Goal: Task Accomplishment & Management: Manage account settings

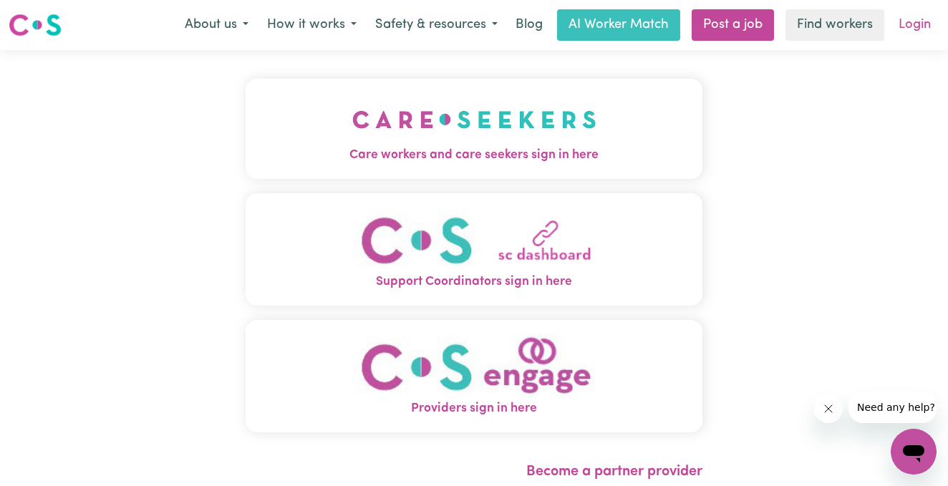
click at [903, 24] on link "Login" at bounding box center [914, 25] width 49 height 32
click at [909, 25] on link "Login" at bounding box center [914, 25] width 49 height 32
click at [807, 27] on link "Find workers" at bounding box center [835, 25] width 99 height 32
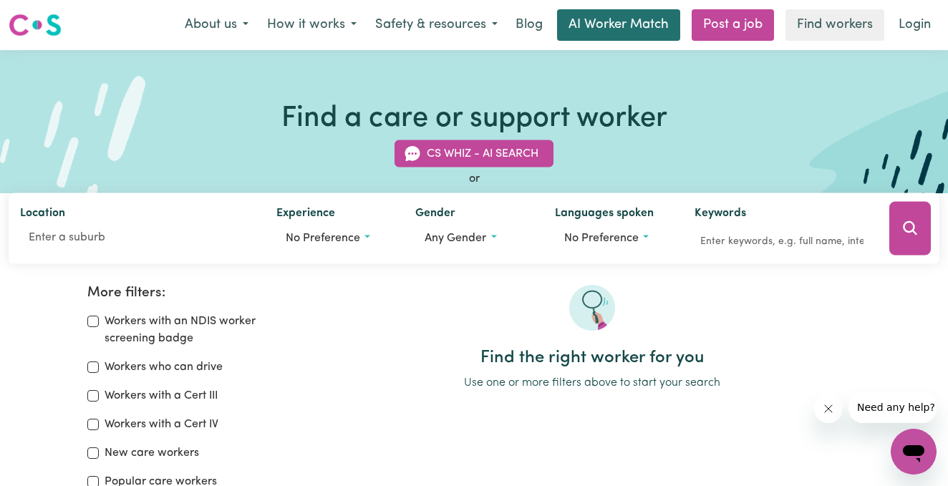
click at [607, 25] on link "AI Worker Match" at bounding box center [618, 25] width 123 height 32
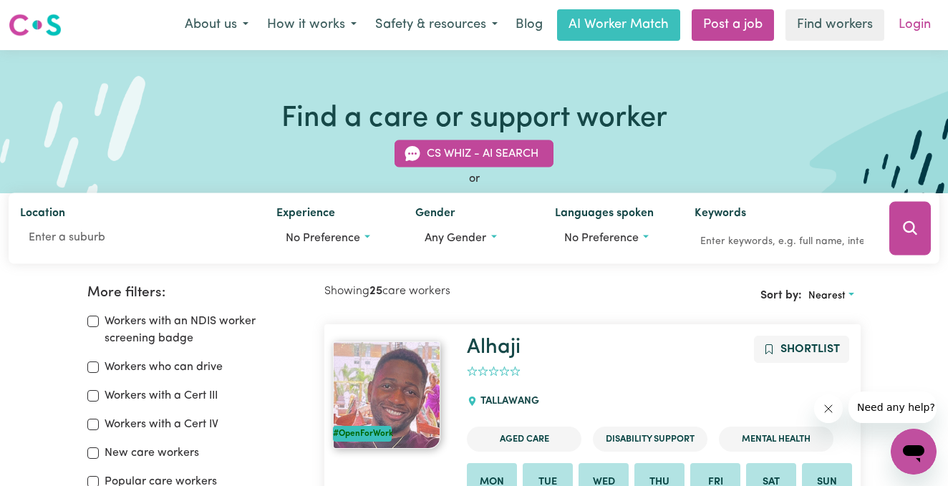
click at [911, 26] on link "Login" at bounding box center [914, 25] width 49 height 32
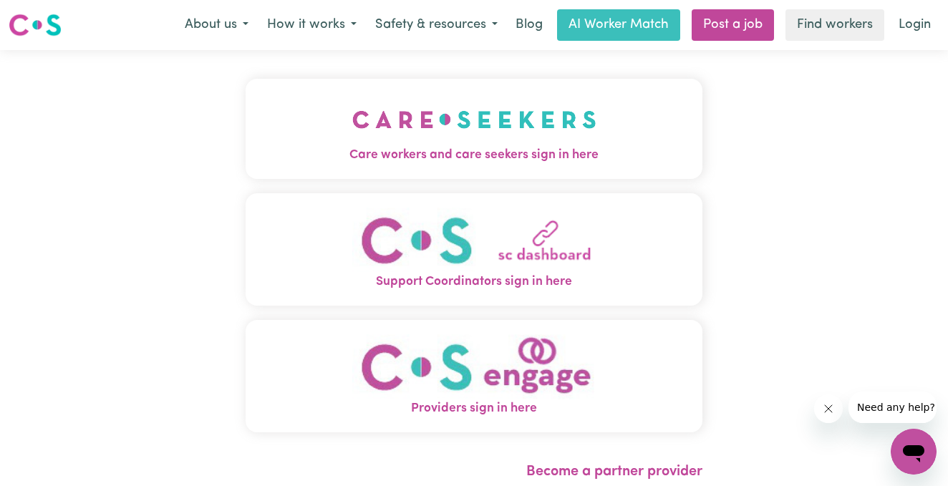
click at [596, 148] on span "Care workers and care seekers sign in here" at bounding box center [474, 155] width 457 height 19
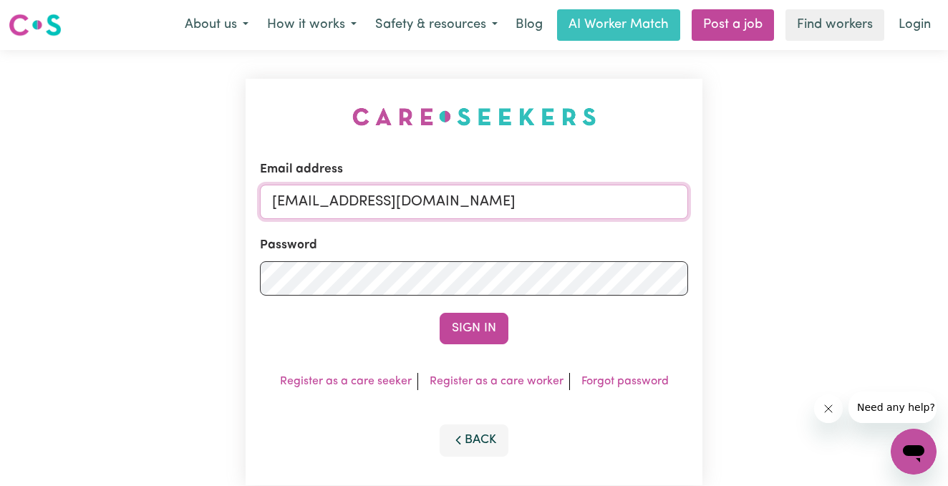
type input "[EMAIL_ADDRESS][DOMAIN_NAME]"
click at [478, 322] on button "Sign In" at bounding box center [474, 329] width 69 height 32
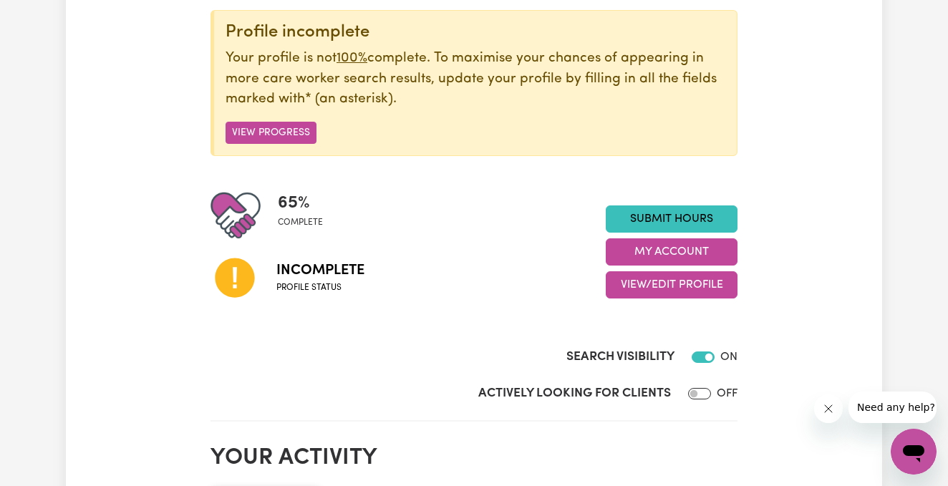
scroll to position [193, 0]
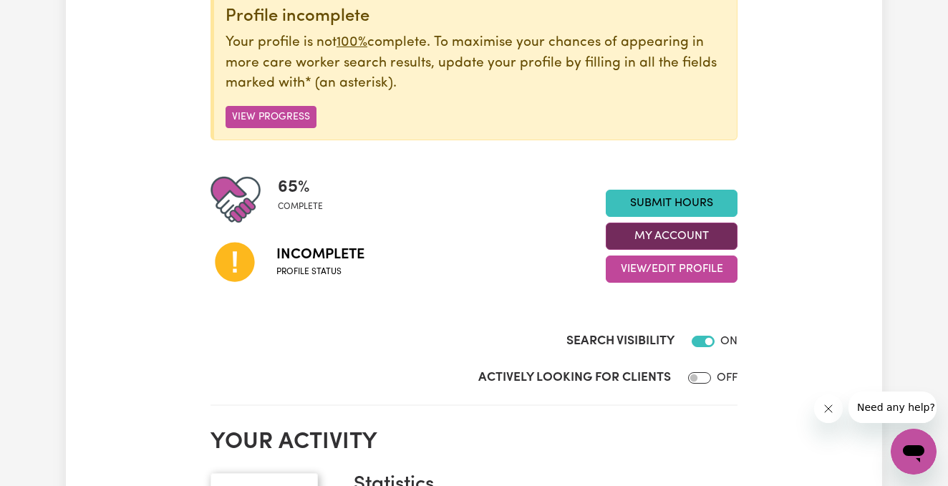
click at [663, 233] on button "My Account" at bounding box center [672, 236] width 132 height 27
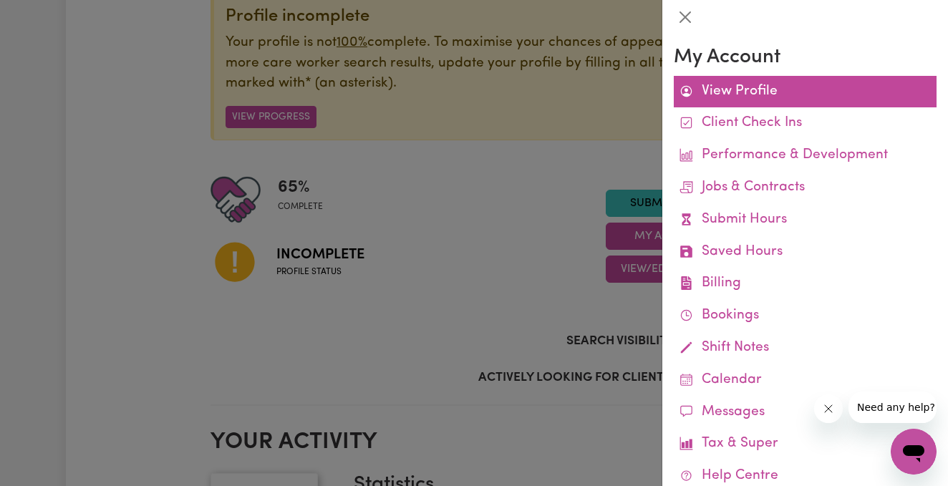
click at [738, 96] on link "View Profile" at bounding box center [805, 92] width 263 height 32
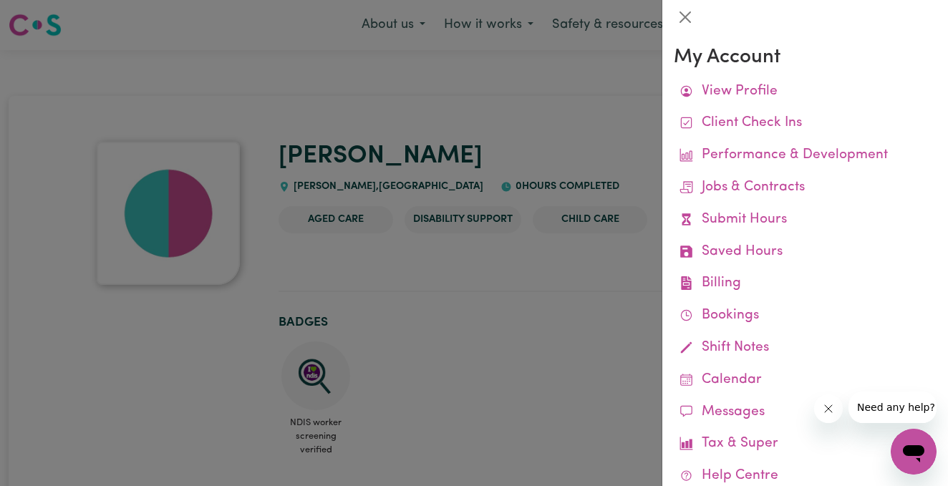
click at [533, 150] on div at bounding box center [474, 243] width 948 height 486
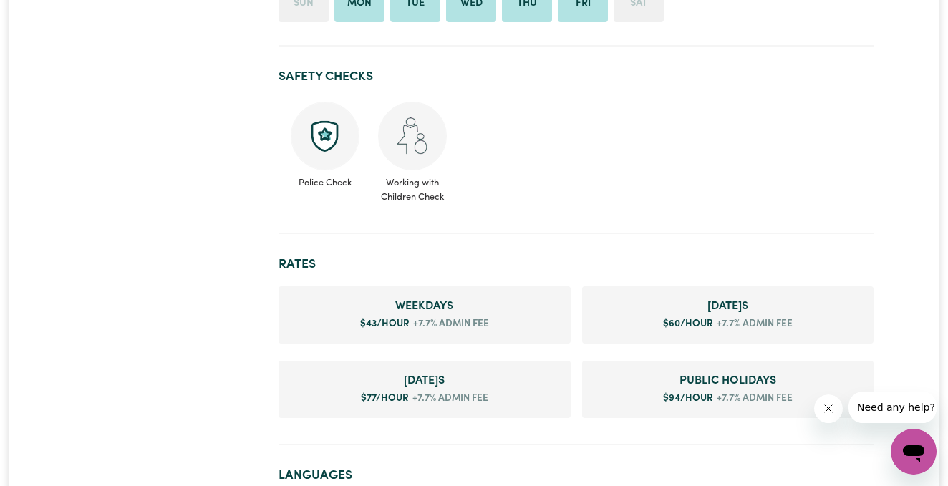
scroll to position [622, 0]
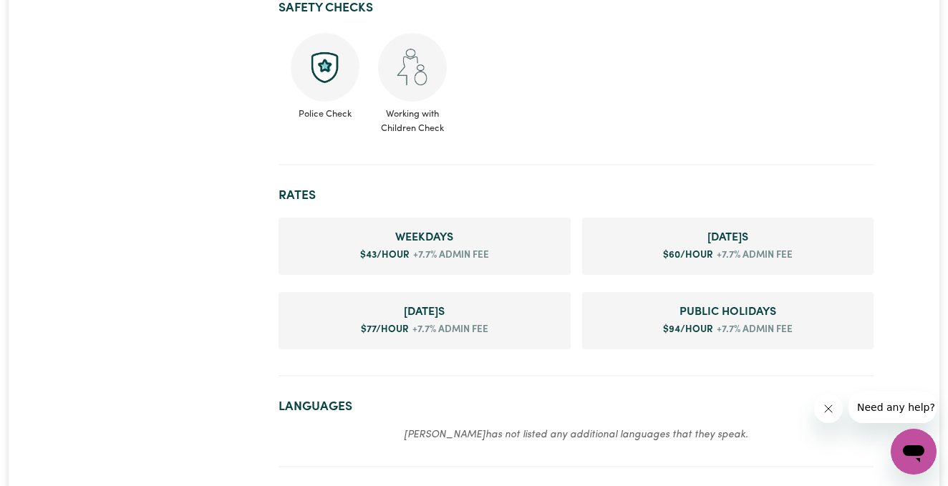
click at [460, 256] on li "Weekday s $ 43 /hour +7.7% admin fee" at bounding box center [425, 246] width 292 height 57
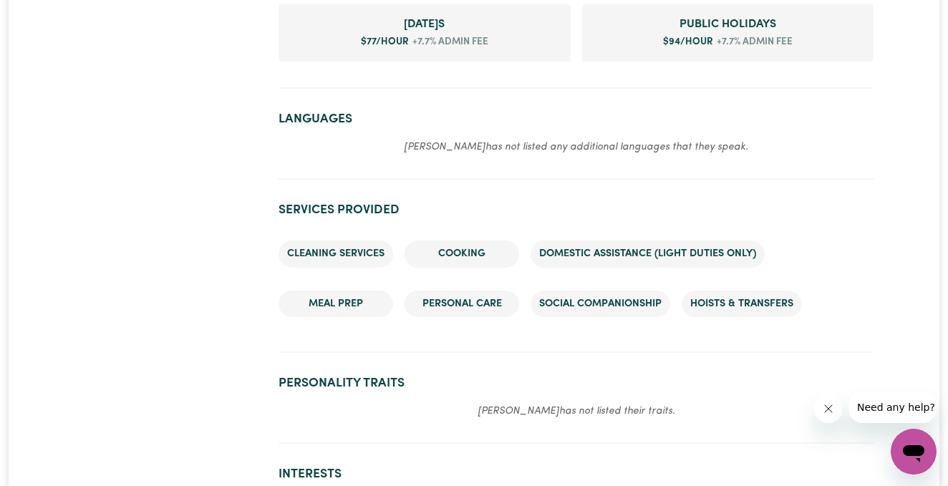
scroll to position [941, 0]
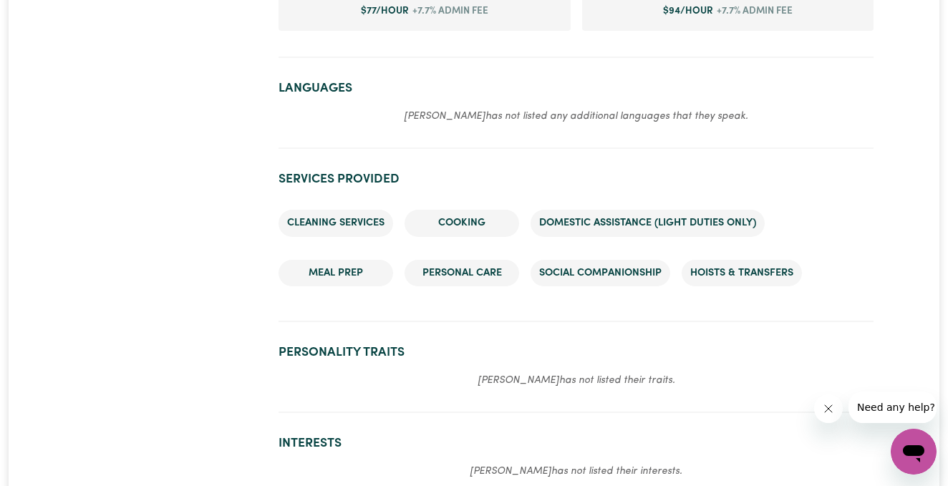
click at [453, 227] on li "Cooking" at bounding box center [462, 223] width 115 height 27
click at [453, 229] on li "Cooking" at bounding box center [462, 223] width 115 height 27
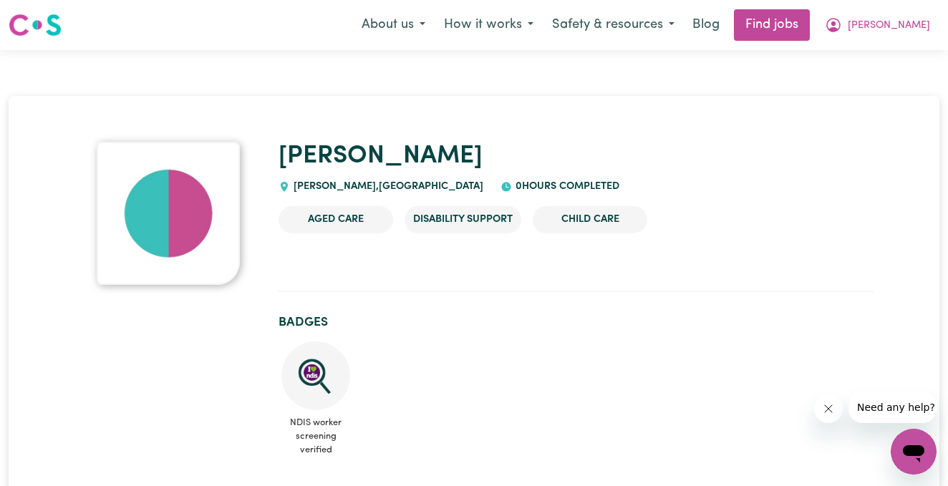
scroll to position [0, 0]
click at [335, 220] on li "Aged Care" at bounding box center [336, 219] width 115 height 27
click at [456, 220] on li "Disability Support" at bounding box center [463, 219] width 117 height 27
click at [898, 27] on span "[PERSON_NAME]" at bounding box center [889, 26] width 82 height 16
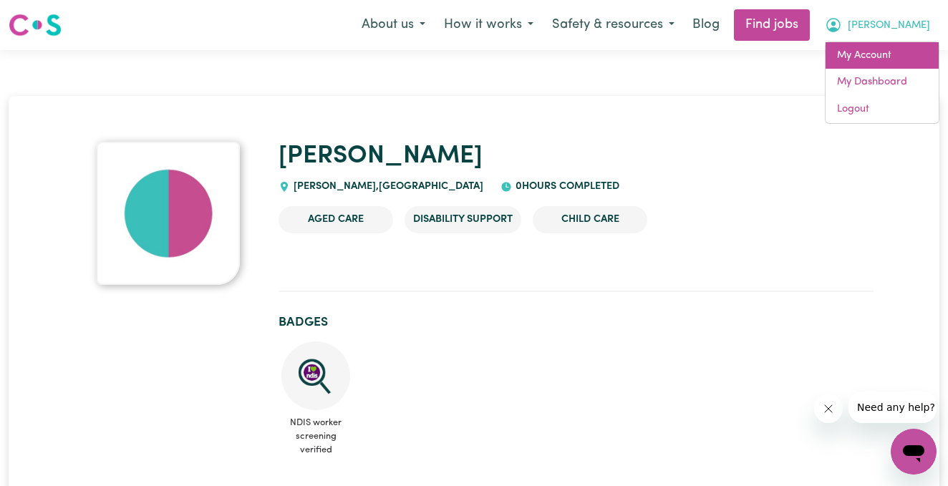
click at [875, 57] on link "My Account" at bounding box center [882, 55] width 113 height 27
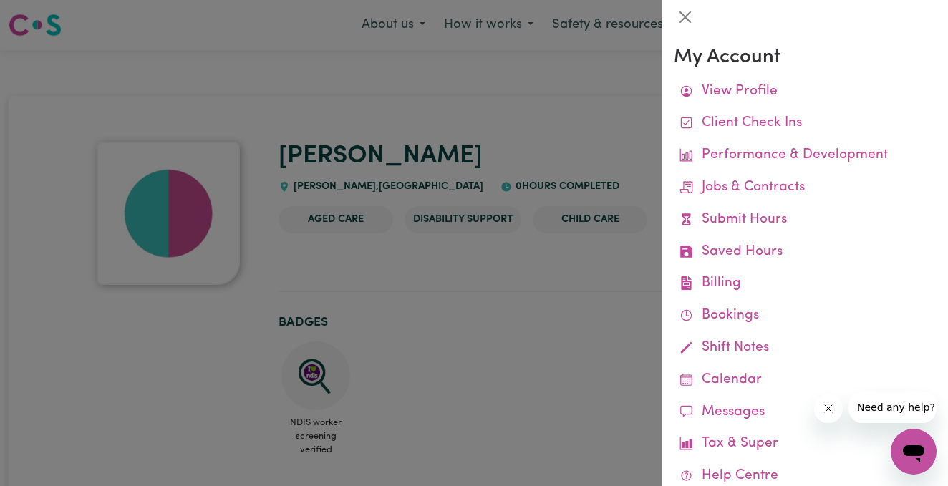
click at [605, 129] on div at bounding box center [474, 243] width 948 height 486
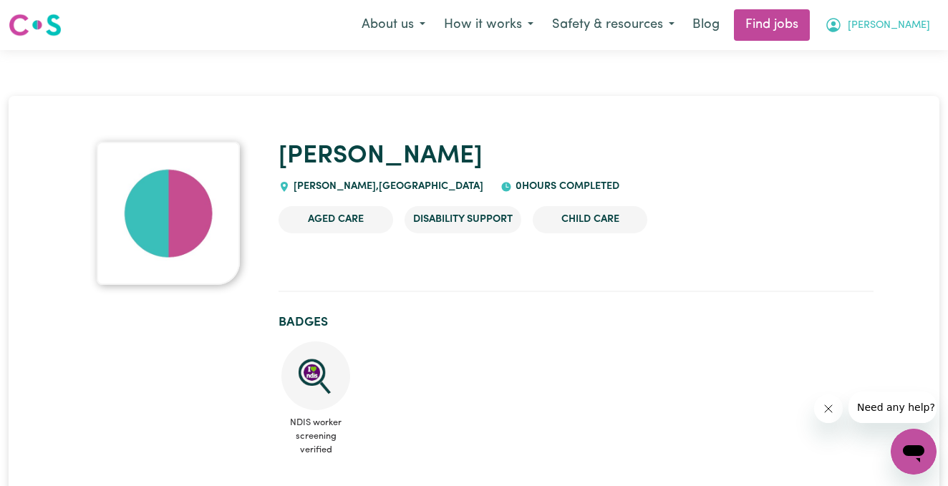
click at [893, 23] on span "[PERSON_NAME]" at bounding box center [889, 26] width 82 height 16
click at [872, 84] on link "My Dashboard" at bounding box center [882, 82] width 113 height 27
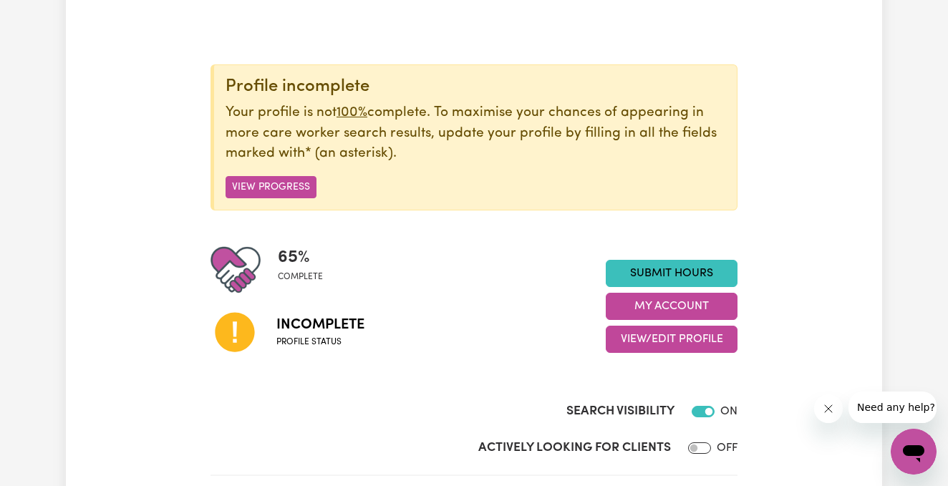
scroll to position [124, 0]
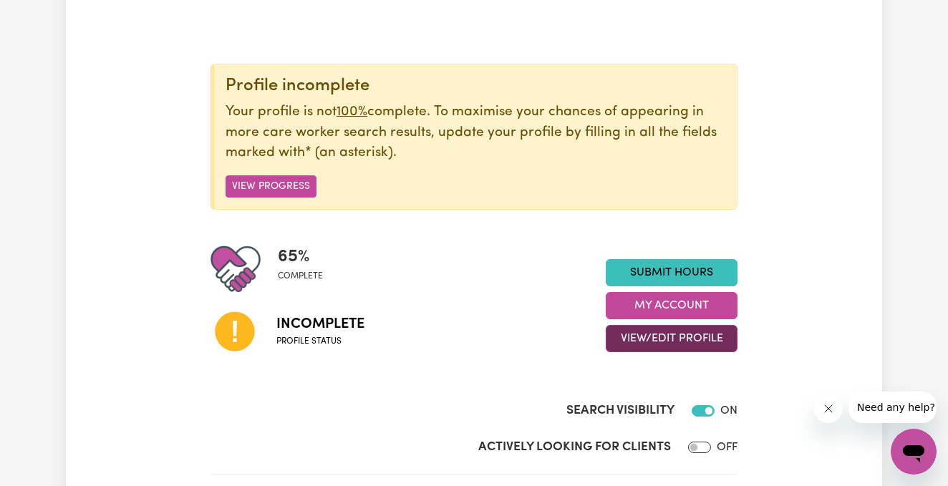
click at [651, 335] on button "View/Edit Profile" at bounding box center [672, 338] width 132 height 27
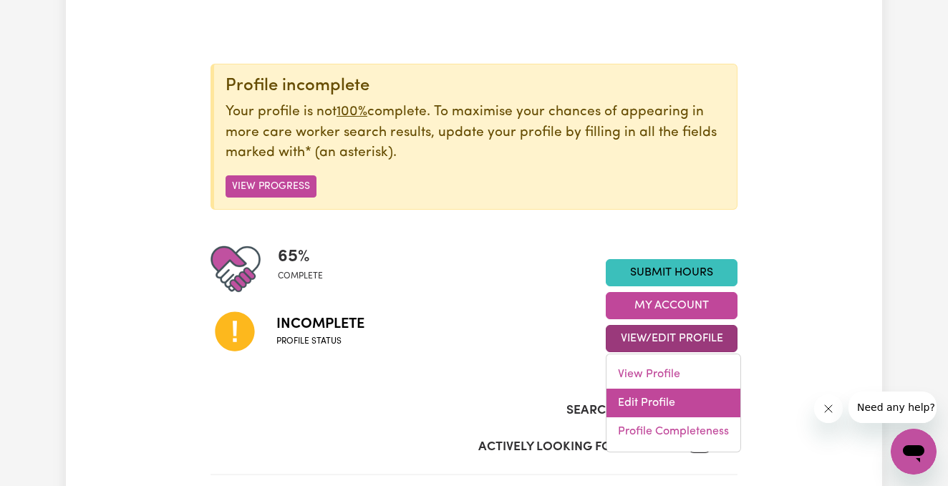
click at [647, 400] on link "Edit Profile" at bounding box center [674, 403] width 134 height 29
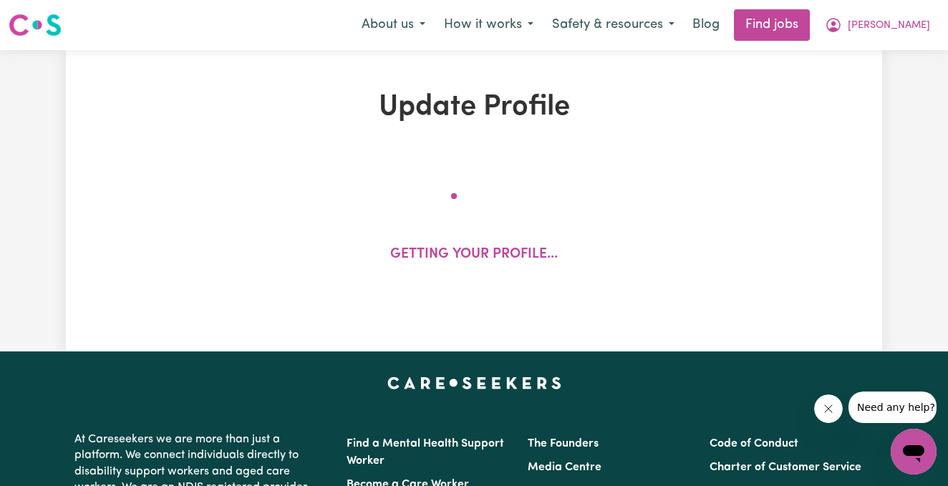
select select "[DEMOGRAPHIC_DATA]"
select select "Student Visa"
select select "Studying a healthcare related degree or qualification"
select select "43"
select select "60"
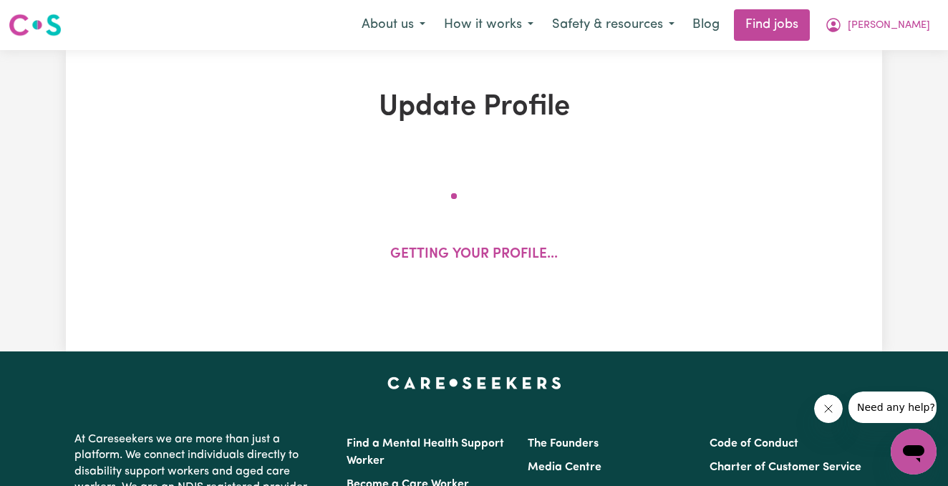
select select "77"
select select "94"
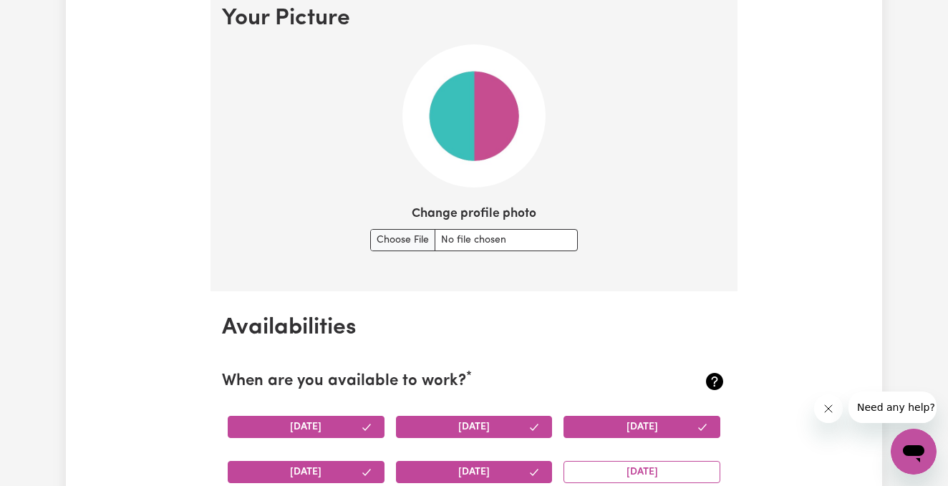
scroll to position [1052, 0]
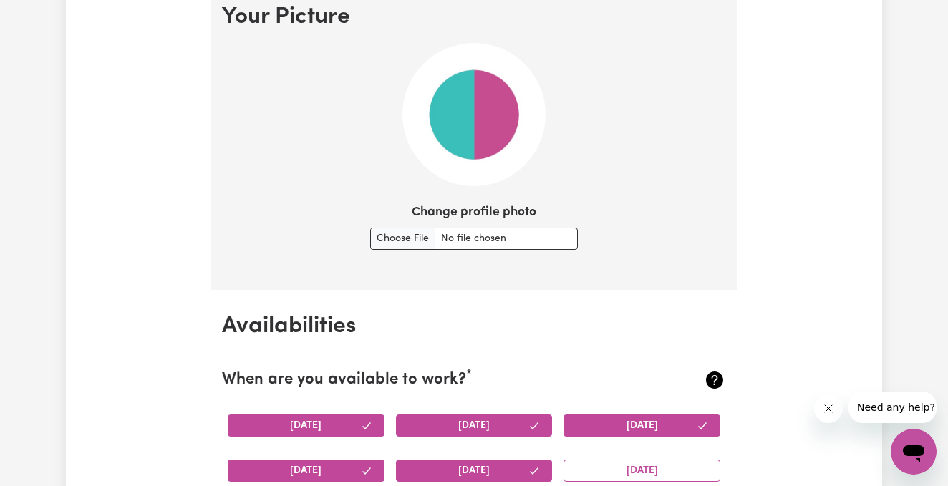
click at [460, 154] on img at bounding box center [474, 114] width 143 height 143
click at [425, 231] on input "Change profile photo" at bounding box center [474, 239] width 208 height 22
click at [404, 235] on input "Change profile photo" at bounding box center [474, 239] width 208 height 22
click at [420, 236] on input "Change profile photo" at bounding box center [474, 239] width 208 height 22
type input "C:\fakepath\5AB6D351-048A-486A-807B-9A4C4BB2FF4E.jpg"
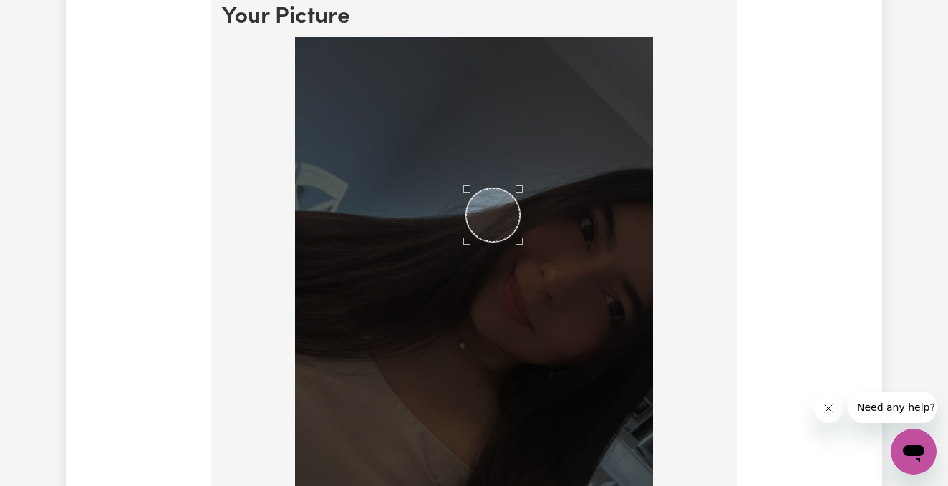
click at [498, 207] on div "Use the arrow keys to move the crop selection area" at bounding box center [493, 215] width 54 height 54
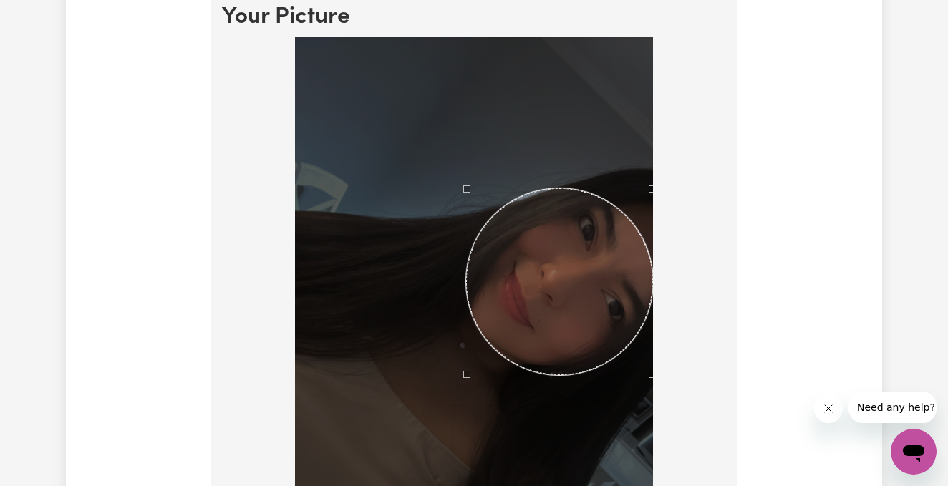
click at [660, 450] on div at bounding box center [474, 358] width 504 height 643
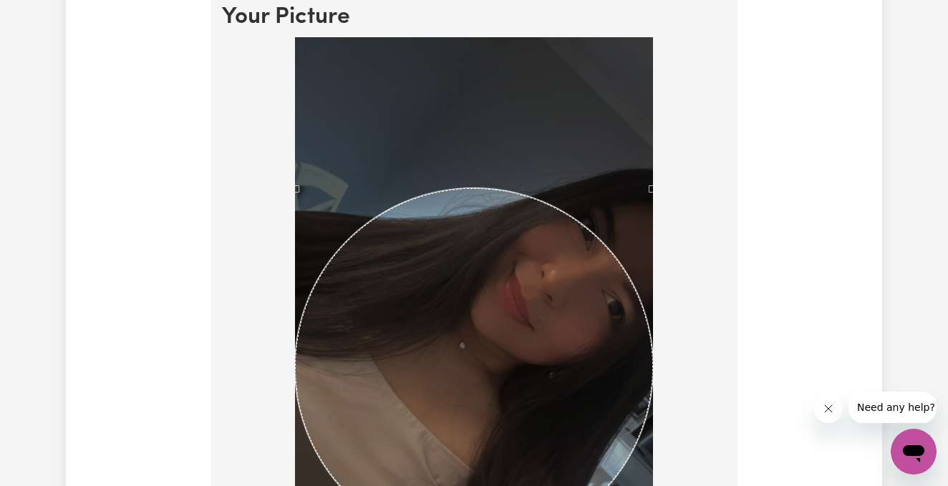
click at [271, 410] on div at bounding box center [474, 358] width 504 height 643
click at [302, 370] on div "Use the arrow keys to move the crop selection area" at bounding box center [474, 367] width 358 height 358
click at [286, 171] on div at bounding box center [474, 358] width 504 height 643
click at [656, 164] on div at bounding box center [474, 358] width 504 height 643
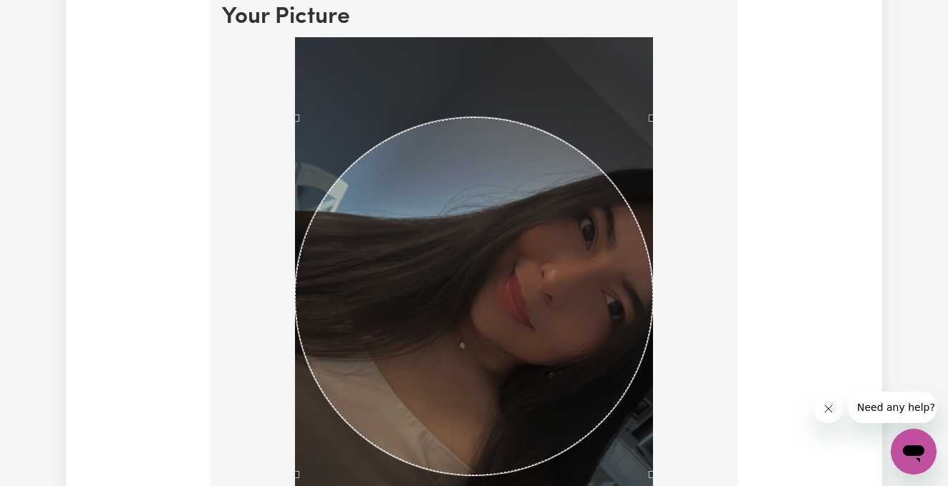
click at [544, 195] on div "Use the arrow keys to move the crop selection area" at bounding box center [474, 296] width 358 height 358
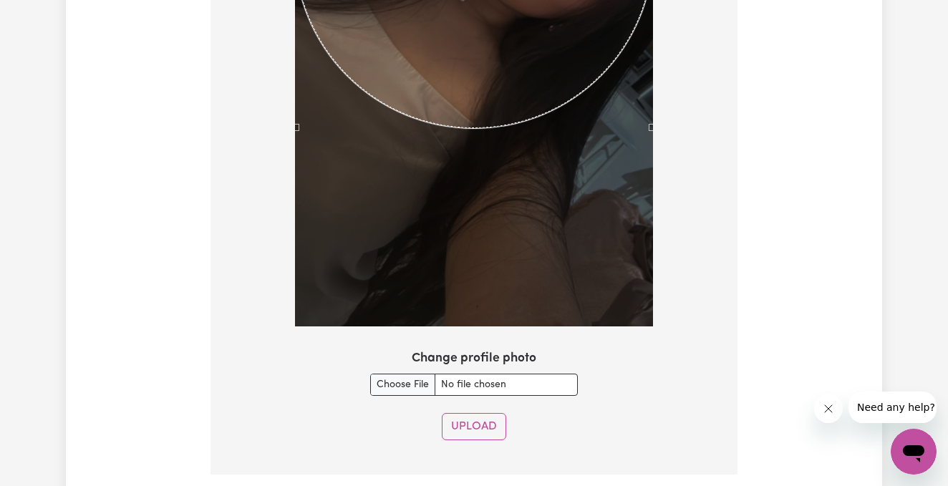
scroll to position [1409, 0]
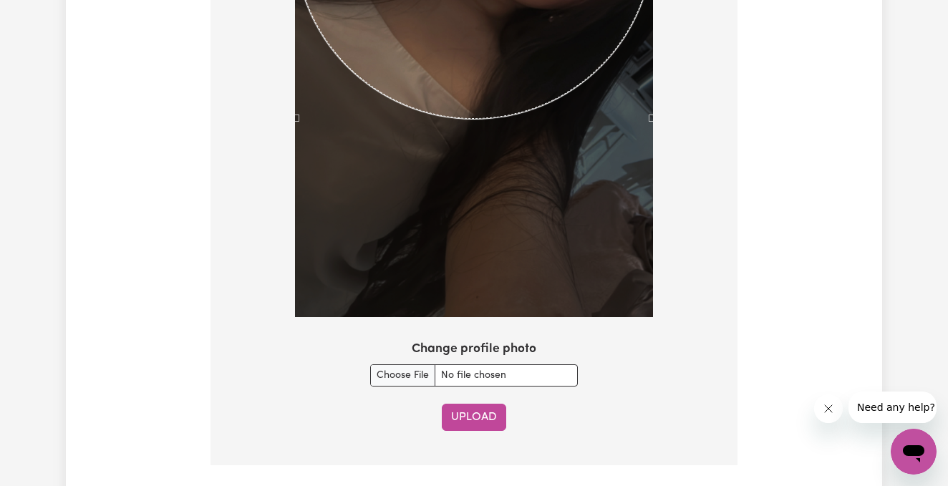
click at [480, 418] on button "Upload" at bounding box center [474, 417] width 64 height 27
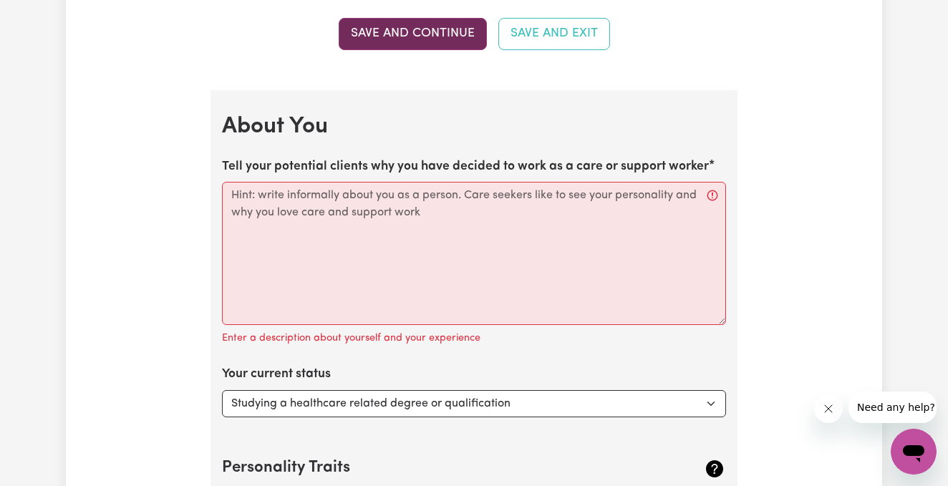
scroll to position [2316, 0]
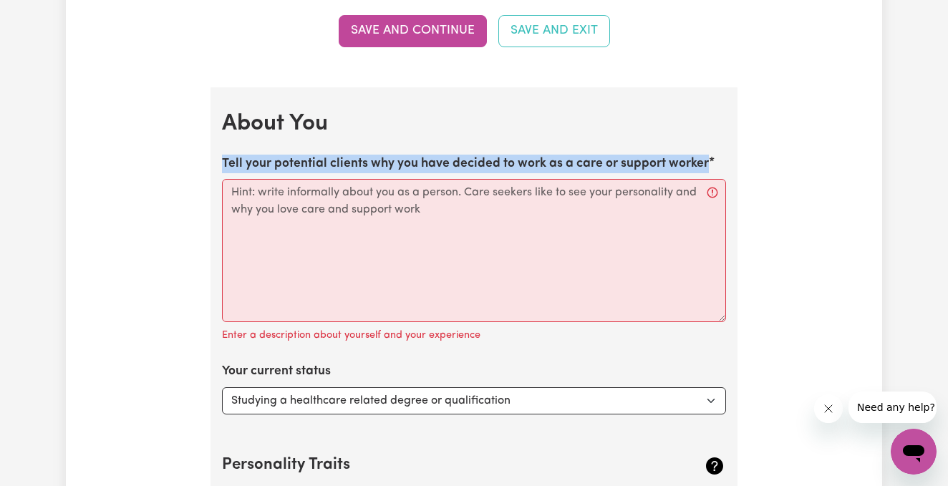
drag, startPoint x: 219, startPoint y: 158, endPoint x: 743, endPoint y: 168, distance: 523.7
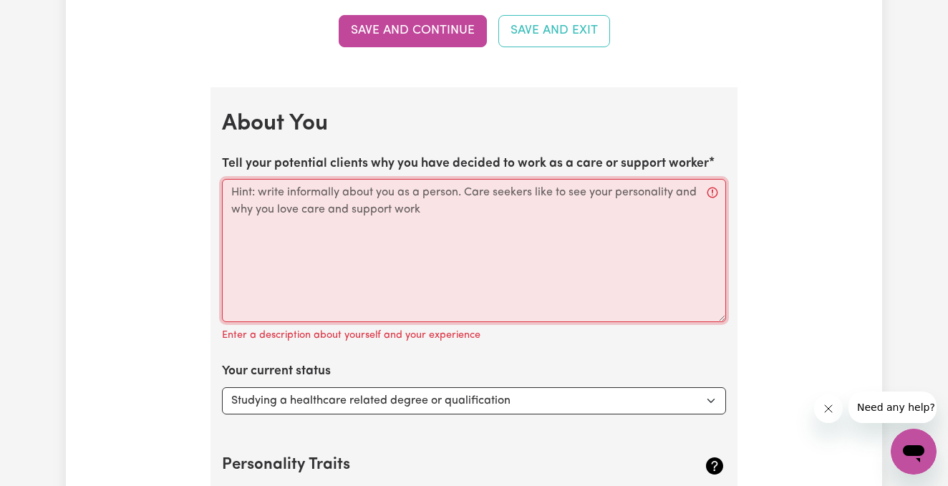
click at [605, 203] on textarea "Tell your potential clients why you have decided to work as a care or support w…" at bounding box center [474, 250] width 504 height 143
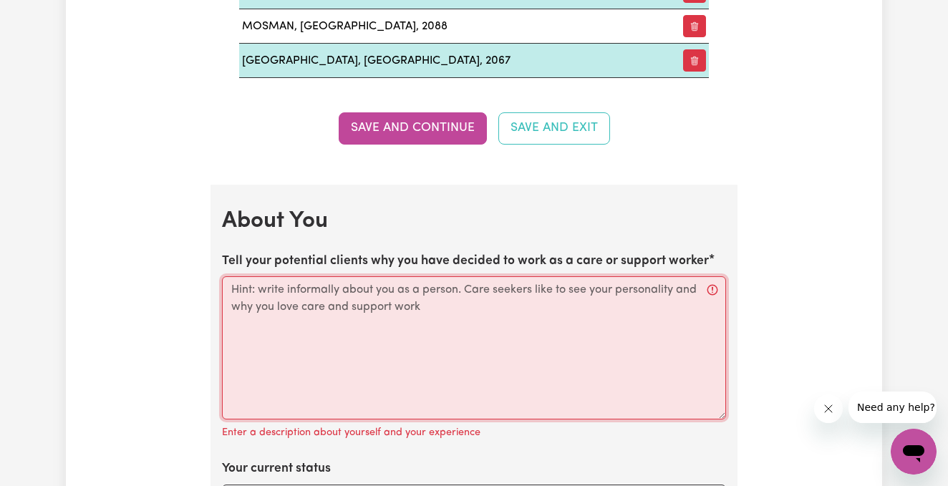
scroll to position [2217, 0]
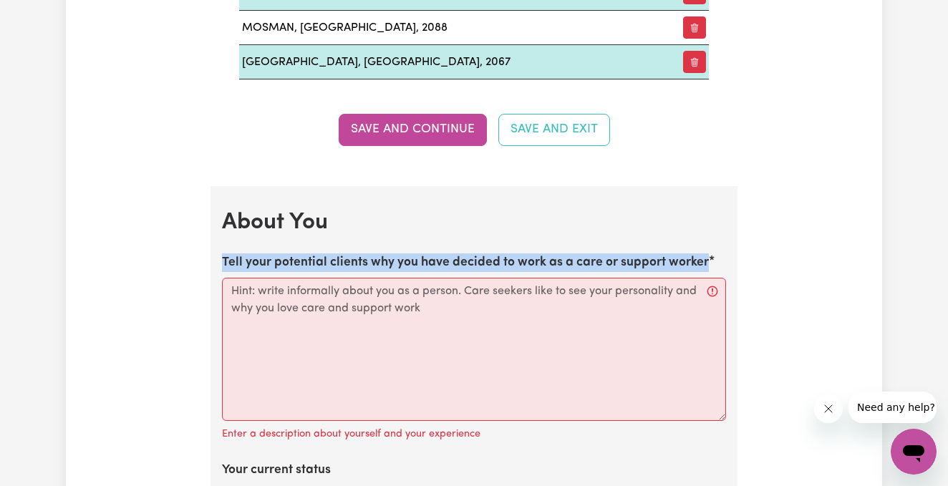
drag, startPoint x: 223, startPoint y: 259, endPoint x: 650, endPoint y: 272, distance: 427.1
click at [650, 272] on div "Tell your potential clients why you have decided to work as a care or support w…" at bounding box center [474, 349] width 504 height 191
copy label "Tell your potential clients why you have decided to work as a care or support w…"
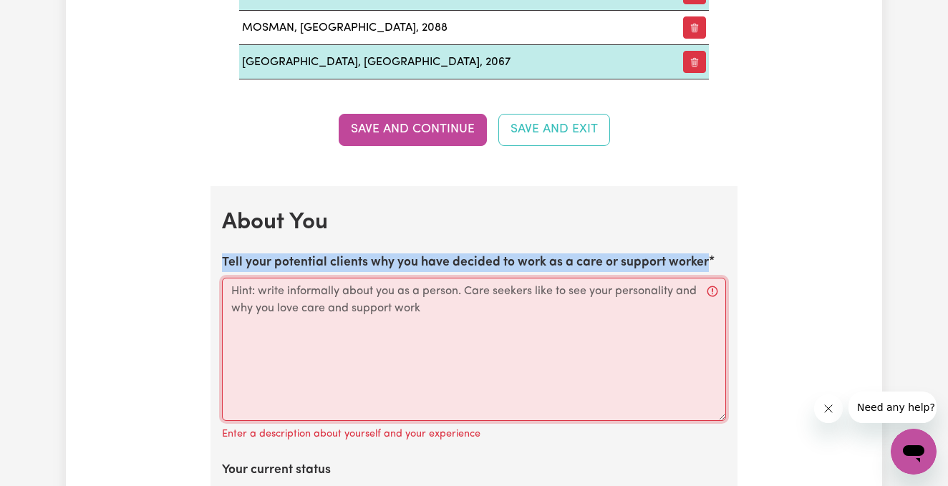
click at [272, 303] on textarea "Tell your potential clients why you have decided to work as a care or support w…" at bounding box center [474, 349] width 504 height 143
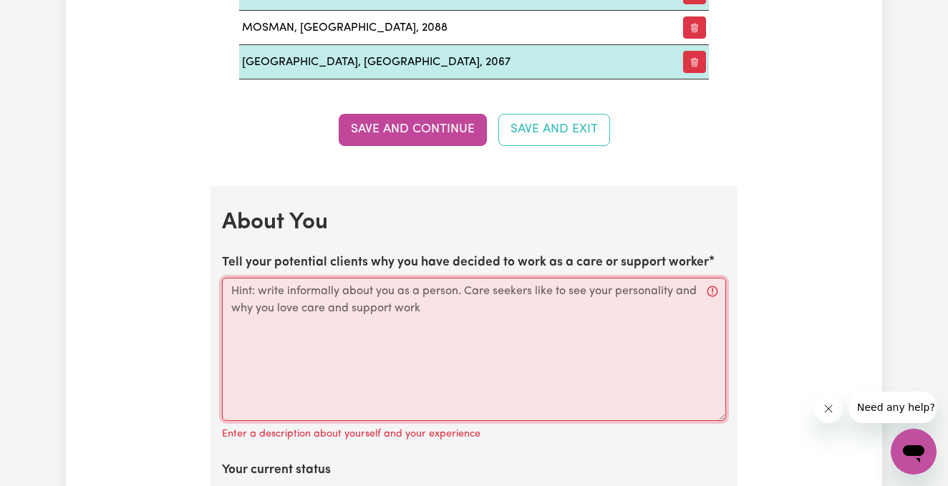
paste textarea "My name is [PERSON_NAME], and I have two years of experience working in the car…"
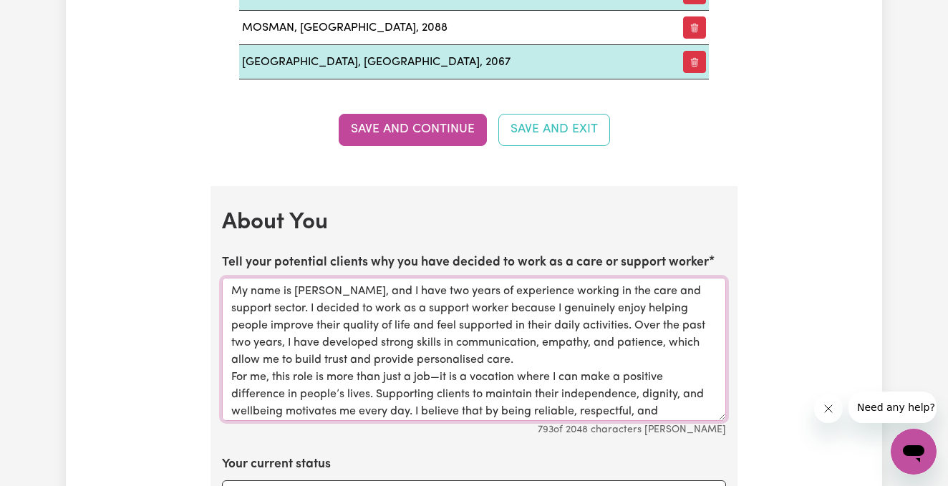
scroll to position [0, 0]
drag, startPoint x: 521, startPoint y: 342, endPoint x: 436, endPoint y: 347, distance: 84.7
click at [436, 347] on textarea "My name is [PERSON_NAME], and I have two years of experience working in the car…" at bounding box center [474, 349] width 504 height 143
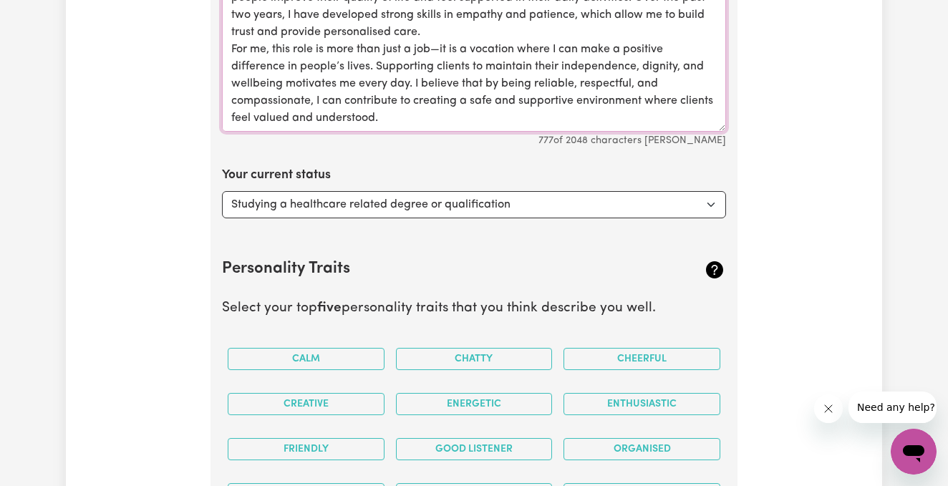
scroll to position [2511, 0]
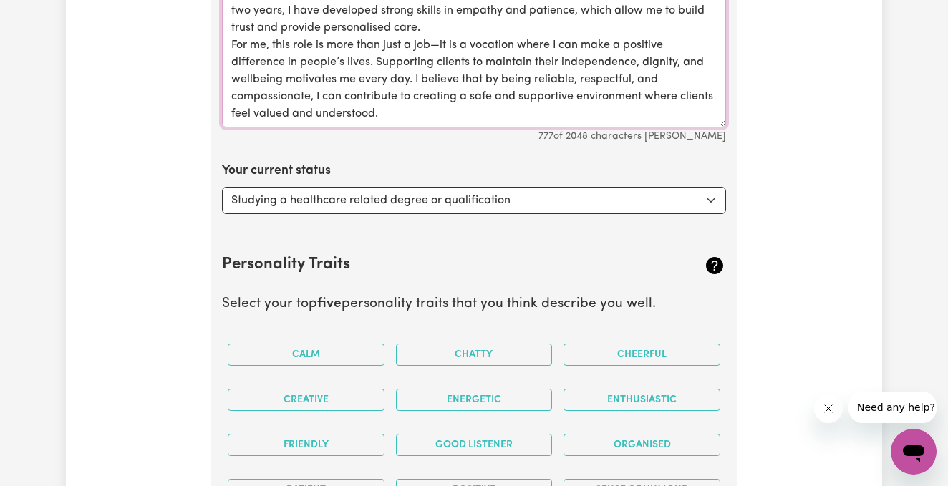
type textarea "My name is [PERSON_NAME], and I have two years of experience working in the car…"
select select "Studying a non-healthcare related degree or qualification"
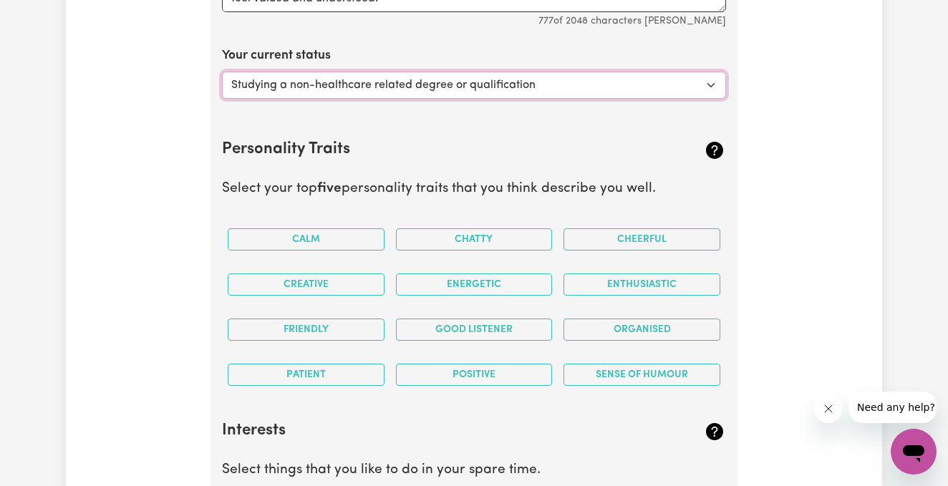
scroll to position [2630, 0]
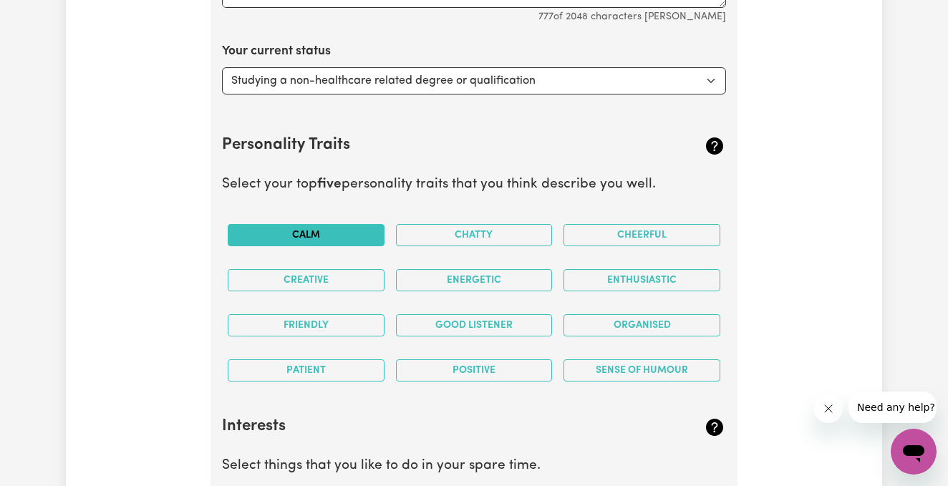
click at [342, 230] on button "Calm" at bounding box center [306, 235] width 157 height 22
click at [671, 281] on button "Enthusiastic" at bounding box center [642, 280] width 157 height 22
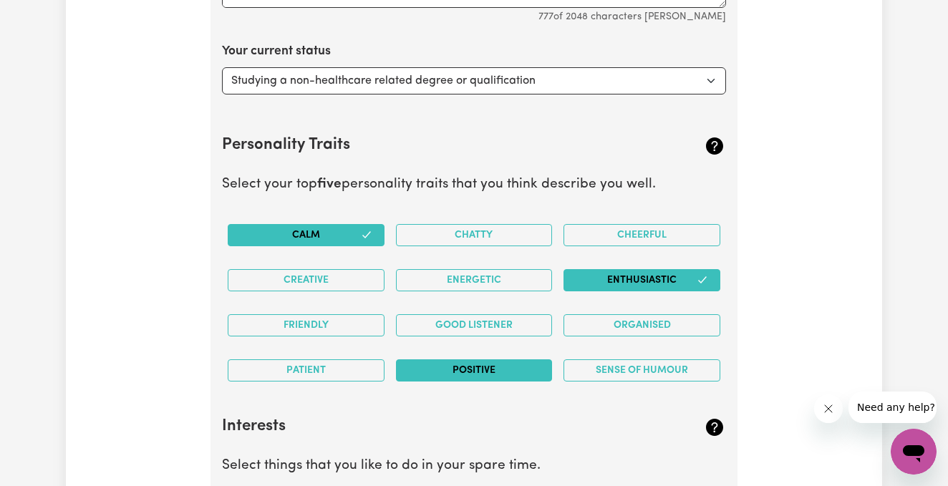
click at [500, 367] on button "Positive" at bounding box center [474, 371] width 157 height 22
click at [348, 379] on button "Patient" at bounding box center [306, 371] width 157 height 22
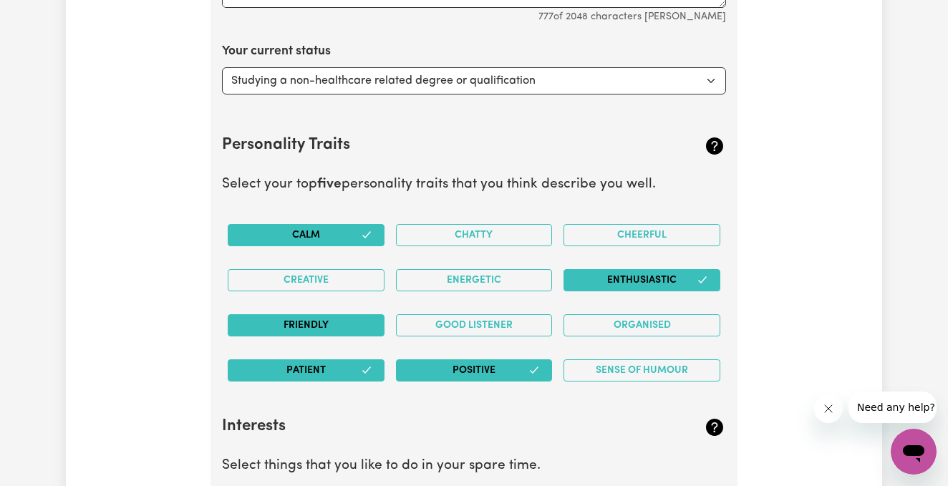
click at [346, 322] on button "Friendly" at bounding box center [306, 325] width 157 height 22
click at [633, 321] on button "Organised" at bounding box center [642, 325] width 157 height 22
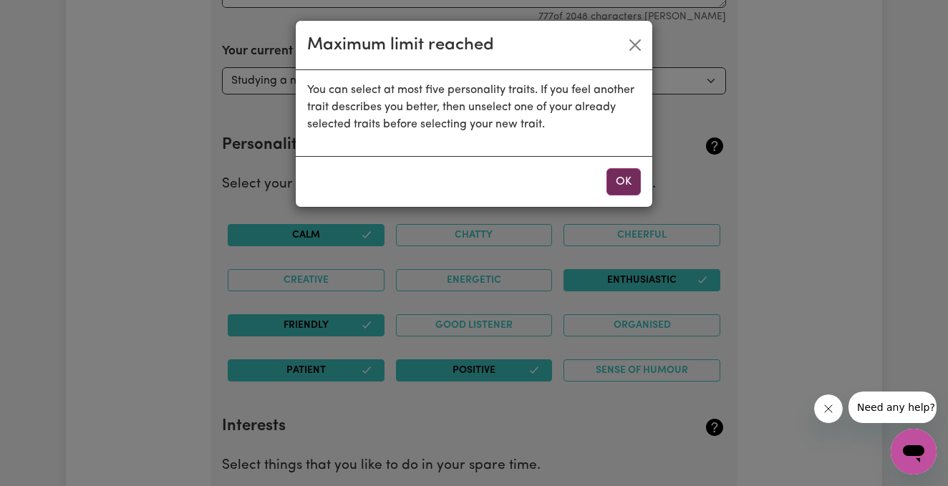
click at [626, 183] on button "OK" at bounding box center [624, 181] width 34 height 27
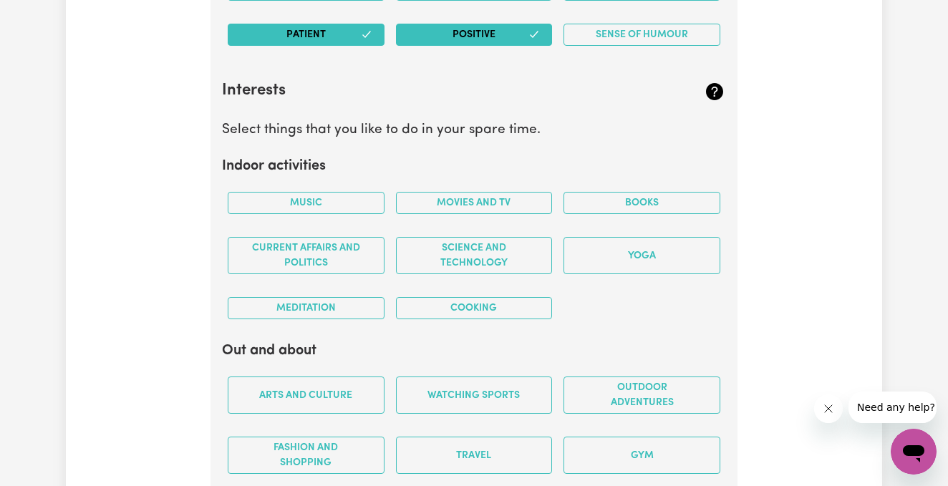
scroll to position [2968, 0]
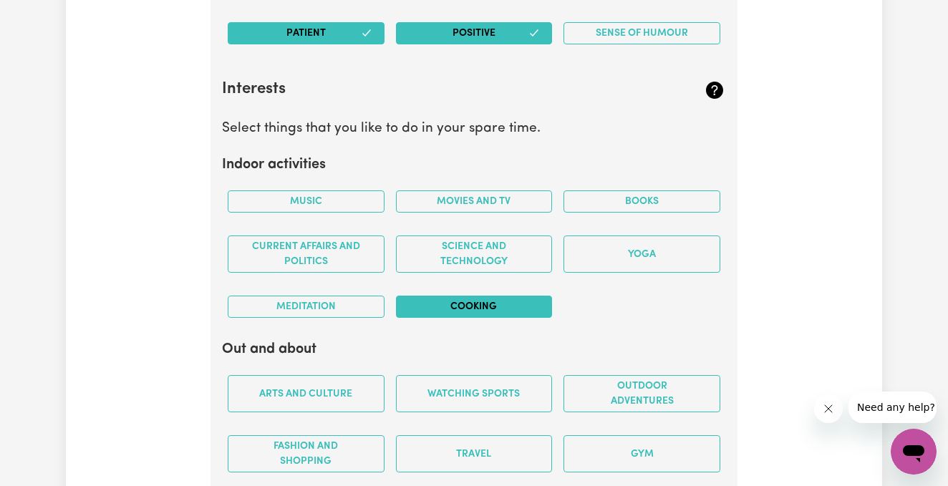
click at [490, 302] on button "Cooking" at bounding box center [474, 307] width 157 height 22
click at [335, 198] on button "Music" at bounding box center [306, 202] width 157 height 22
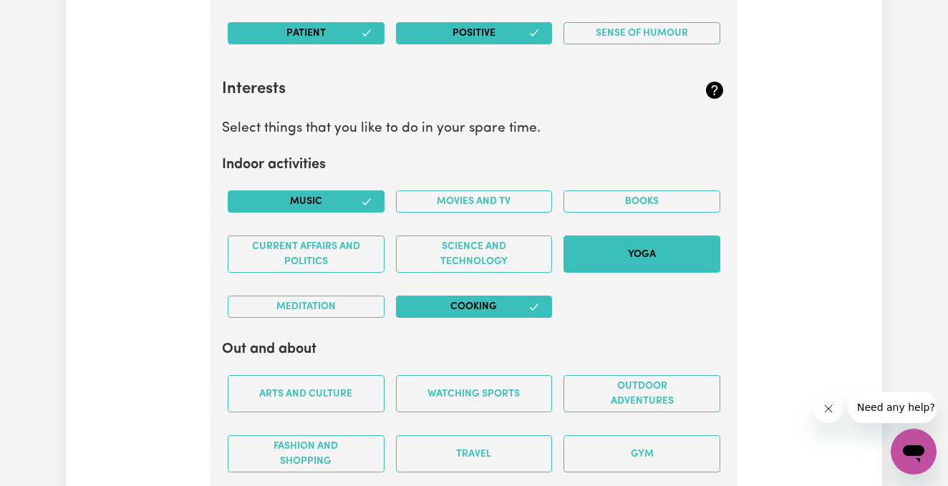
click at [632, 249] on button "Yoga" at bounding box center [642, 254] width 157 height 37
click at [335, 307] on button "Meditation" at bounding box center [306, 307] width 157 height 22
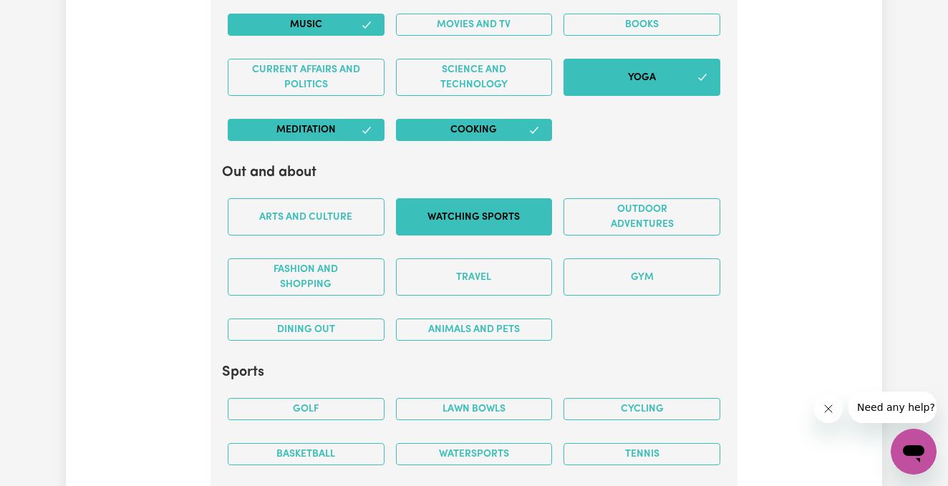
scroll to position [3150, 0]
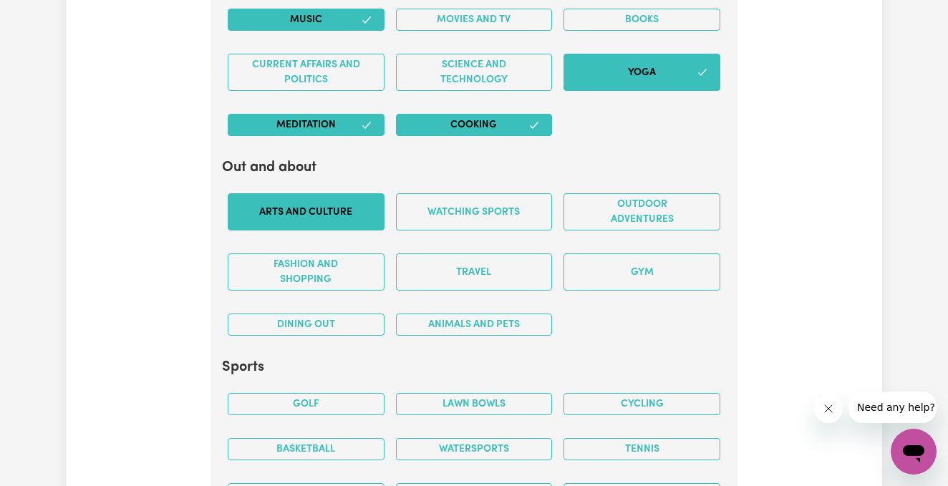
click at [325, 213] on button "Arts and Culture" at bounding box center [306, 211] width 157 height 37
click at [489, 318] on button "Animals and pets" at bounding box center [474, 325] width 157 height 22
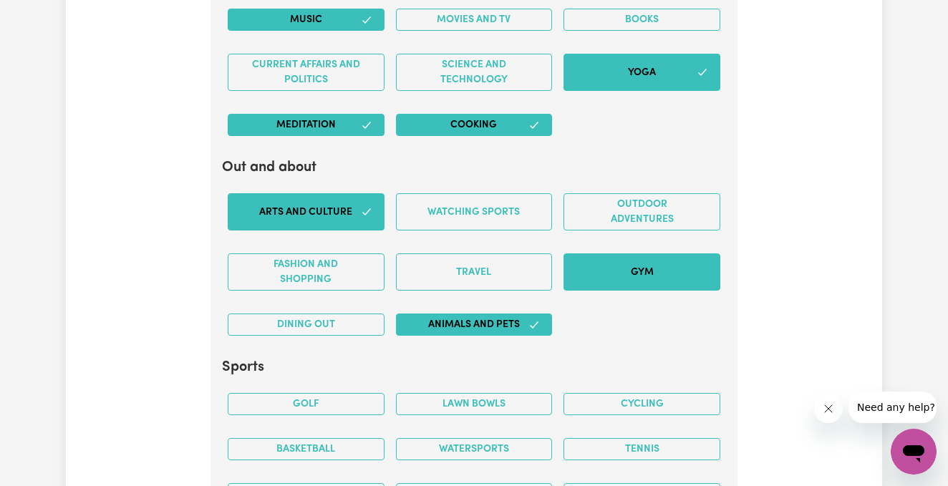
click at [590, 270] on button "Gym" at bounding box center [642, 272] width 157 height 37
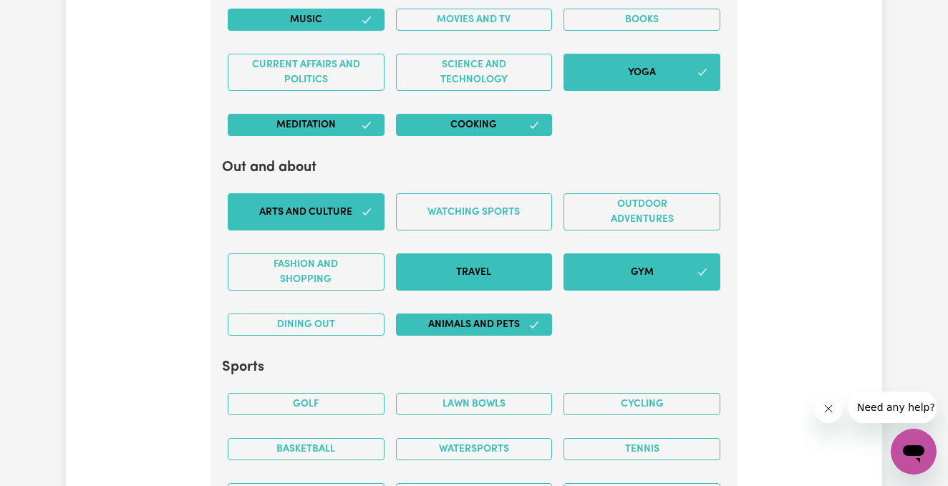
click at [489, 269] on button "Travel" at bounding box center [474, 272] width 157 height 37
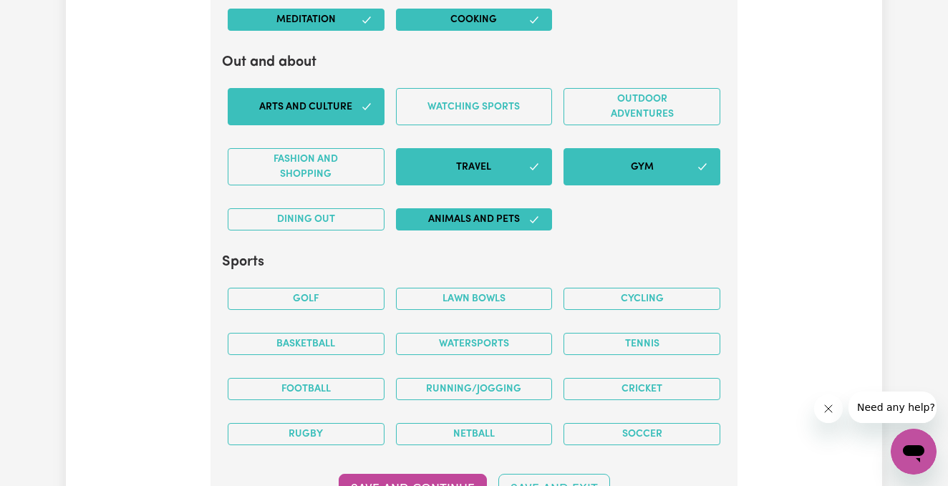
scroll to position [3264, 0]
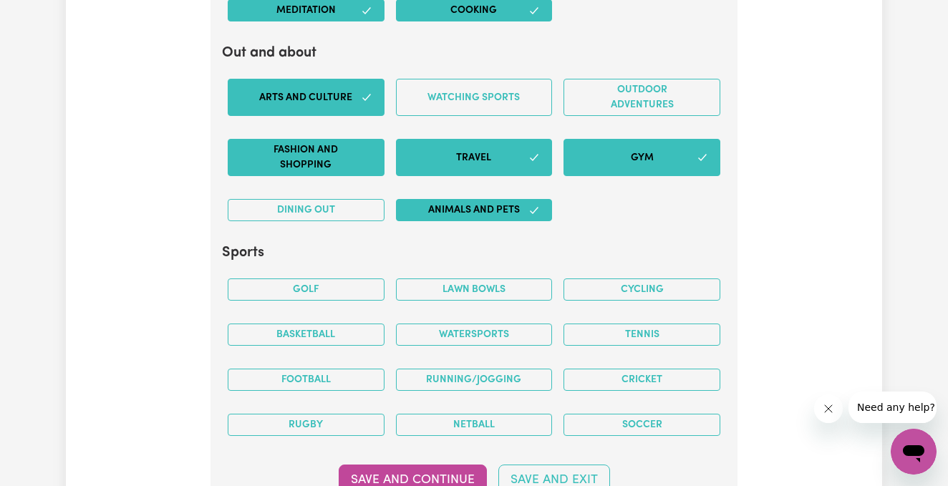
click at [333, 165] on button "Fashion and shopping" at bounding box center [306, 157] width 157 height 37
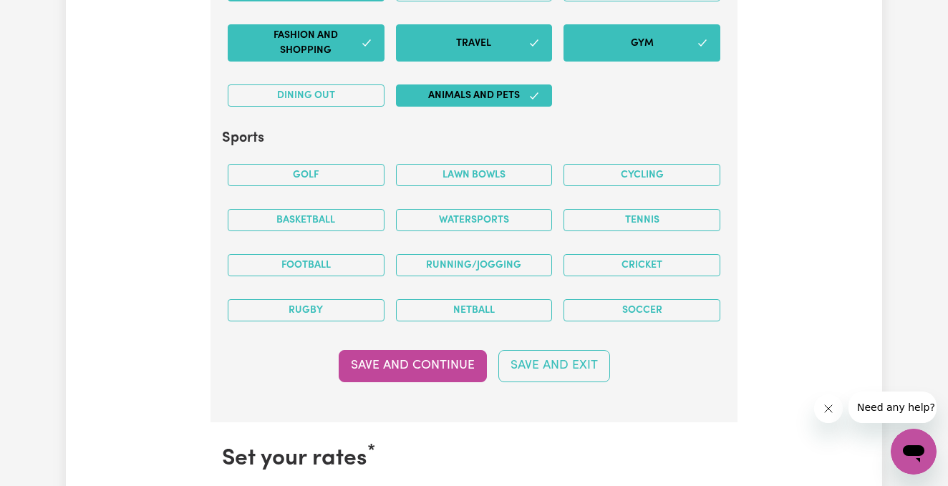
scroll to position [3380, 0]
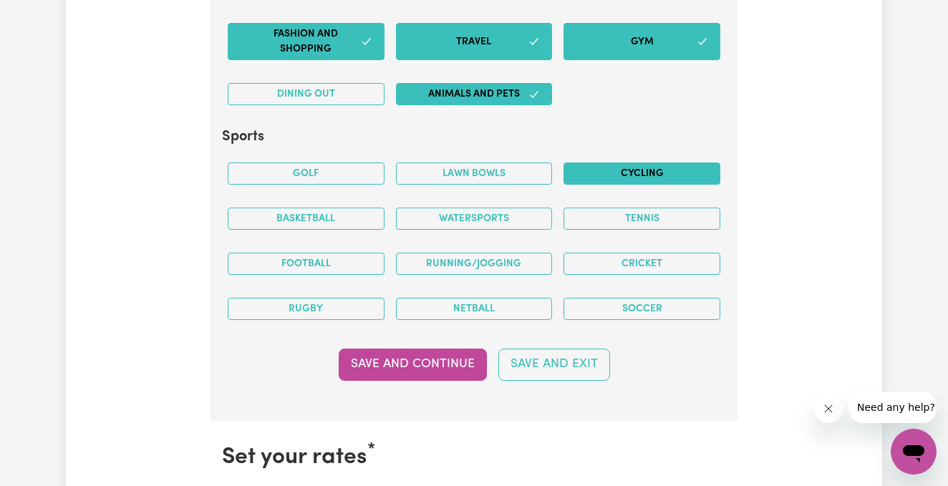
click at [673, 173] on button "Cycling" at bounding box center [642, 174] width 157 height 22
click at [316, 263] on button "Football" at bounding box center [306, 264] width 157 height 22
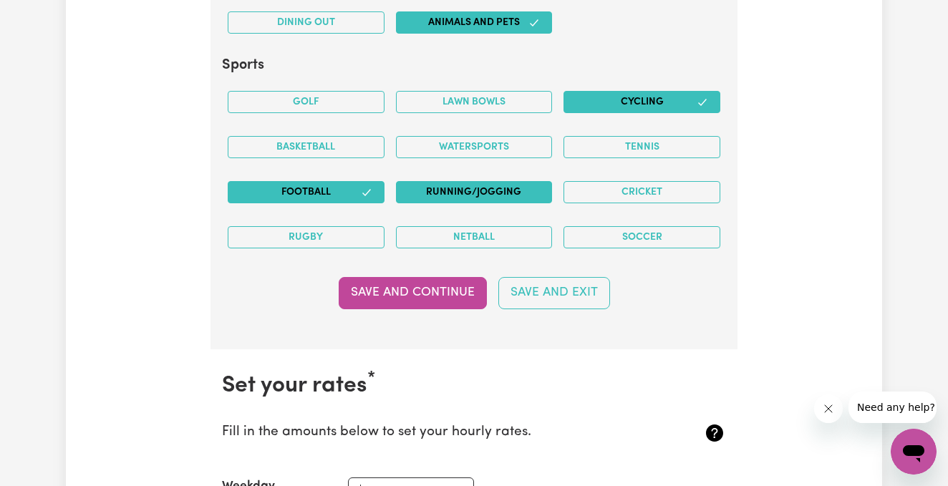
scroll to position [3453, 0]
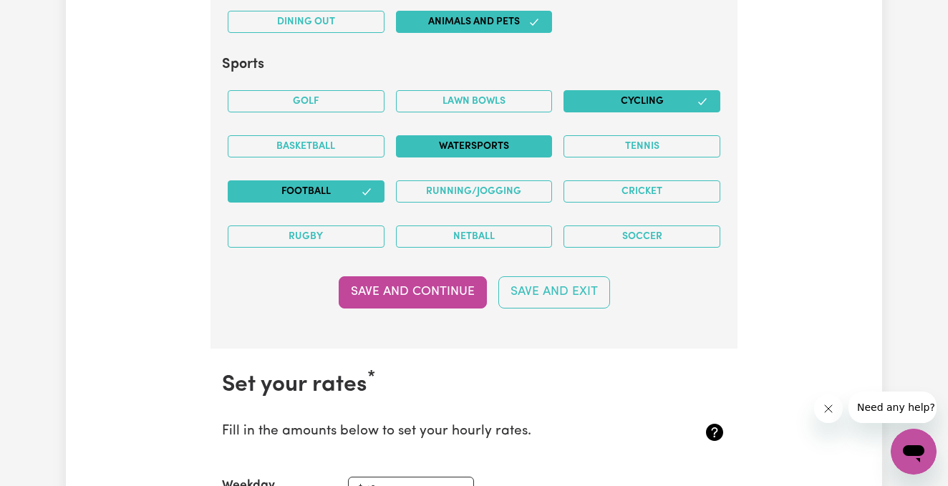
click at [509, 148] on button "Watersports" at bounding box center [474, 146] width 157 height 22
click at [622, 95] on button "Cycling" at bounding box center [642, 101] width 157 height 22
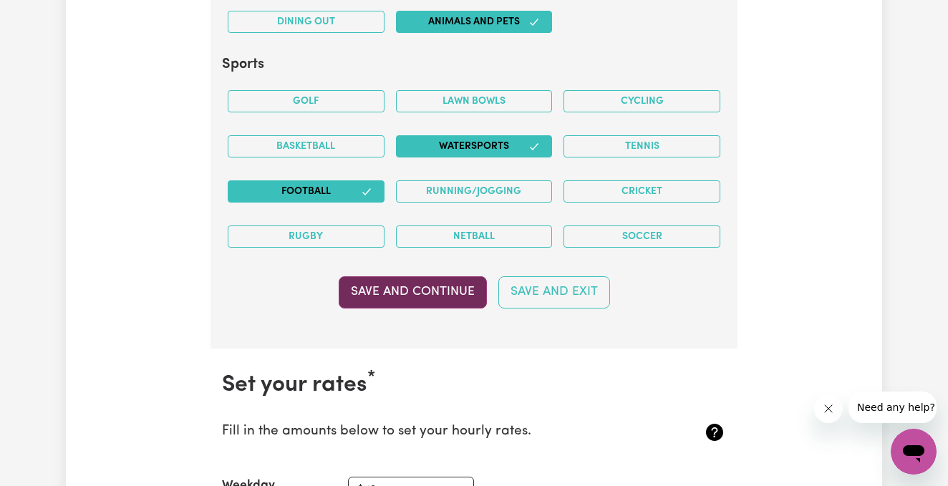
click at [442, 299] on button "Save and Continue" at bounding box center [413, 292] width 148 height 32
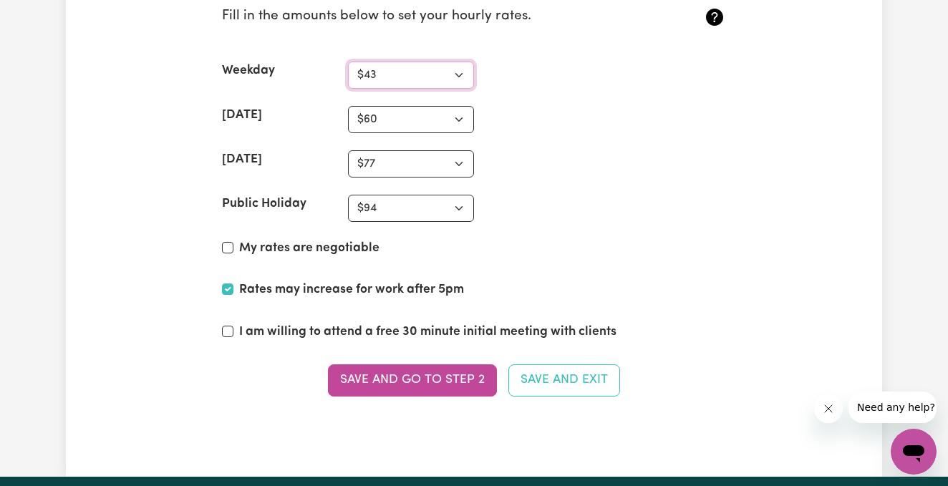
scroll to position [3869, 0]
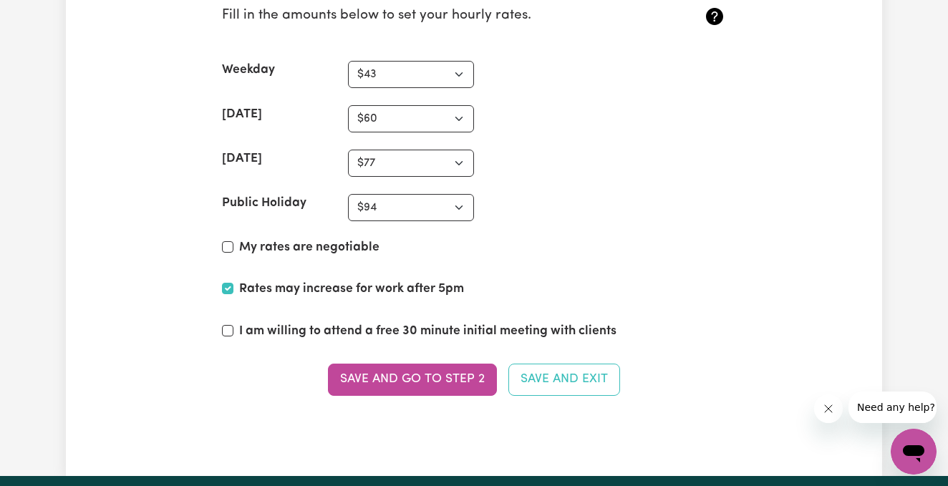
click at [228, 246] on input "My rates are negotiable" at bounding box center [227, 246] width 11 height 11
checkbox input "true"
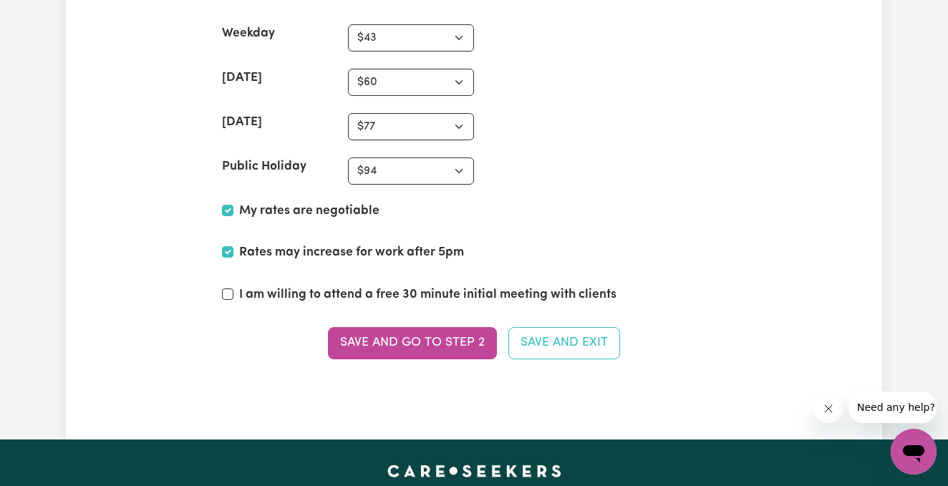
scroll to position [3907, 0]
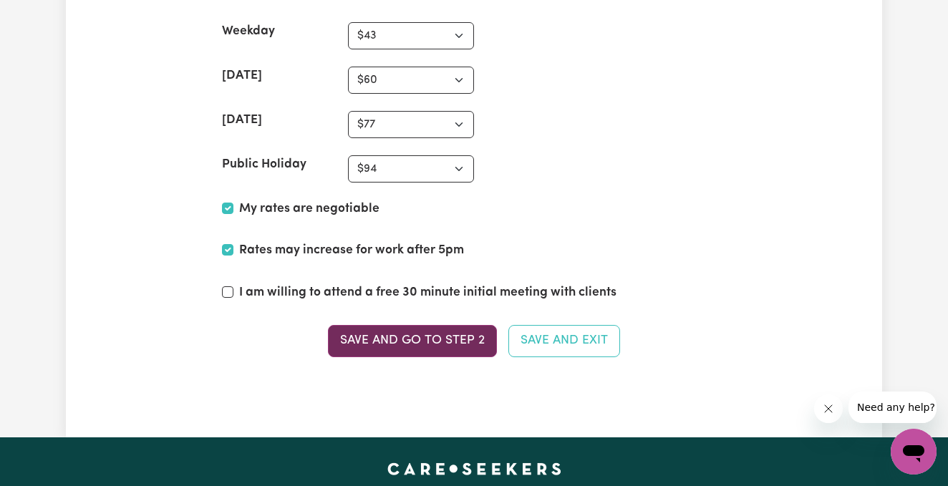
click at [464, 346] on button "Save and go to Step 2" at bounding box center [412, 341] width 169 height 32
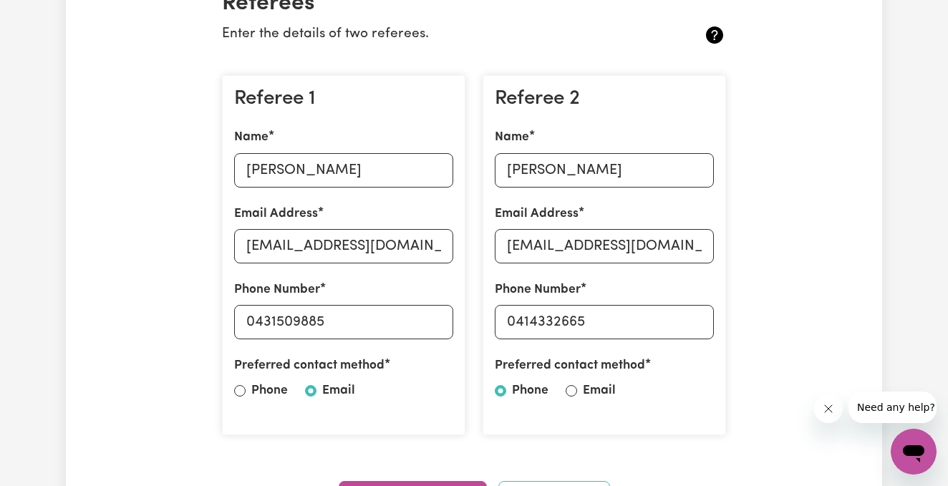
scroll to position [367, 0]
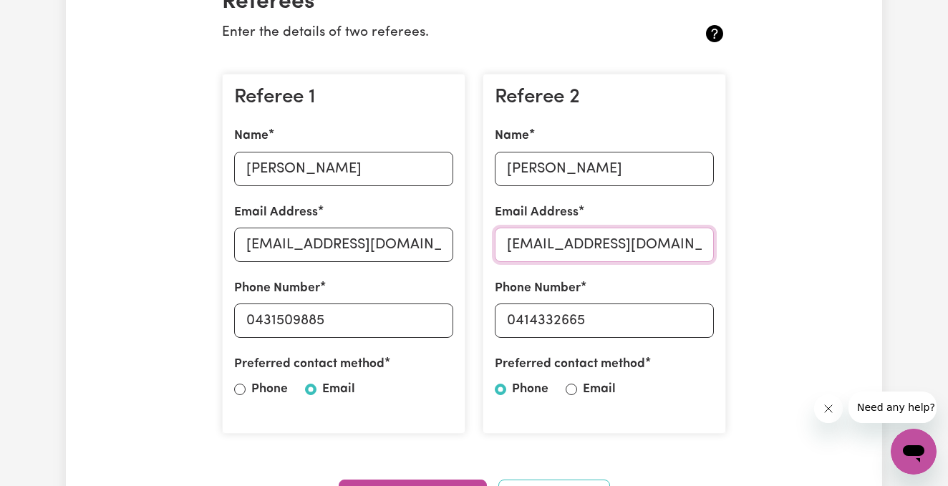
drag, startPoint x: 680, startPoint y: 250, endPoint x: 469, endPoint y: 250, distance: 210.6
drag, startPoint x: 595, startPoint y: 313, endPoint x: 474, endPoint y: 317, distance: 121.1
type input "4"
type input "0419978649"
drag, startPoint x: 660, startPoint y: 244, endPoint x: 479, endPoint y: 244, distance: 181.2
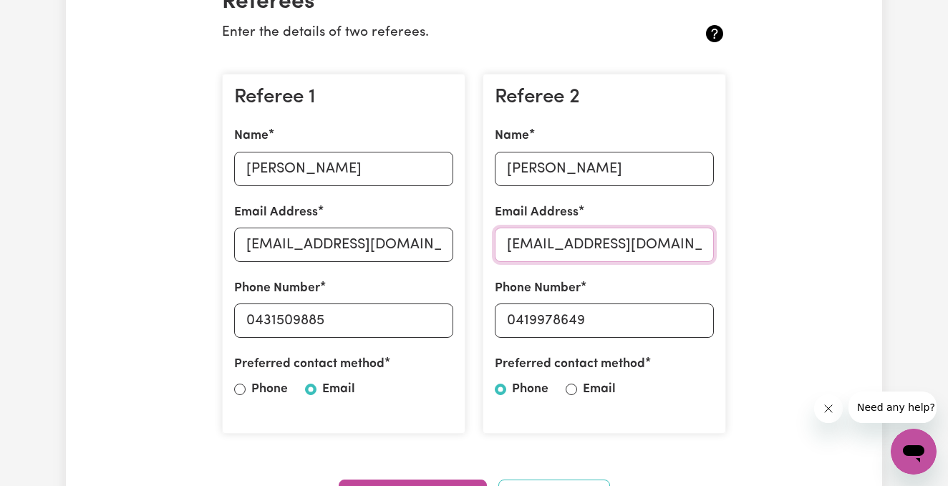
click at [478, 245] on div "Referee 2 Name [PERSON_NAME] Email Address [EMAIL_ADDRESS][DOMAIN_NAME] Phone N…" at bounding box center [604, 254] width 261 height 384
type input "[EMAIL_ADDRESS][DOMAIN_NAME]"
drag, startPoint x: 594, startPoint y: 164, endPoint x: 483, endPoint y: 166, distance: 111.0
drag, startPoint x: 577, startPoint y: 169, endPoint x: 460, endPoint y: 170, distance: 117.5
click at [460, 170] on div "Referee 1 Name [PERSON_NAME] Address [EMAIL_ADDRESS][DOMAIN_NAME] Phone Number …" at bounding box center [473, 254] width 521 height 384
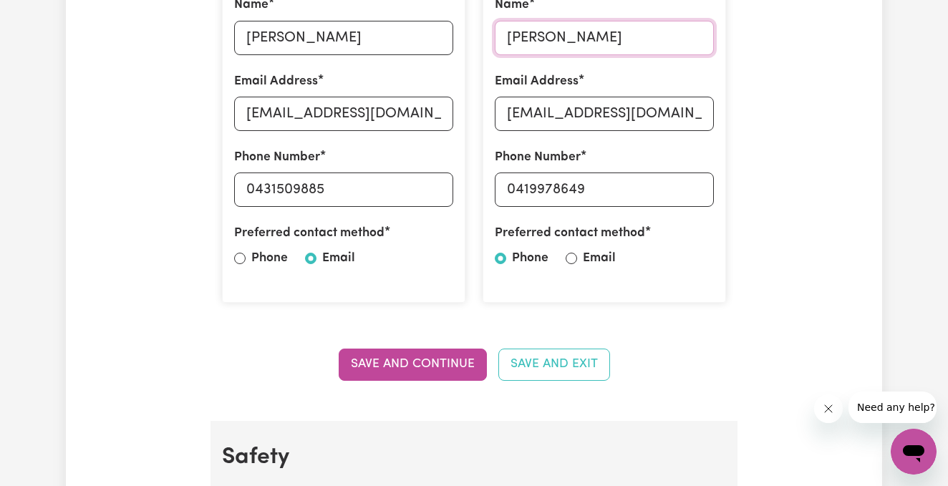
scroll to position [509, 0]
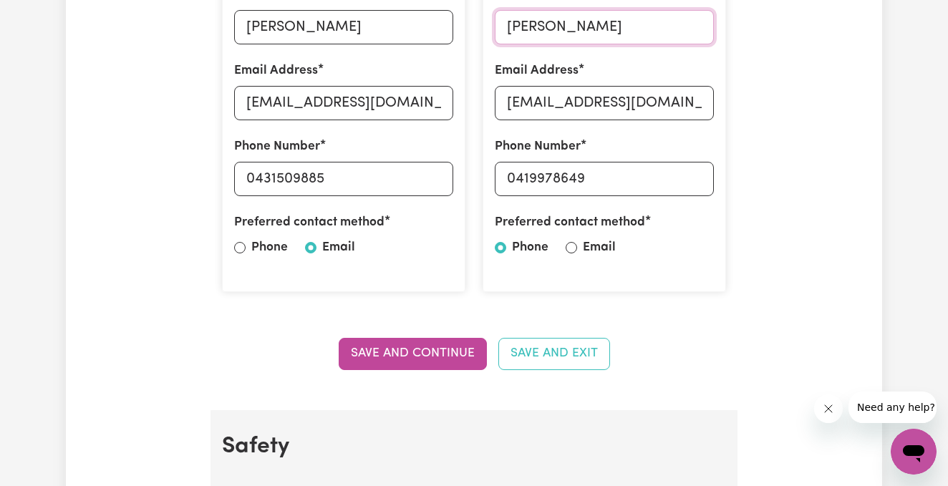
type input "[PERSON_NAME]"
click at [571, 245] on input "Email" at bounding box center [571, 247] width 11 height 11
radio input "true"
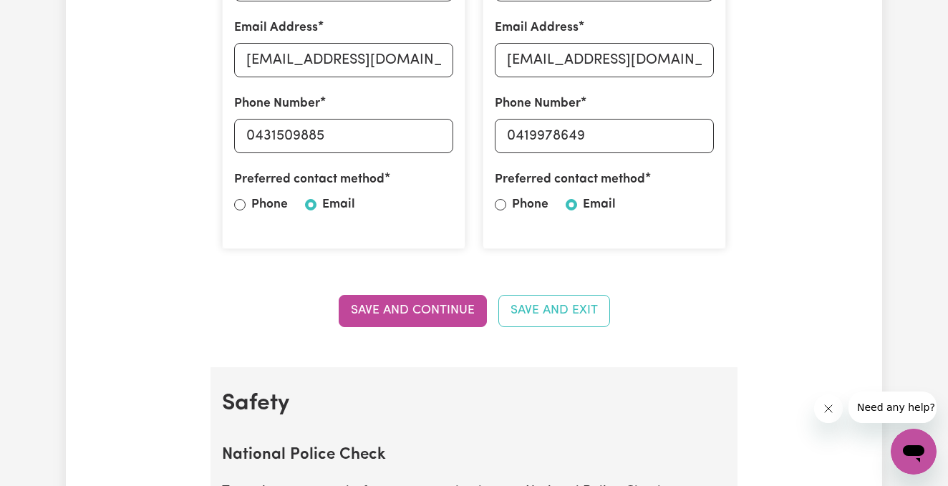
scroll to position [563, 0]
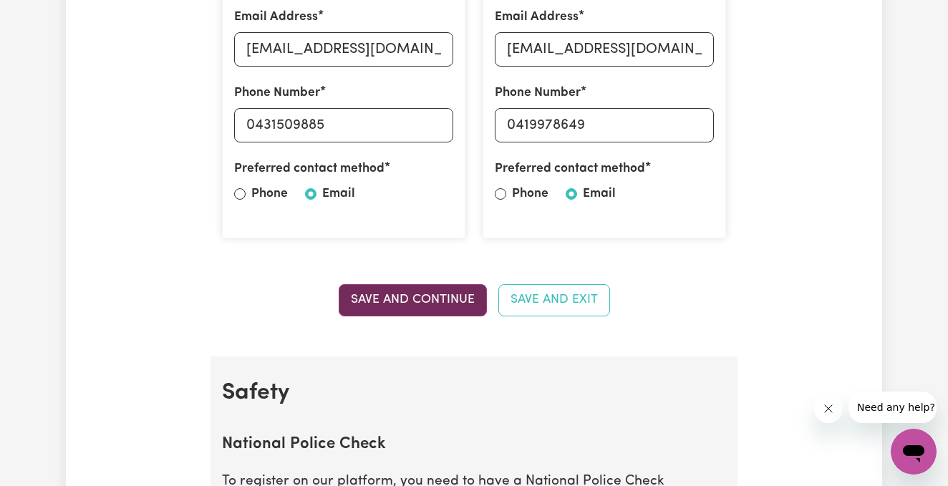
click at [405, 296] on button "Save and Continue" at bounding box center [413, 300] width 148 height 32
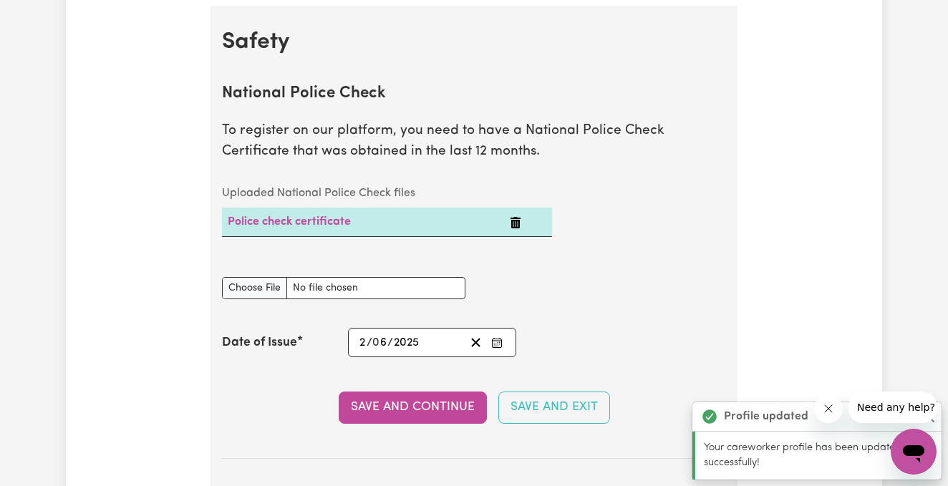
scroll to position [920, 0]
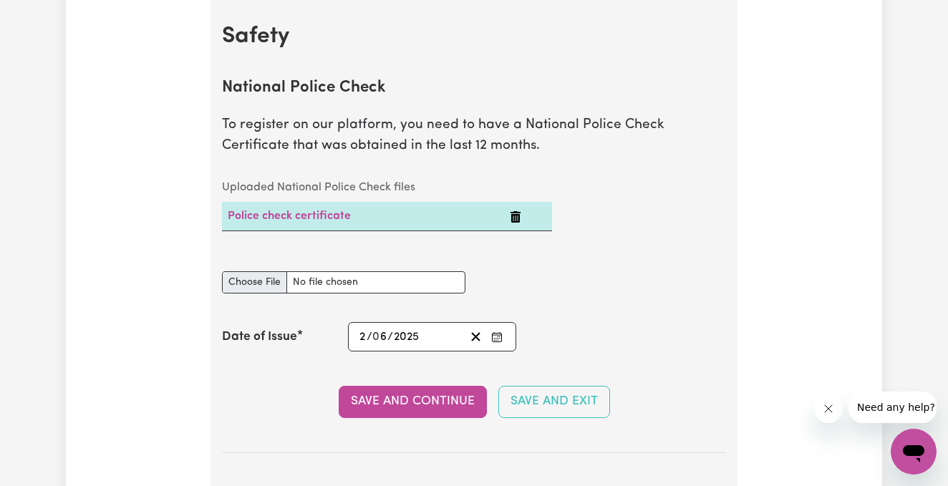
click at [291, 283] on input "National Police Check document" at bounding box center [344, 282] width 244 height 22
type input "C:\fakepath\report_bolanos_pozos_10287554-5362850.pdf"
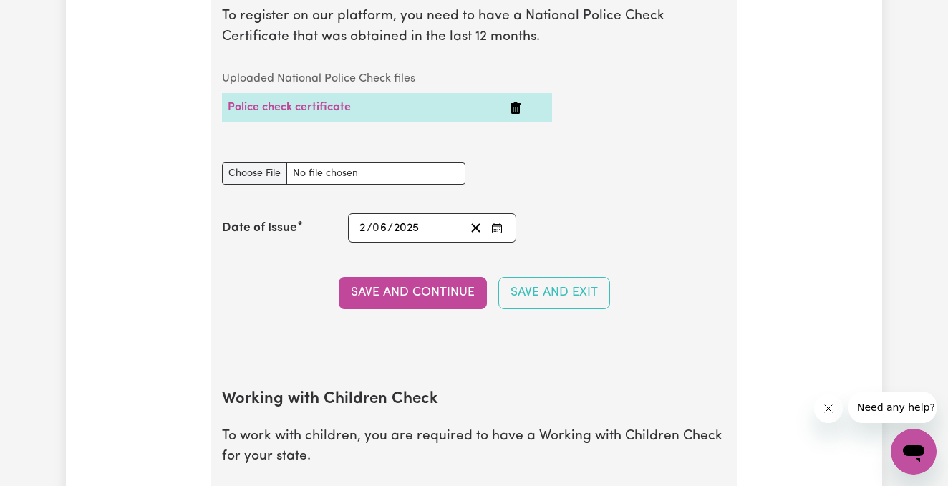
scroll to position [1087, 0]
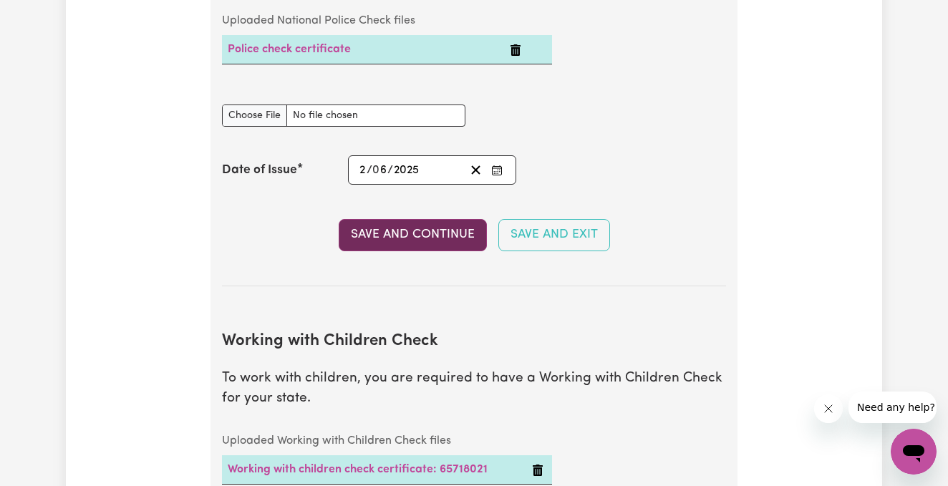
click at [385, 234] on button "Save and Continue" at bounding box center [413, 235] width 148 height 32
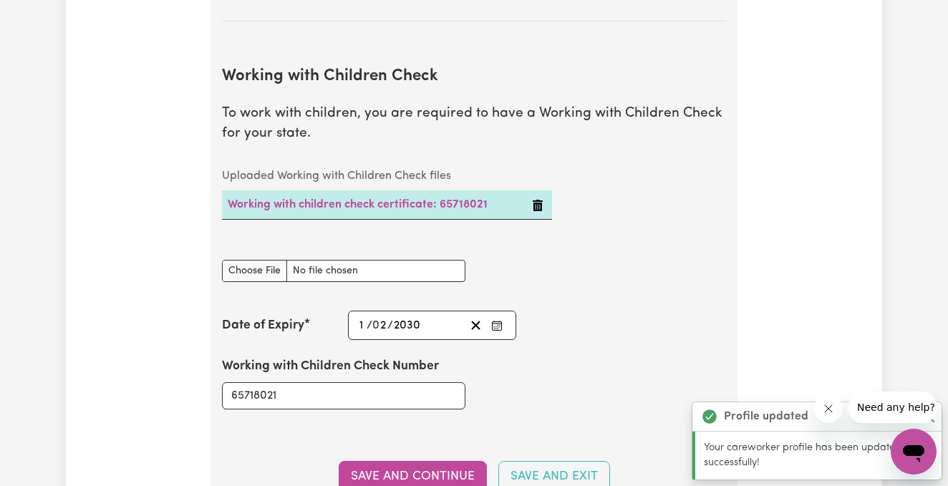
scroll to position [1395, 0]
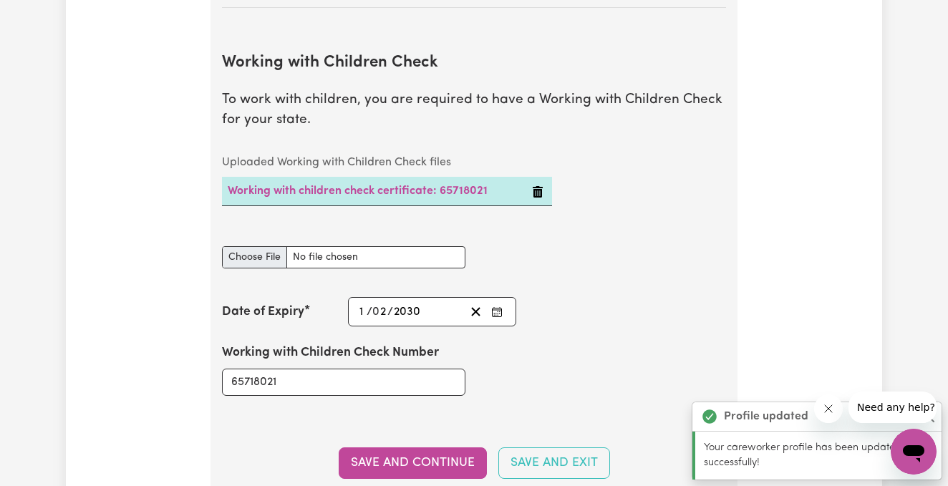
click at [277, 251] on input "Working with Children Check document" at bounding box center [344, 257] width 244 height 22
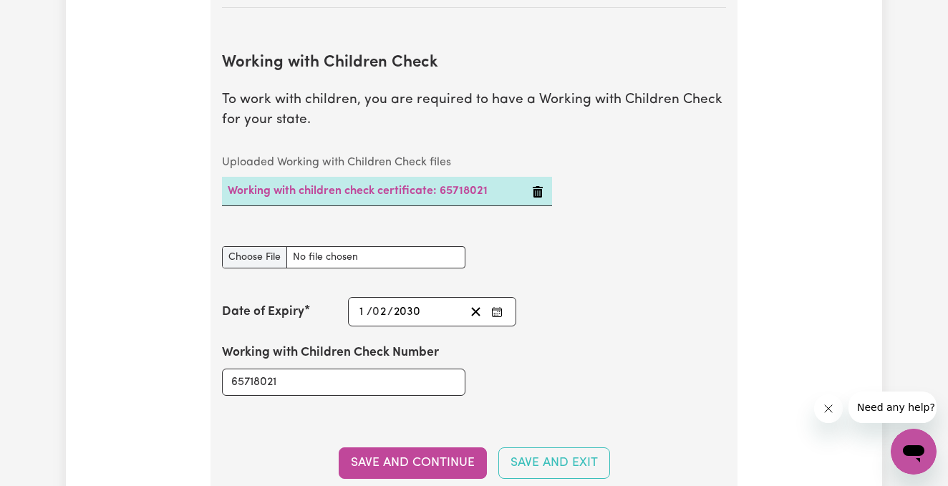
type input "C:\fakepath\NDISWC.pdf"
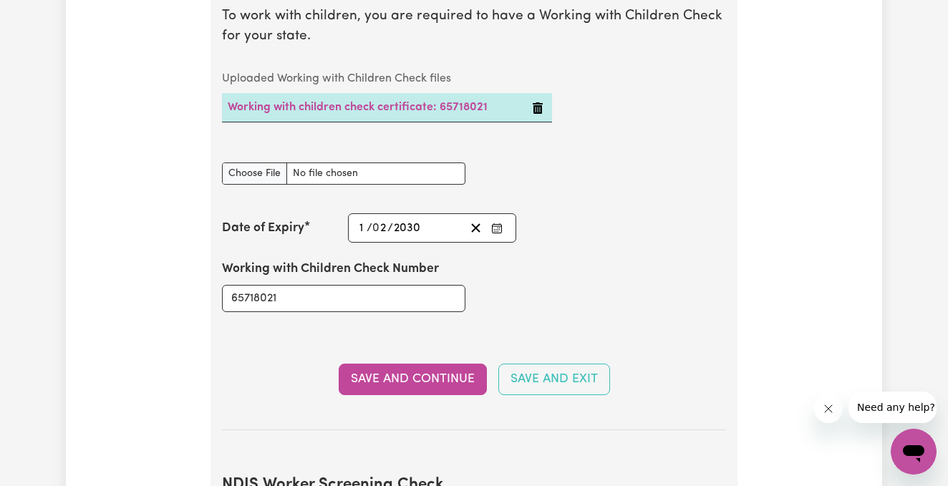
scroll to position [1519, 0]
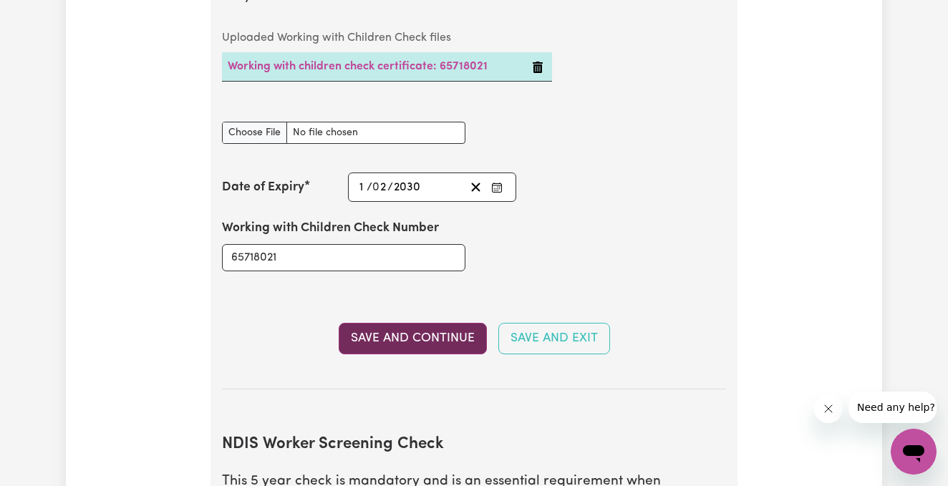
click at [420, 335] on button "Save and Continue" at bounding box center [413, 339] width 148 height 32
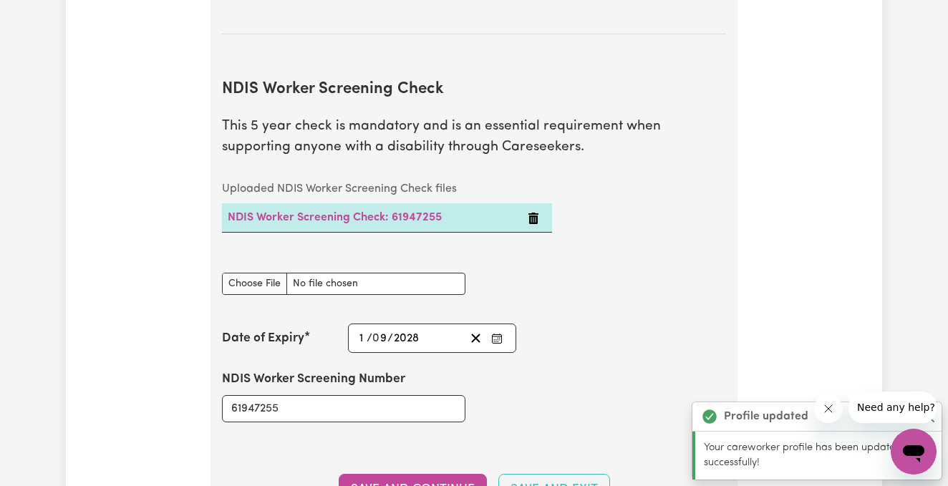
scroll to position [1930, 0]
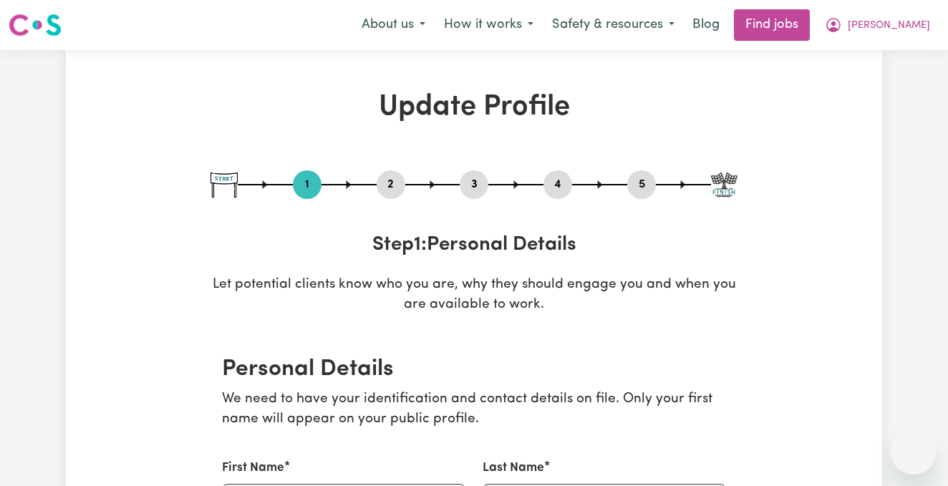
select select "[DEMOGRAPHIC_DATA]"
select select "Student Visa"
select select "Studying a healthcare related degree or qualification"
select select "43"
select select "60"
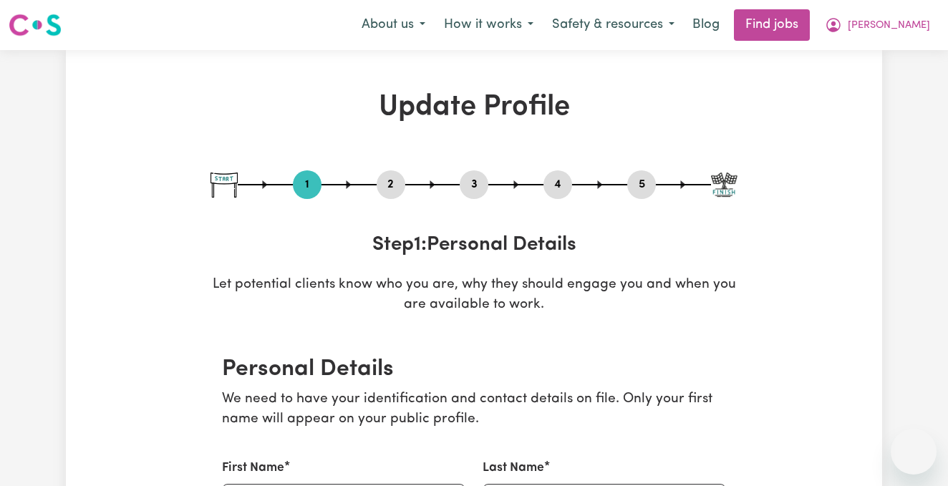
select select "77"
select select "94"
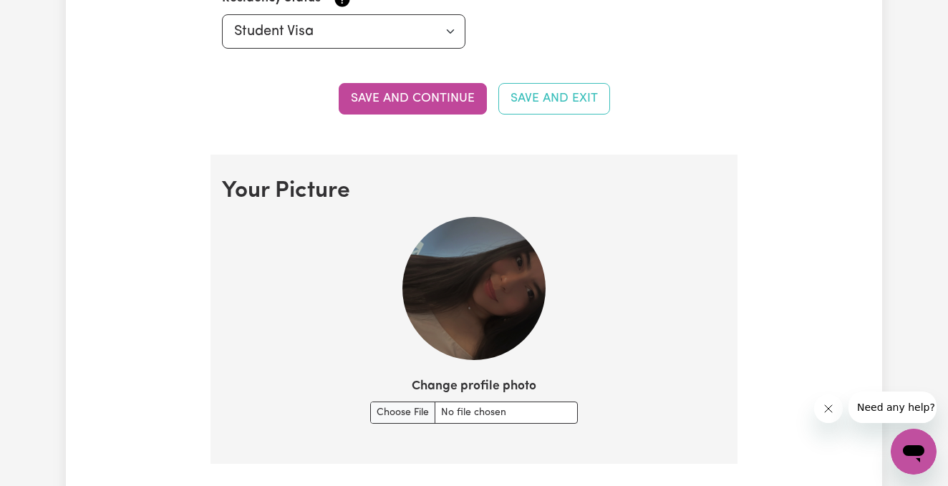
scroll to position [923, 0]
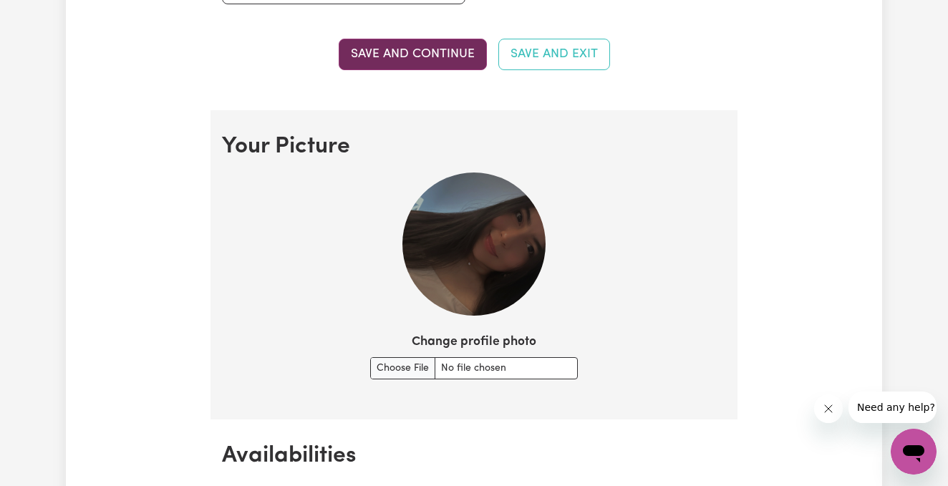
click at [427, 59] on button "Save and continue" at bounding box center [413, 55] width 148 height 32
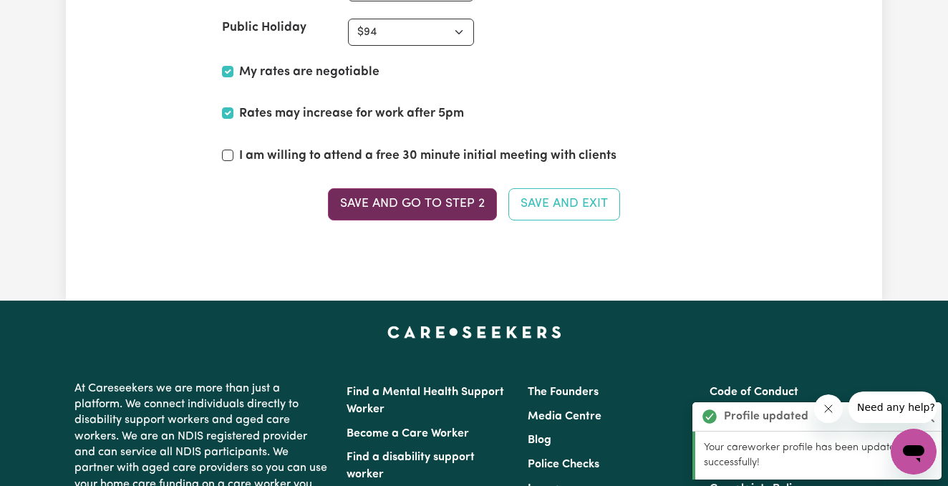
click at [428, 204] on button "Save and go to Step 2" at bounding box center [412, 204] width 169 height 32
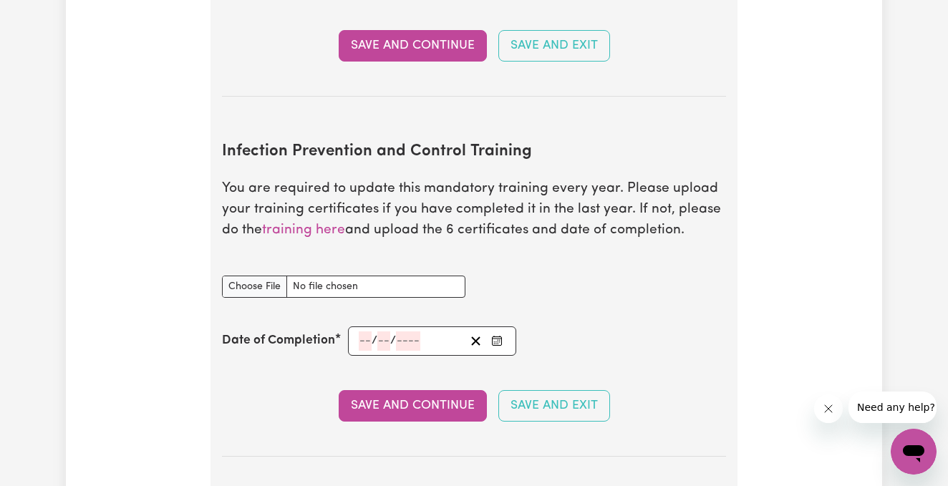
scroll to position [2345, 0]
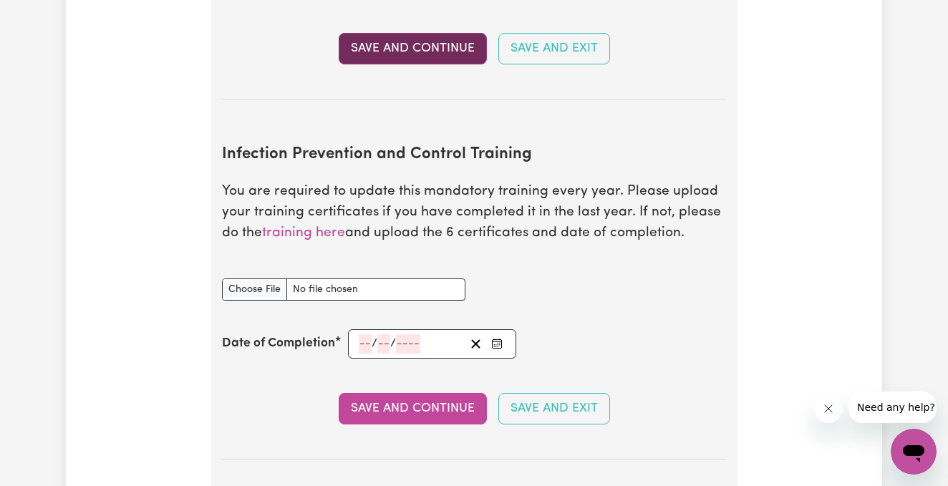
click at [414, 46] on button "Save and Continue" at bounding box center [413, 49] width 148 height 32
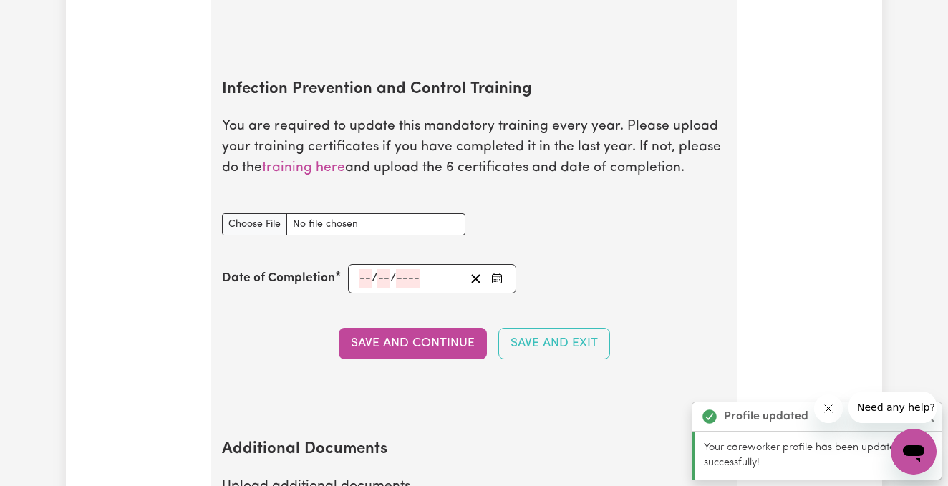
scroll to position [2433, 0]
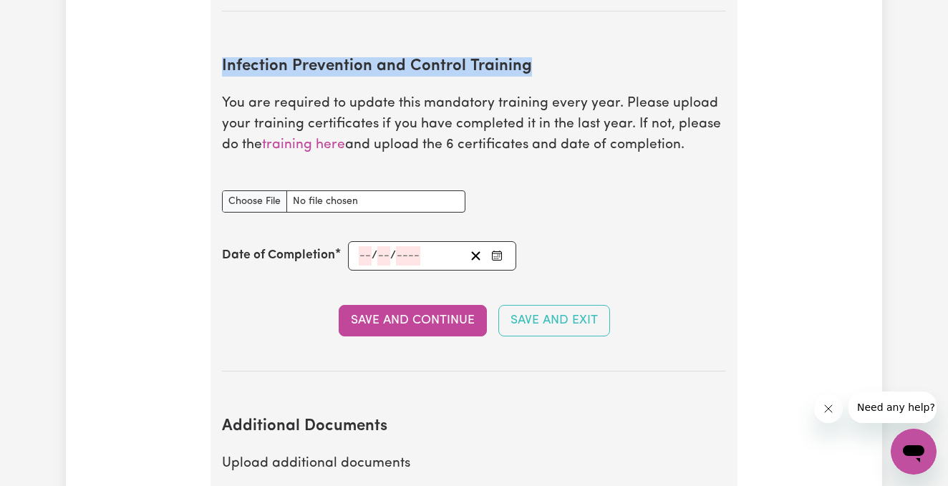
drag, startPoint x: 222, startPoint y: 61, endPoint x: 558, endPoint y: 70, distance: 336.1
click at [558, 70] on h2 "Infection Prevention and Control Training" at bounding box center [474, 66] width 504 height 19
copy h2 "Infection Prevention and Control Training"
click at [291, 140] on link "training here" at bounding box center [303, 145] width 83 height 14
type input "C:\fakepath\Bridge.pdf"
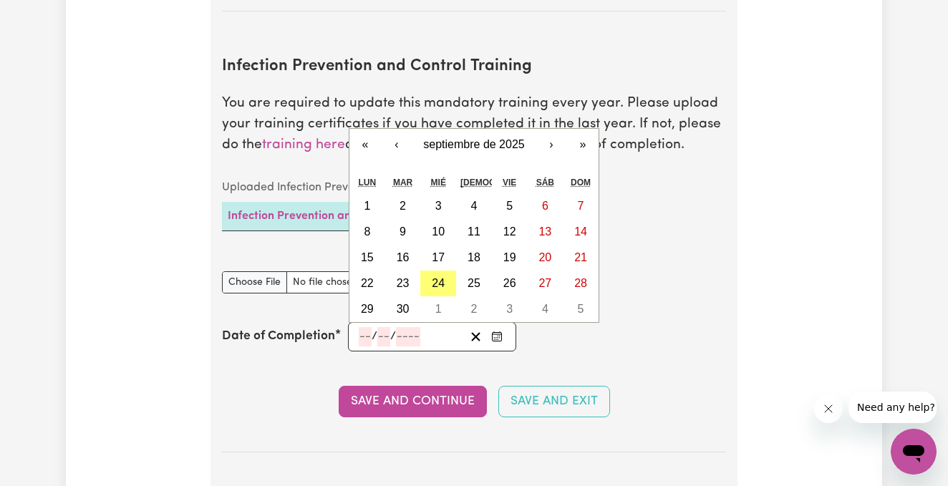
click at [365, 333] on input "number" at bounding box center [365, 336] width 13 height 19
click at [466, 139] on span "septiembre de 2025" at bounding box center [473, 144] width 101 height 12
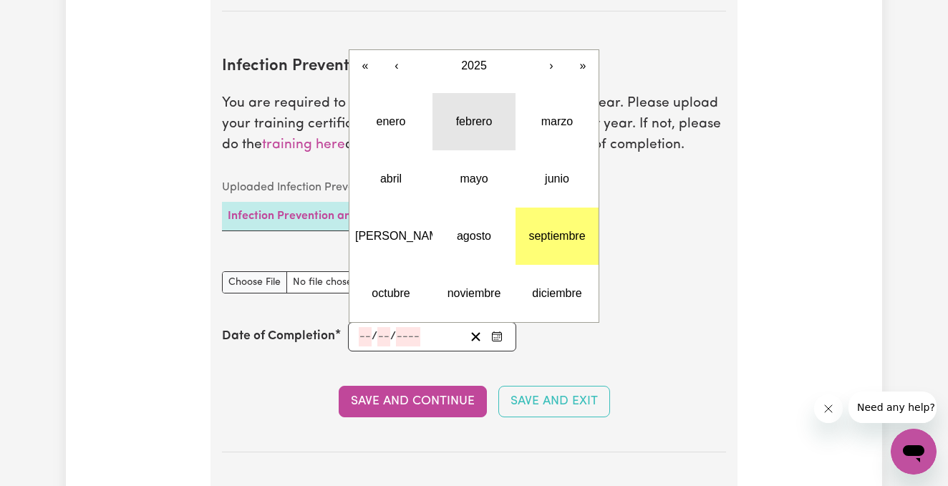
click at [476, 128] on button "febrero" at bounding box center [474, 121] width 83 height 57
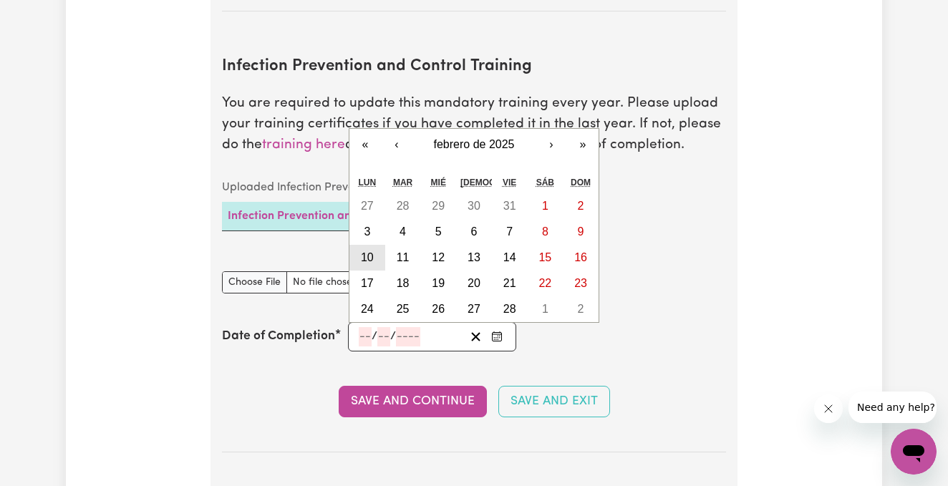
click at [378, 250] on button "10" at bounding box center [368, 258] width 36 height 26
type input "2025-02-10"
type input "10"
type input "2"
type input "2025"
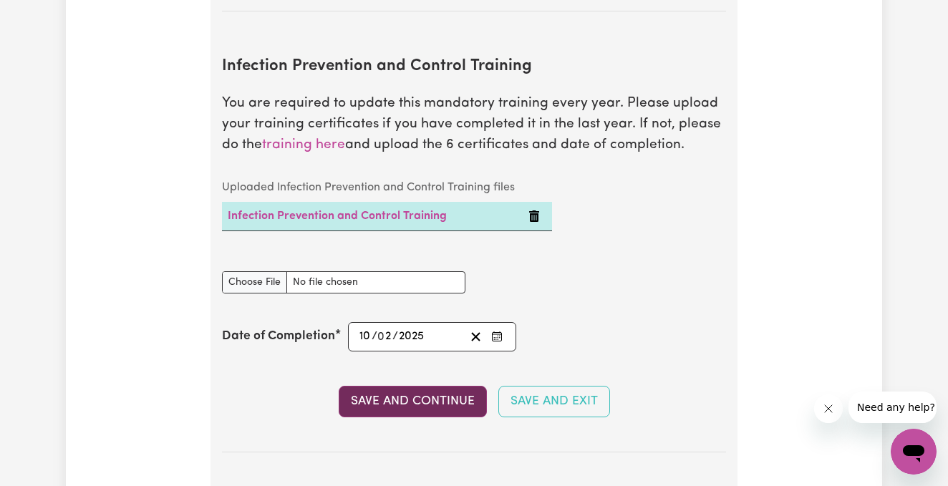
click at [443, 393] on button "Save and Continue" at bounding box center [413, 402] width 148 height 32
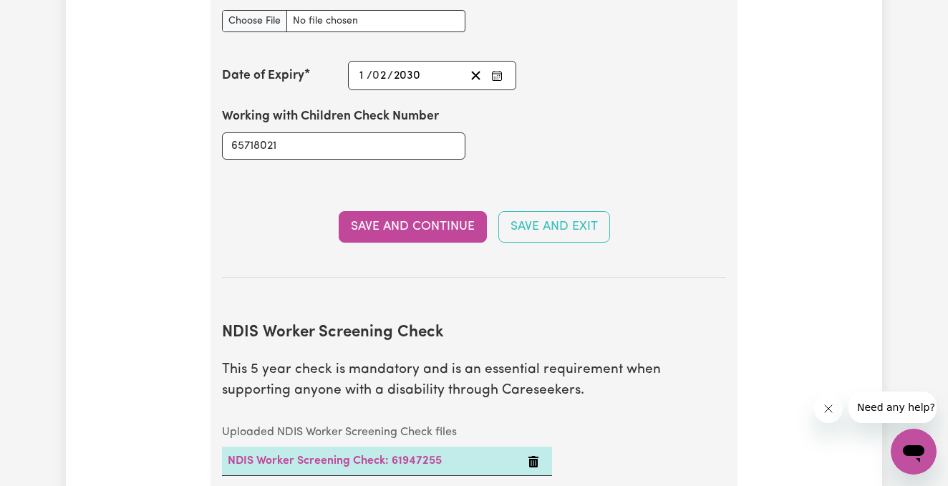
scroll to position [1898, 0]
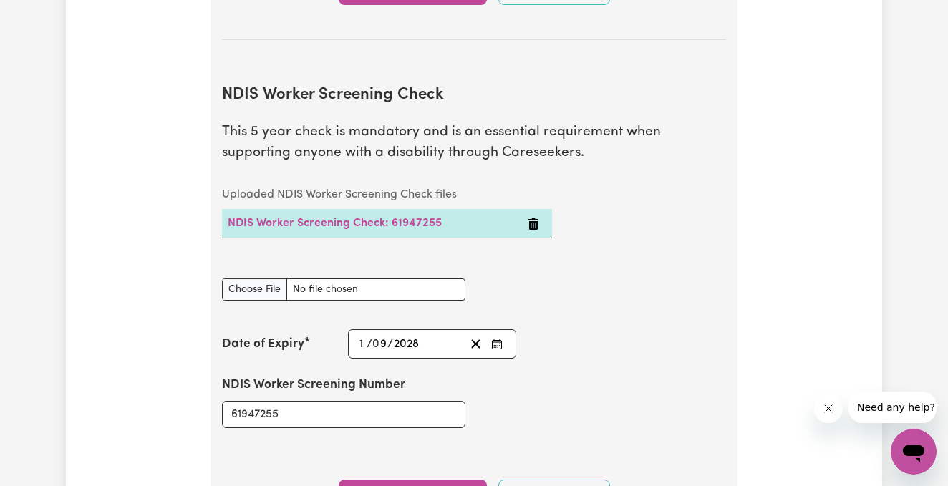
click at [538, 218] on icon "Delete NDIS Worker Screening Check: 61947255" at bounding box center [533, 223] width 11 height 11
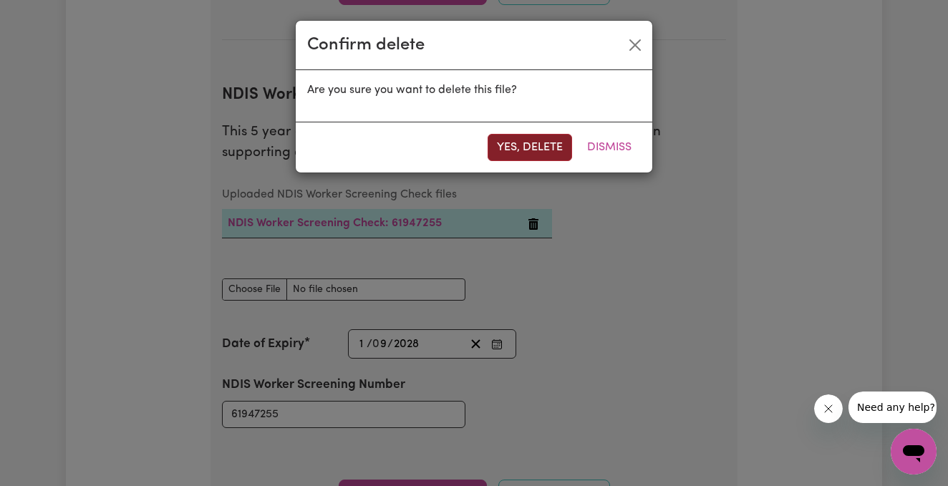
click at [529, 152] on button "Yes, delete" at bounding box center [530, 147] width 85 height 27
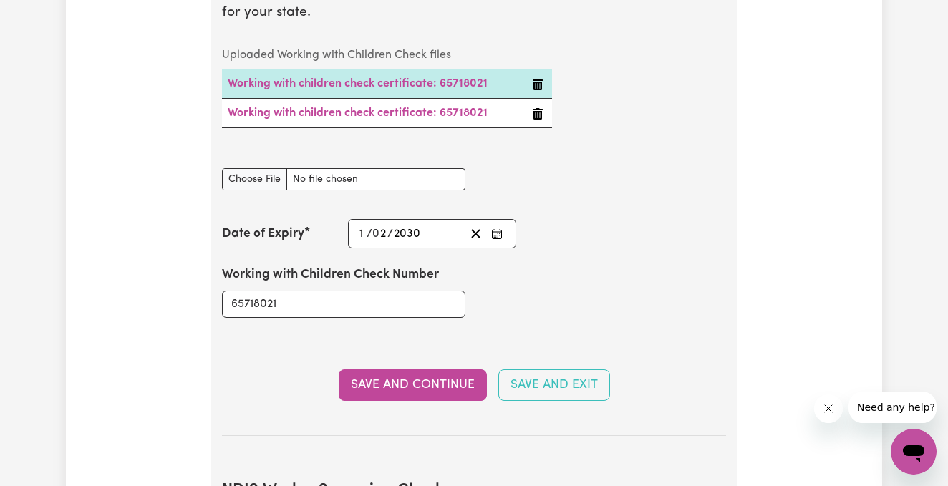
scroll to position [1495, 0]
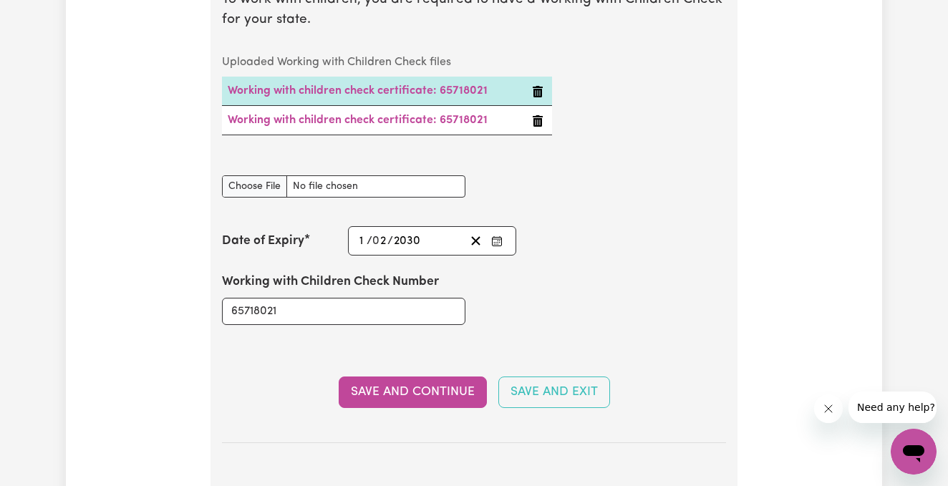
click at [538, 121] on icon "Delete Working with children check certificate: 65718021" at bounding box center [537, 120] width 11 height 11
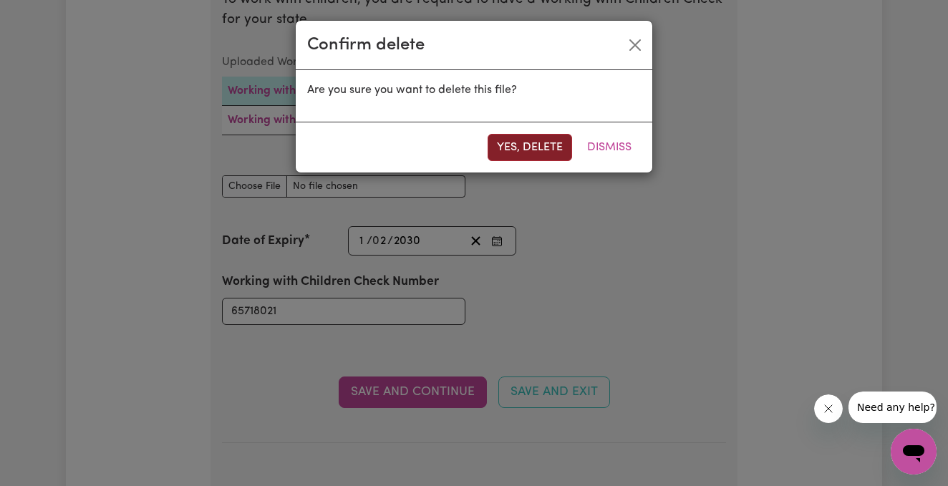
click at [531, 146] on button "Yes, delete" at bounding box center [530, 147] width 85 height 27
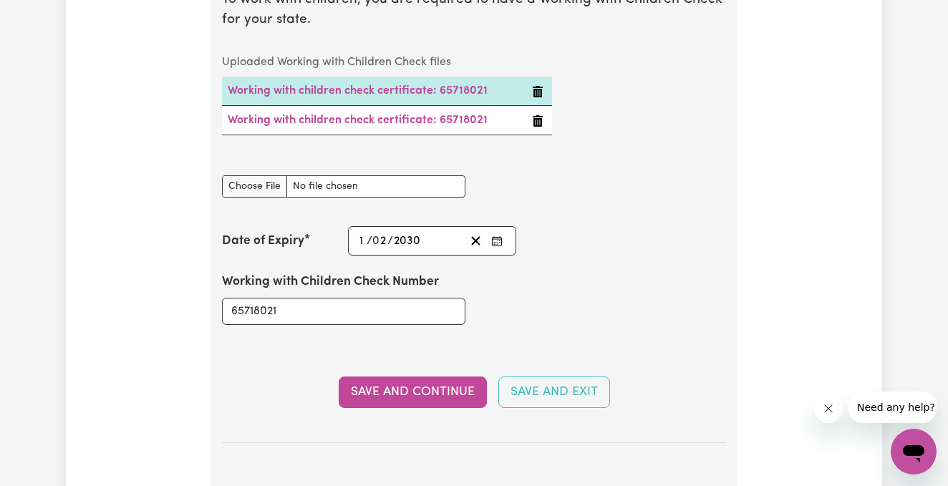
click at [541, 90] on icon "Delete Working with children check certificate: 65718021" at bounding box center [538, 90] width 10 height 11
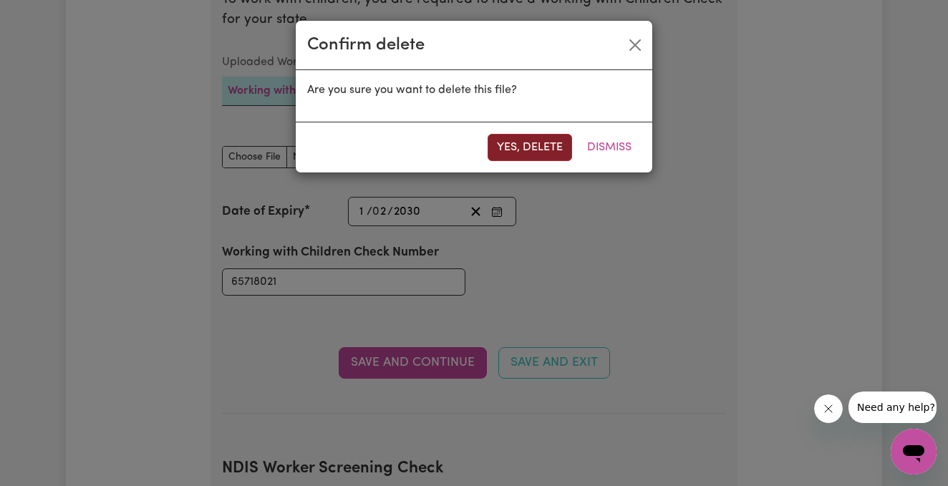
click at [524, 145] on button "Yes, delete" at bounding box center [530, 147] width 85 height 27
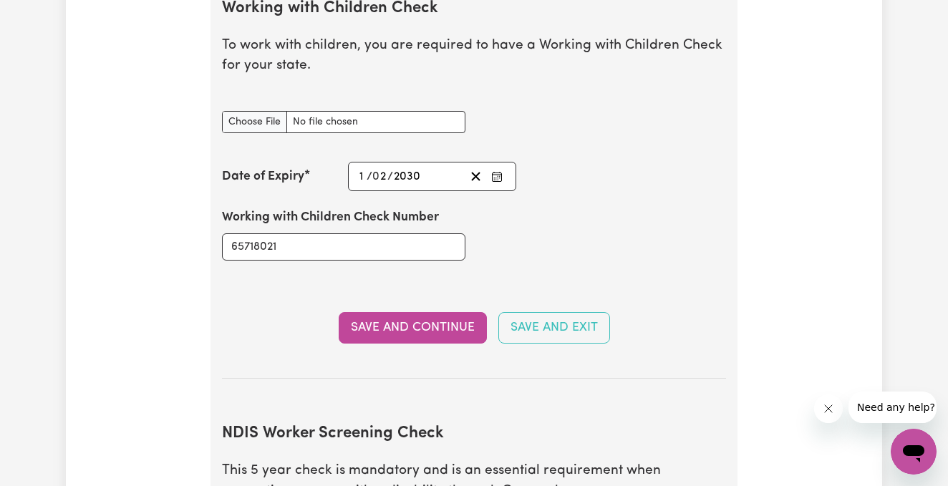
scroll to position [1414, 0]
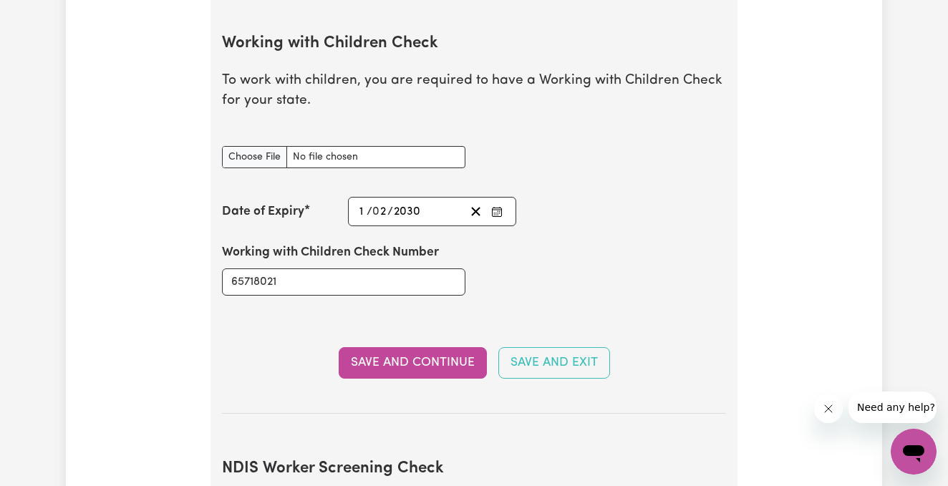
type input "C:\fakepath\Gmail - Working With Children Check New Application Receipt.pdf"
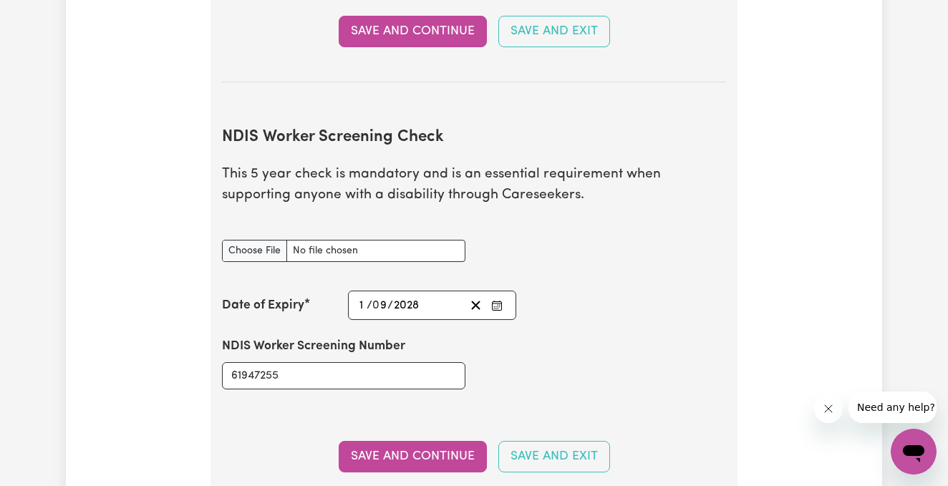
scroll to position [1789, 0]
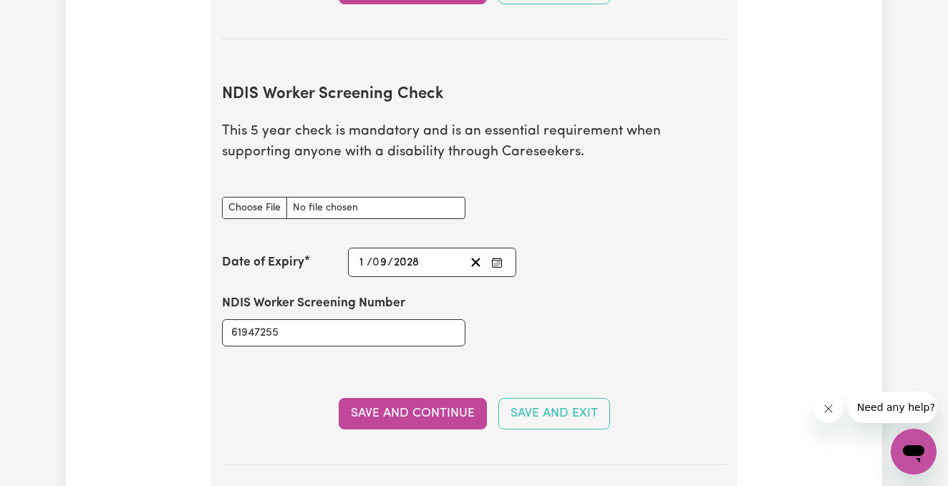
type input "C:\fakepath\NDISWC.pdf"
click at [408, 409] on button "Save and Continue" at bounding box center [413, 414] width 148 height 32
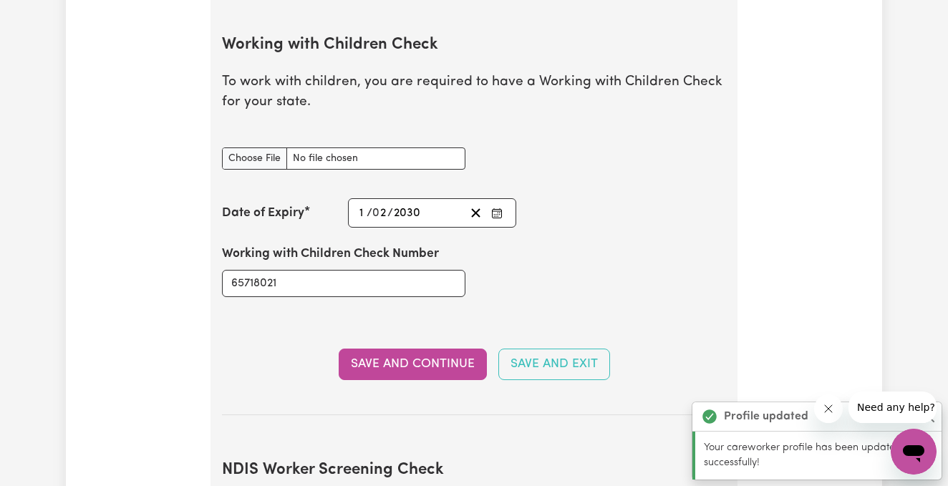
scroll to position [1398, 0]
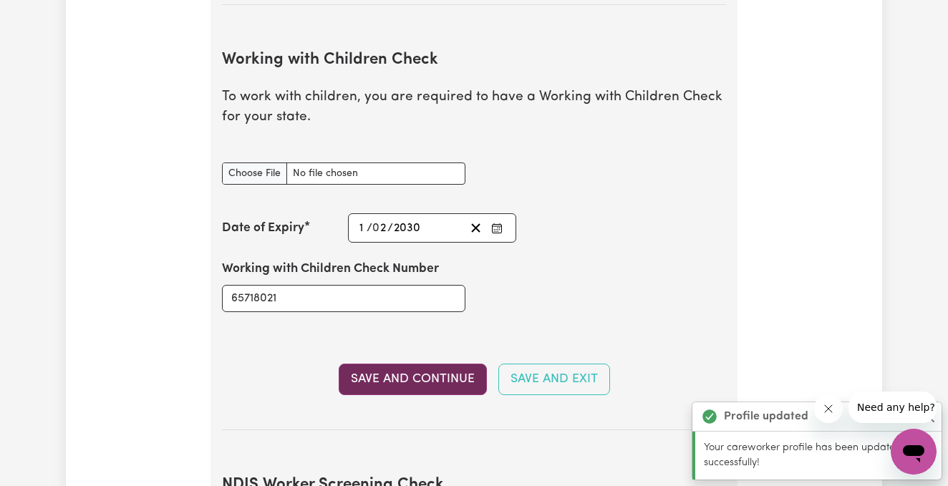
click at [372, 386] on button "Save and Continue" at bounding box center [413, 380] width 148 height 32
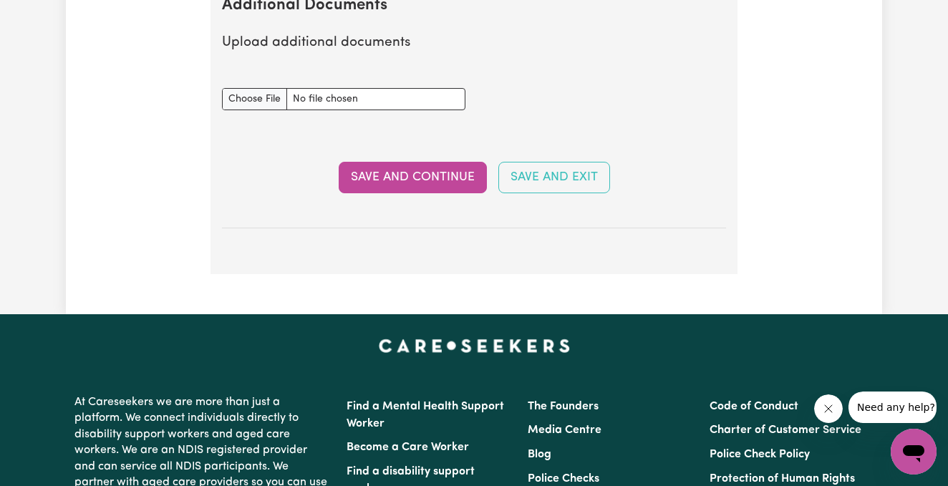
scroll to position [2910, 0]
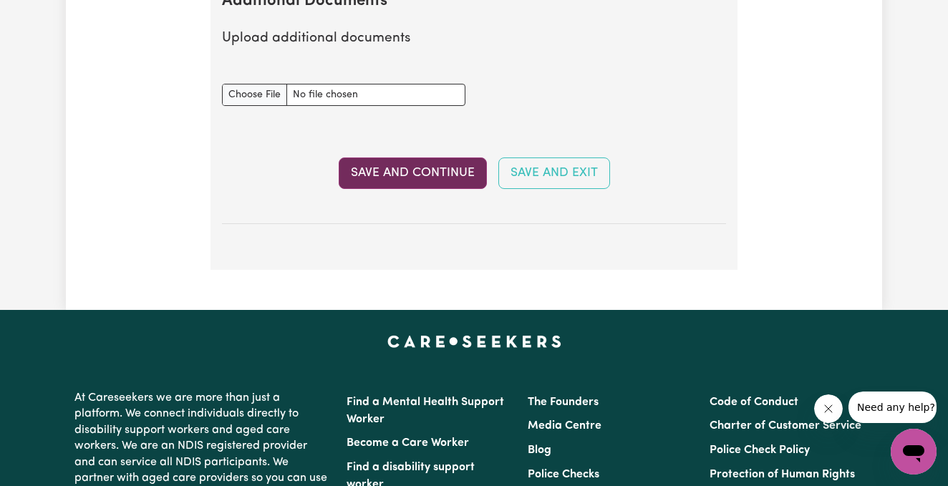
click at [434, 173] on button "Save and Continue" at bounding box center [413, 174] width 148 height 32
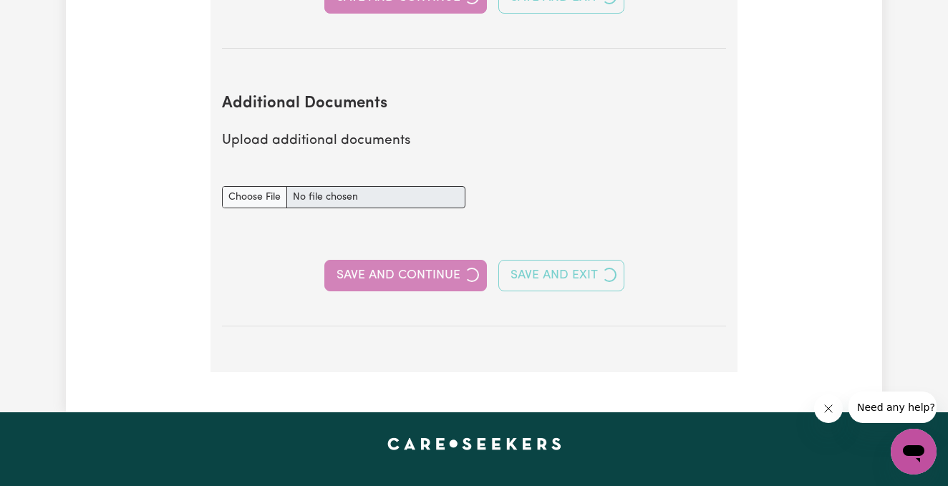
select select "Certificate III (Individual Support)"
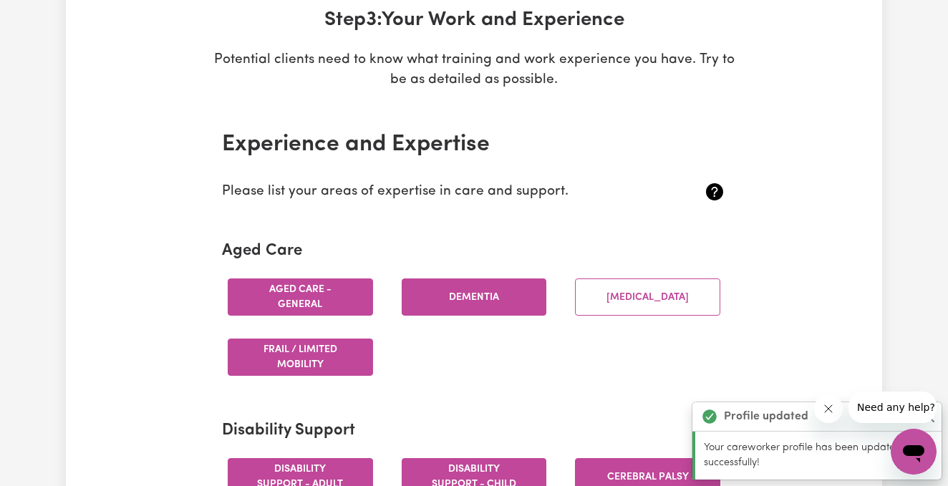
scroll to position [226, 0]
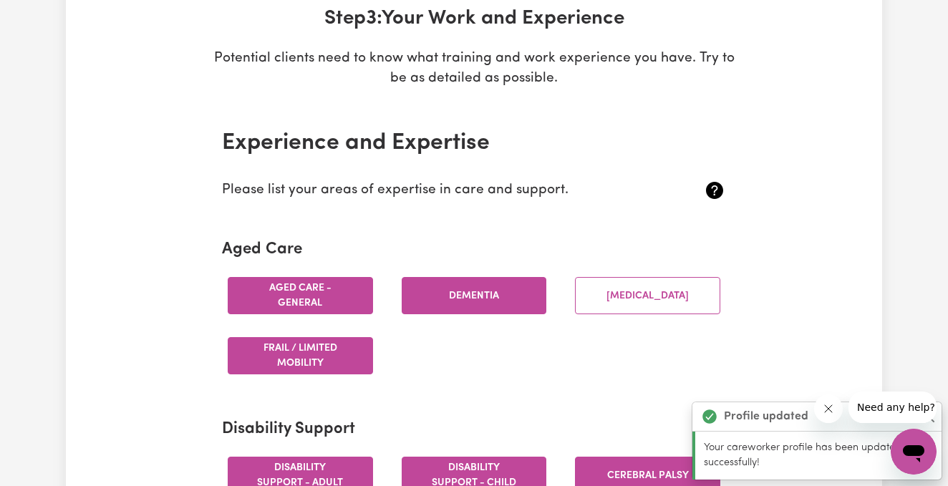
click at [313, 290] on button "Aged care - General" at bounding box center [300, 295] width 145 height 37
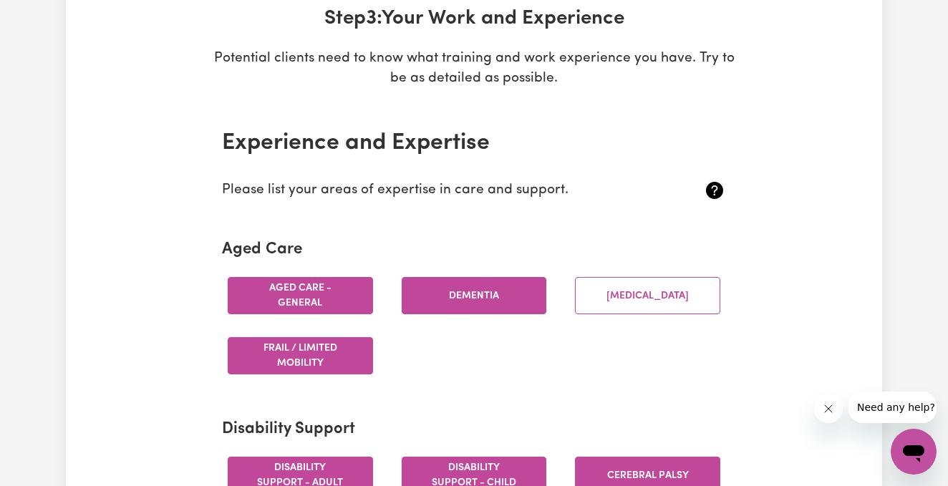
click at [319, 292] on button "Aged care - General" at bounding box center [300, 295] width 145 height 37
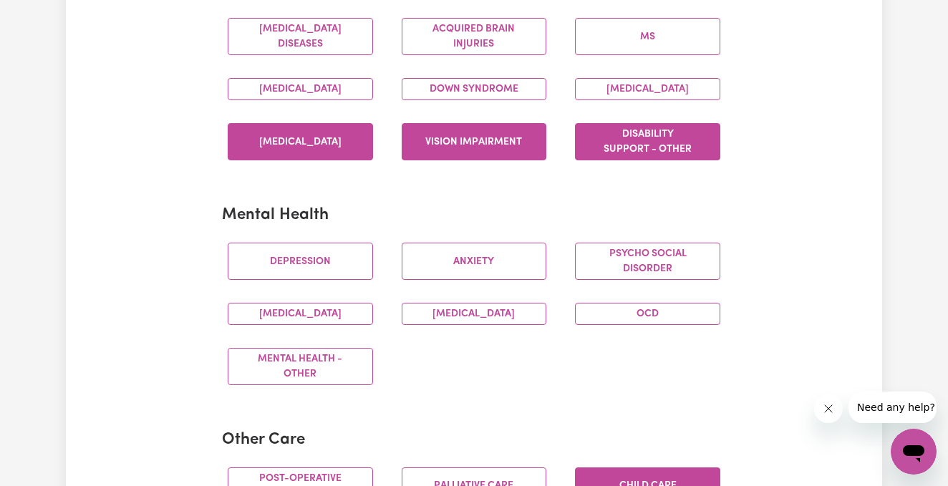
scroll to position [727, 0]
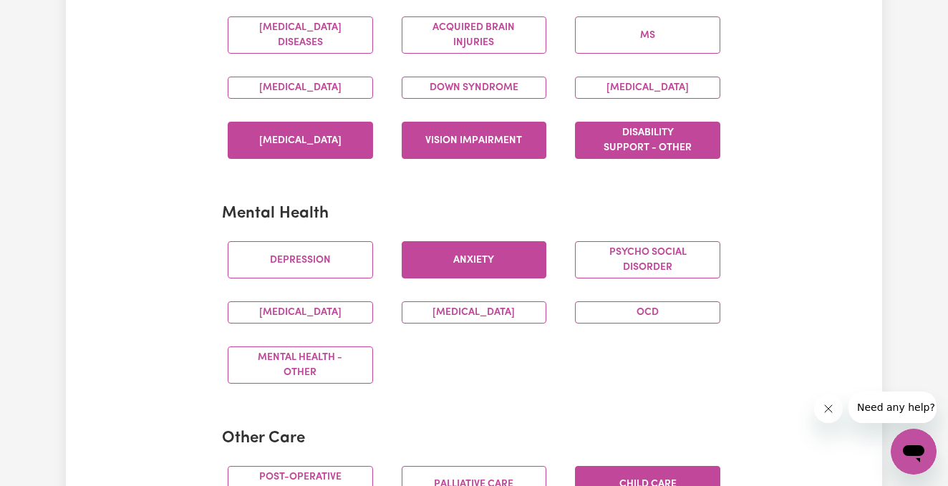
click at [471, 271] on button "Anxiety" at bounding box center [474, 259] width 145 height 37
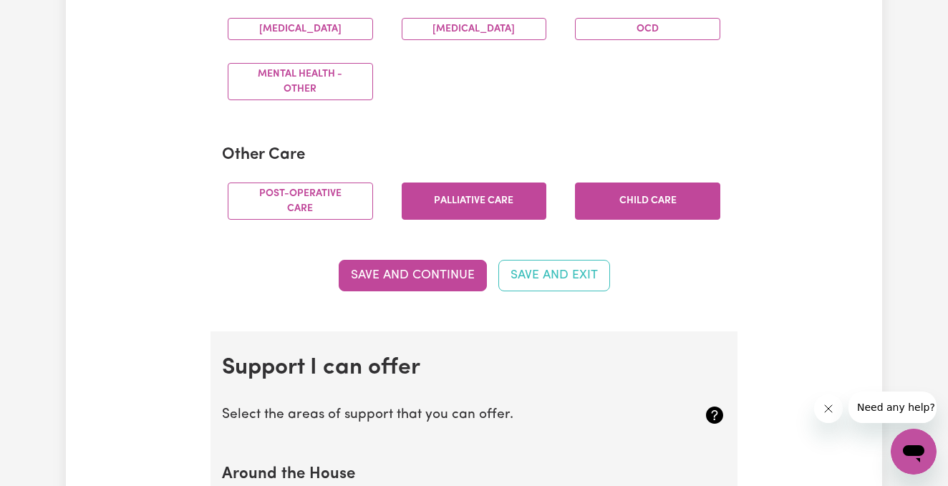
scroll to position [1013, 0]
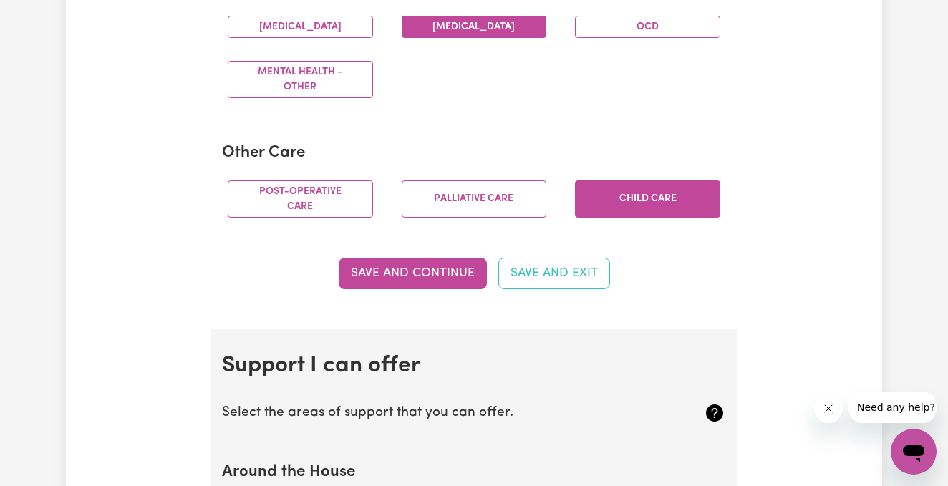
click at [476, 38] on button "Bipolar Disorder" at bounding box center [474, 27] width 145 height 22
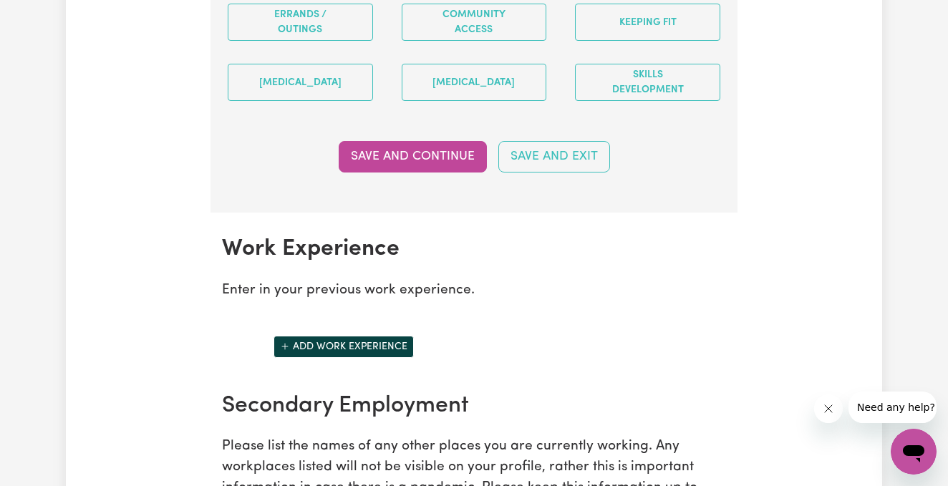
scroll to position [1960, 0]
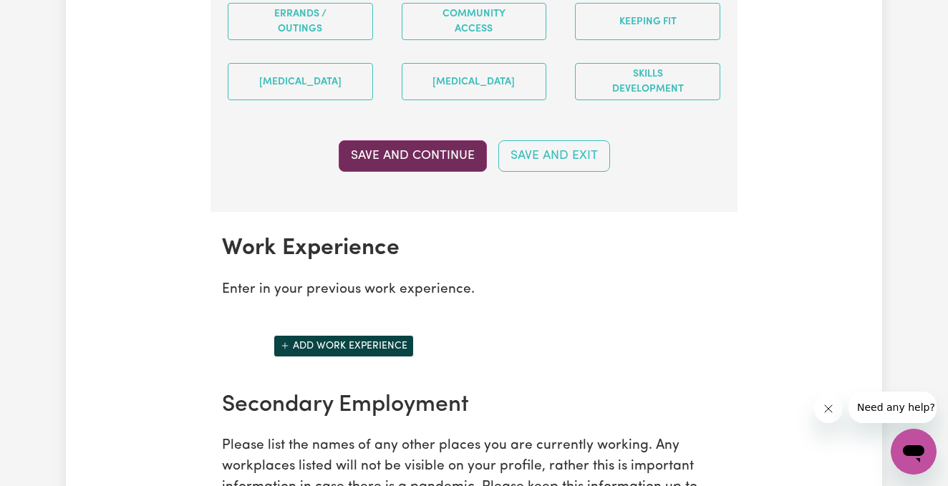
click at [420, 172] on button "Save and Continue" at bounding box center [413, 156] width 148 height 32
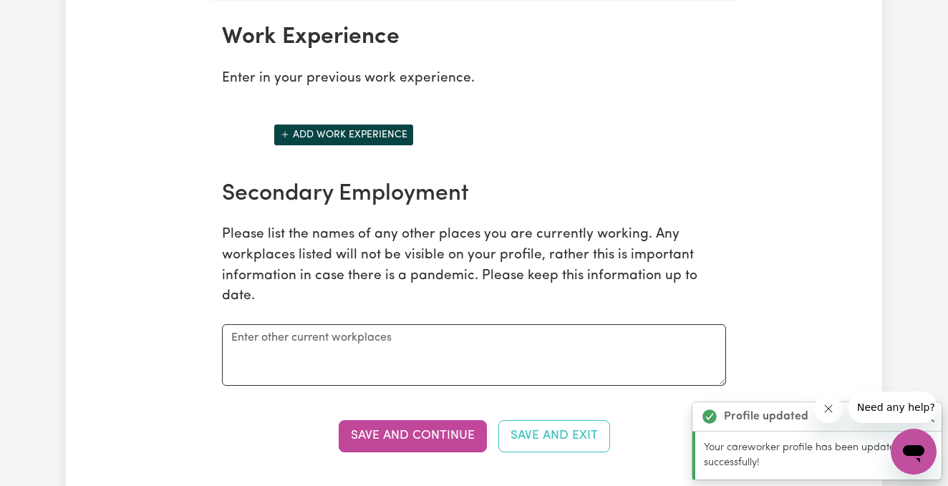
scroll to position [2180, 0]
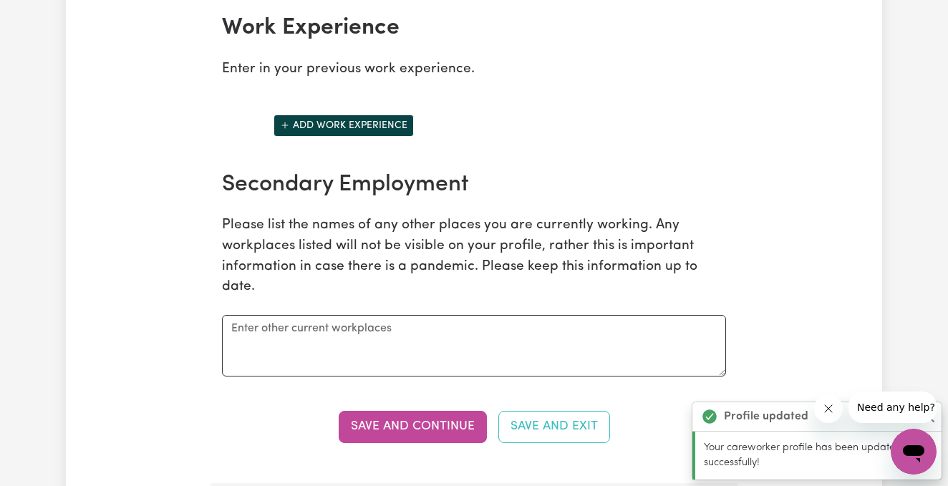
click at [368, 136] on button "Add work experience" at bounding box center [344, 126] width 140 height 22
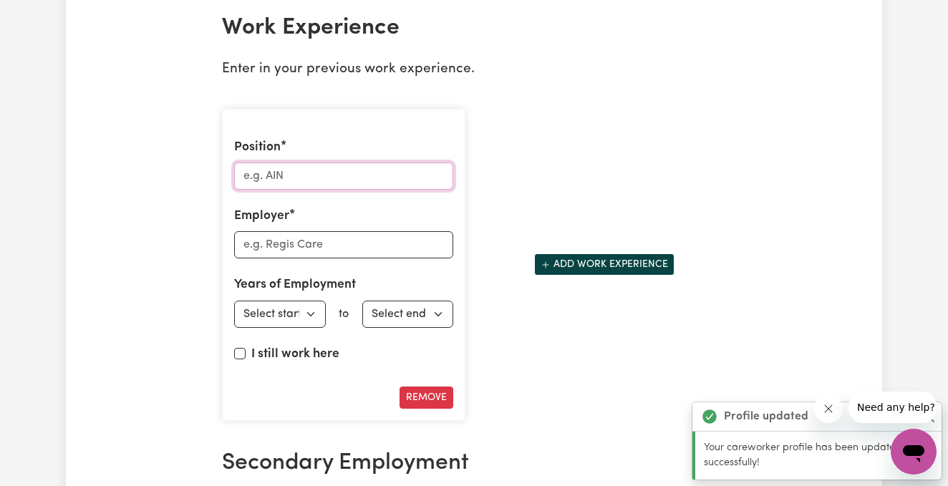
click at [340, 190] on input "Position" at bounding box center [343, 176] width 219 height 27
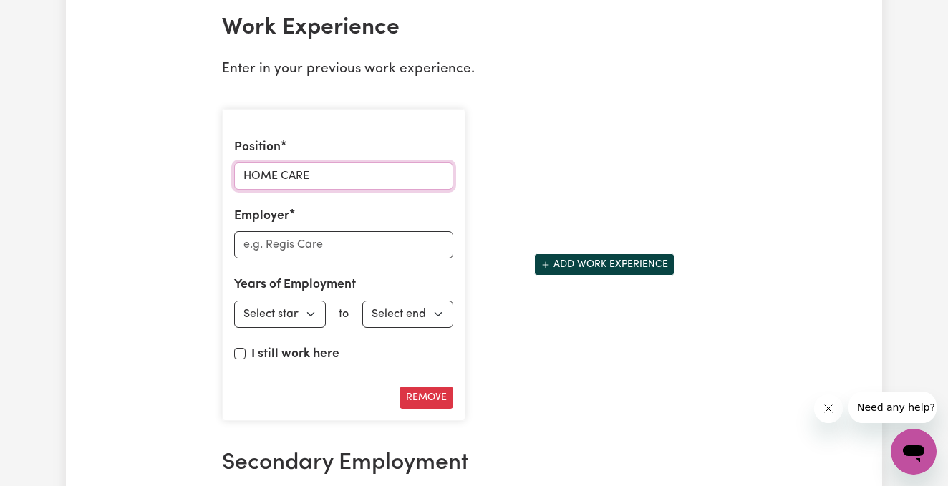
type input "HOME CARE"
click at [290, 256] on input "Employer" at bounding box center [343, 244] width 219 height 27
type input "My guardian"
select select "2025"
click at [241, 360] on input "I still work here" at bounding box center [239, 353] width 11 height 11
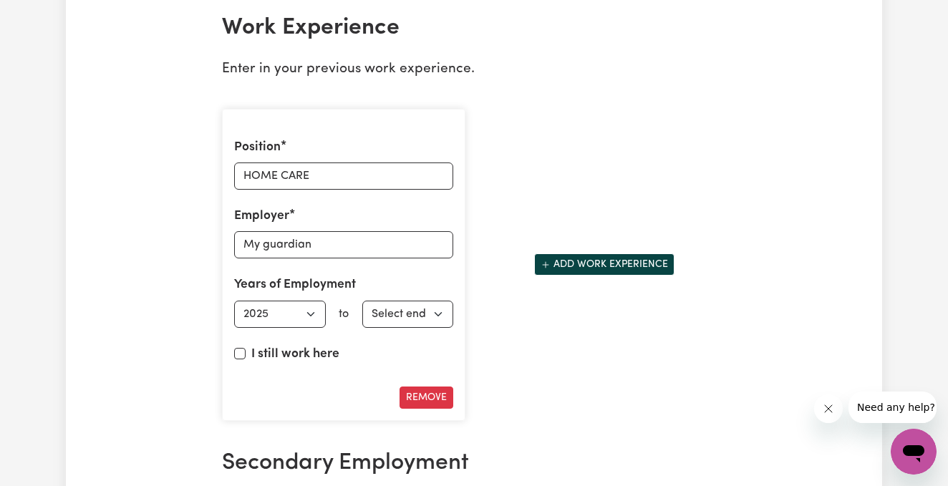
checkbox input "true"
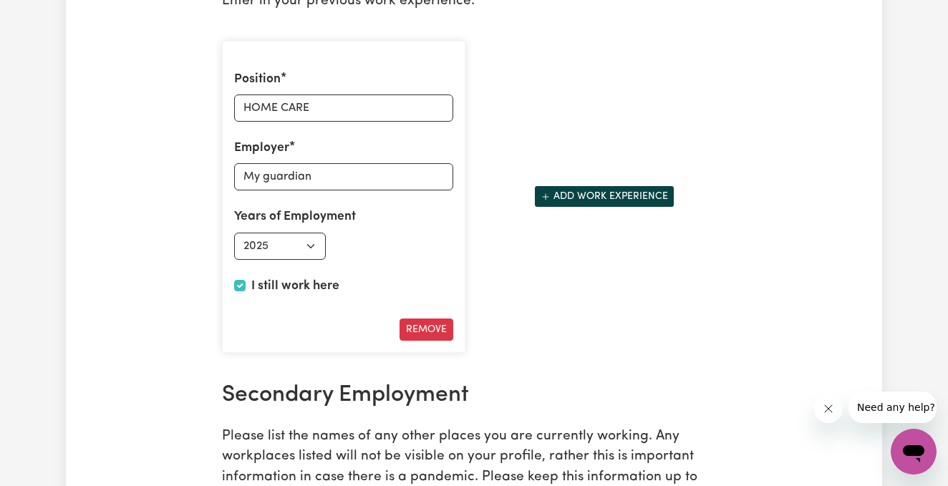
scroll to position [2266, 0]
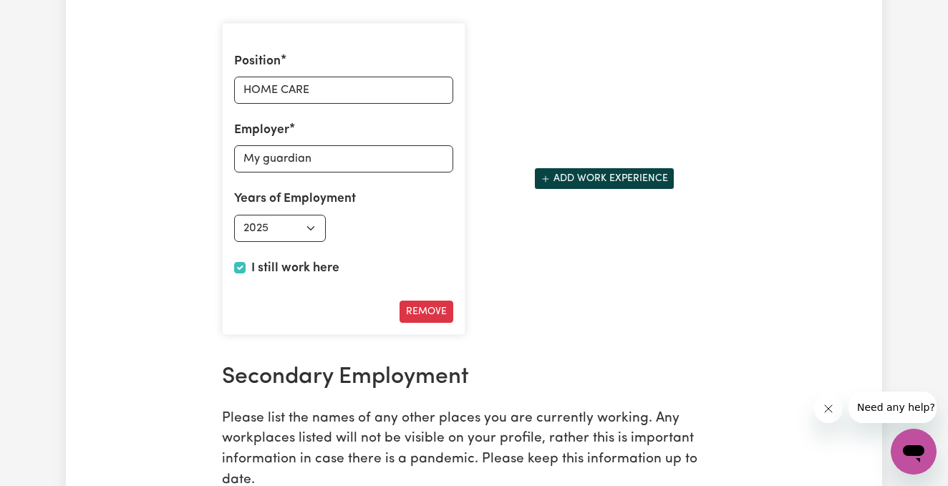
click at [584, 186] on button "Add work experience" at bounding box center [604, 179] width 140 height 22
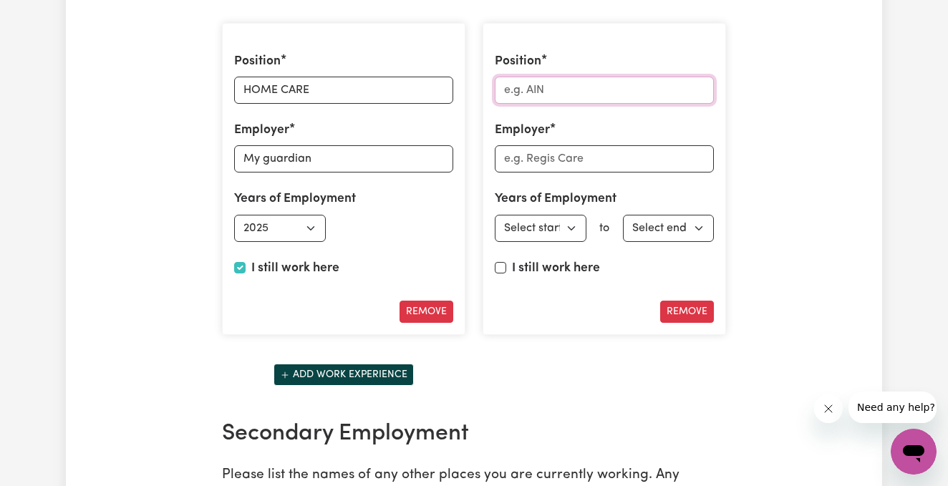
click at [552, 97] on input "Position" at bounding box center [604, 90] width 219 height 27
type input "a"
type input "A"
type input "SUPPORT WORKER"
click at [552, 171] on input "Employer" at bounding box center [604, 158] width 219 height 27
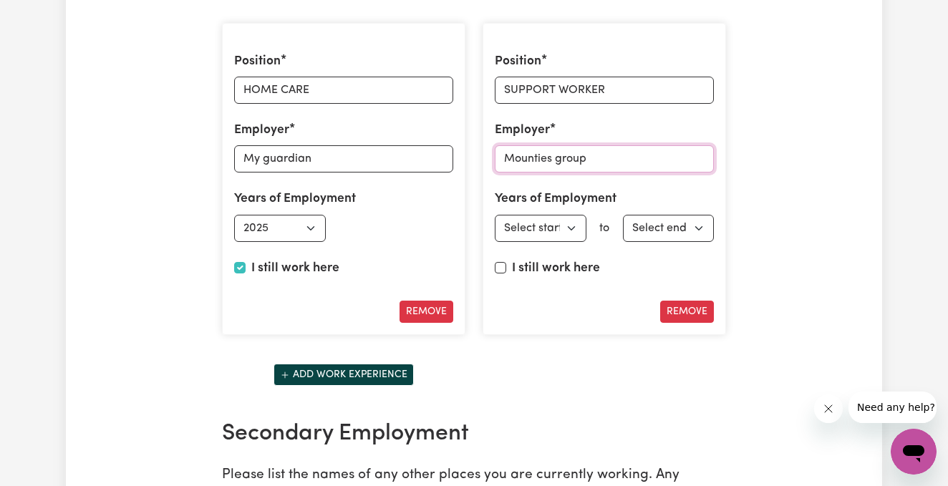
type input "Mounties group"
select select "2023"
click at [504, 274] on input "I still work here" at bounding box center [500, 267] width 11 height 11
checkbox input "true"
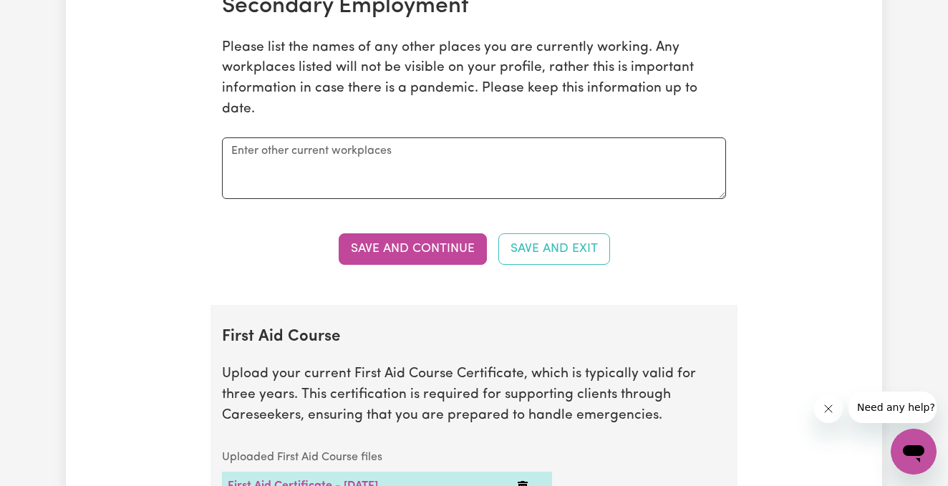
scroll to position [2693, 0]
click at [375, 234] on button "Save and Continue" at bounding box center [413, 250] width 148 height 32
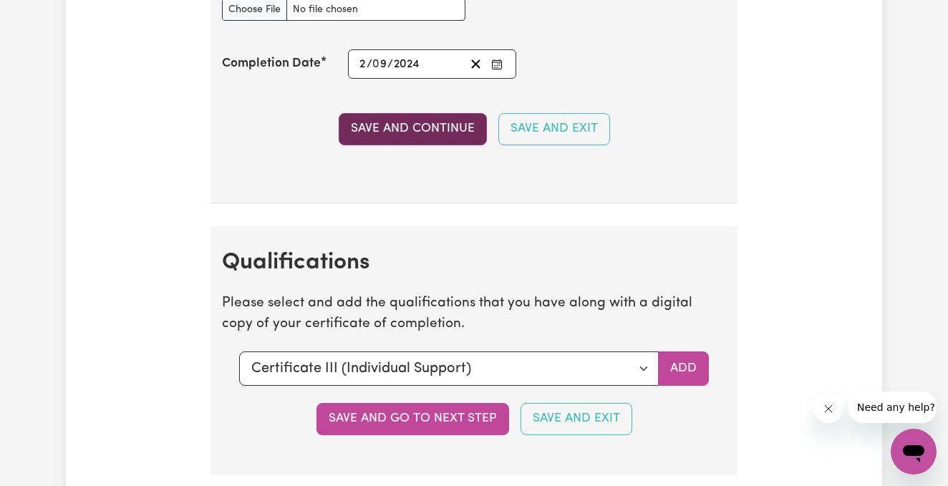
scroll to position [3770, 0]
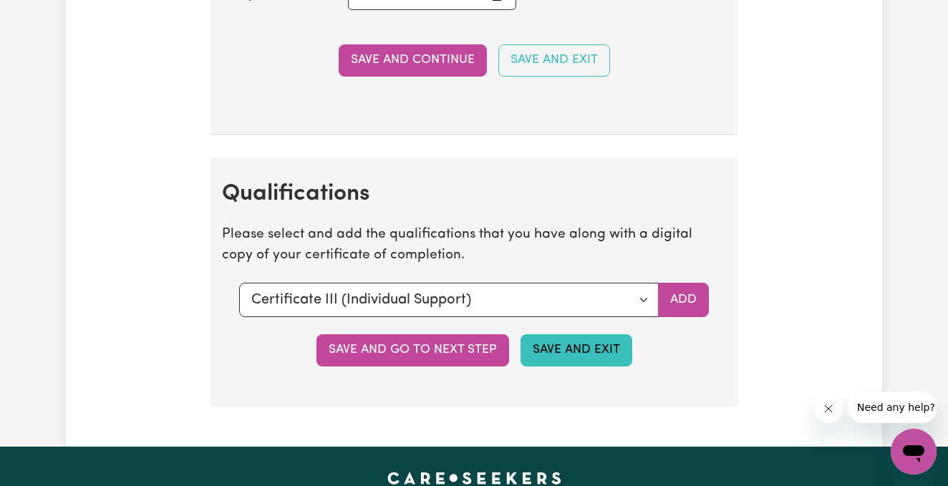
click at [574, 335] on button "Save and Exit" at bounding box center [577, 351] width 112 height 32
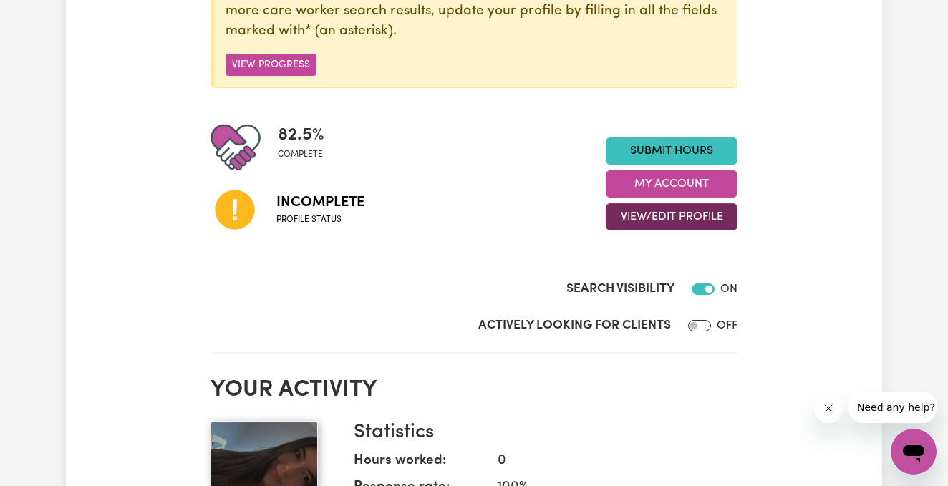
scroll to position [243, 0]
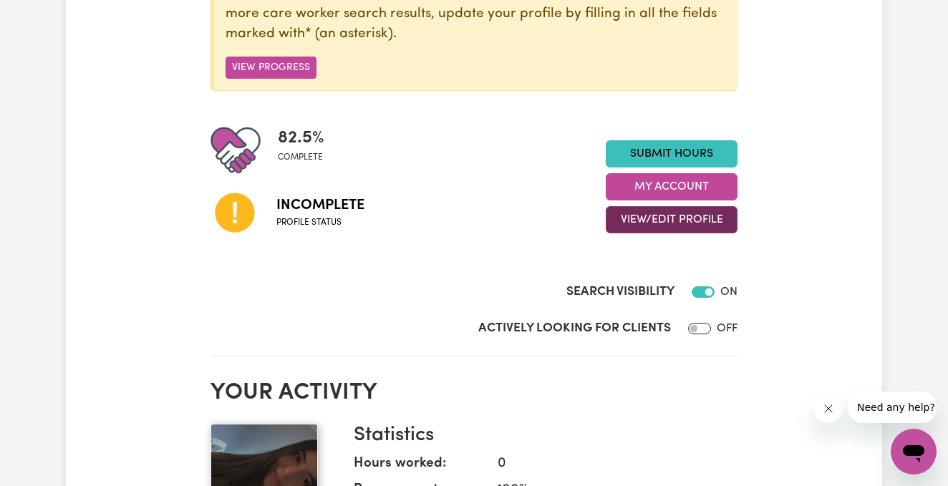
click at [673, 221] on button "View/Edit Profile" at bounding box center [672, 219] width 132 height 27
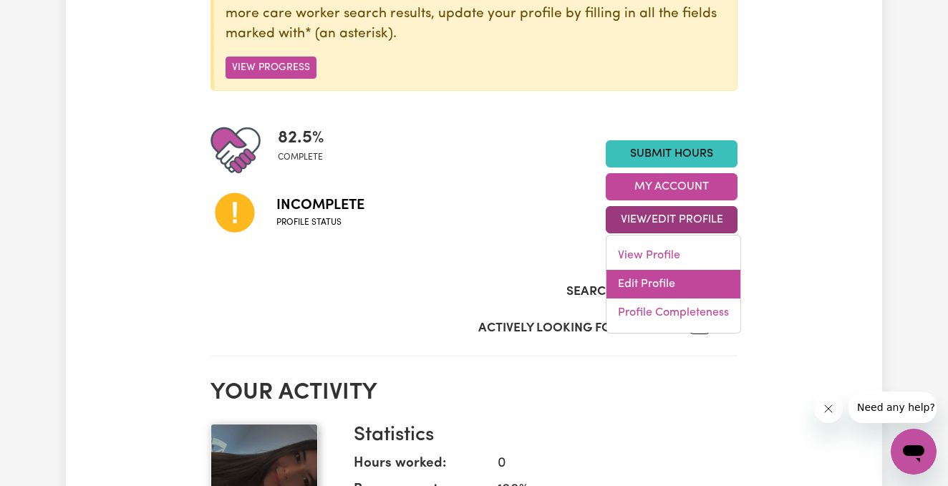
click at [666, 280] on link "Edit Profile" at bounding box center [674, 284] width 134 height 29
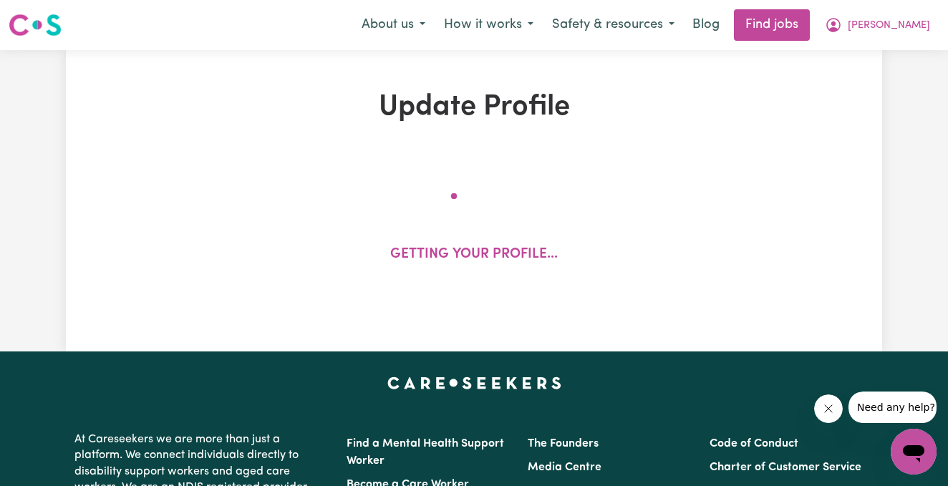
select select "[DEMOGRAPHIC_DATA]"
select select "Student Visa"
select select "Studying a healthcare related degree or qualification"
select select "43"
select select "60"
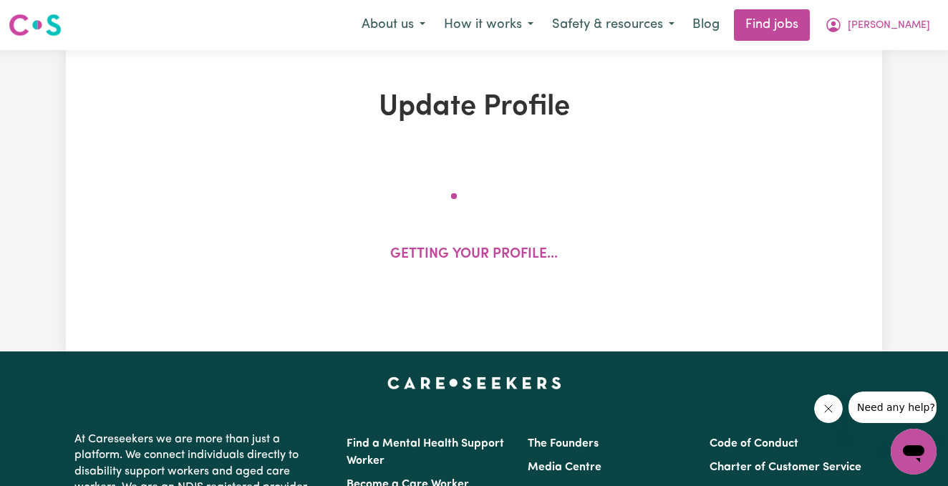
select select "77"
select select "94"
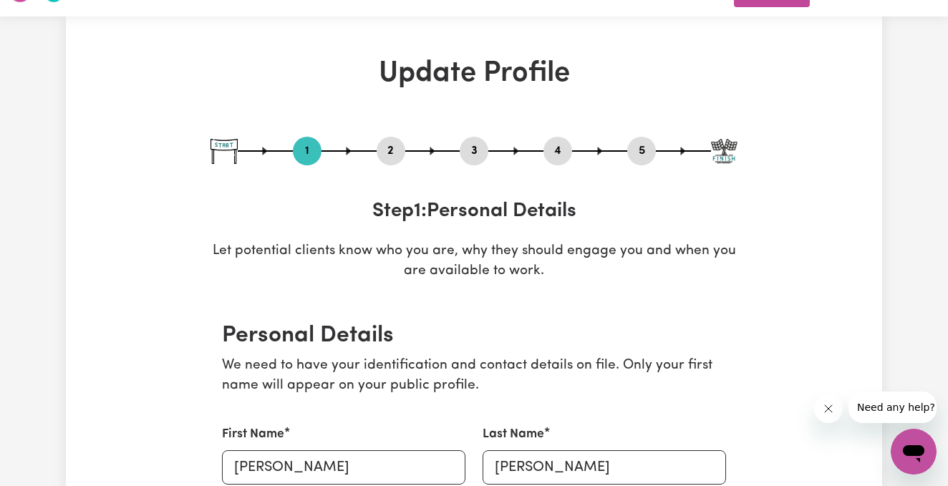
scroll to position [34, 0]
click at [470, 156] on button "3" at bounding box center [474, 151] width 29 height 19
select select "2025"
select select "2023"
select select "Certificate III (Individual Support)"
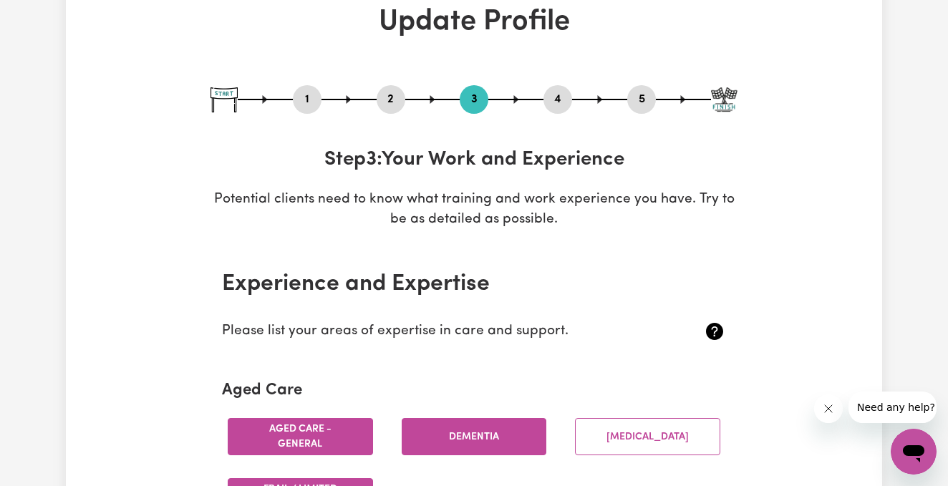
scroll to position [83, 0]
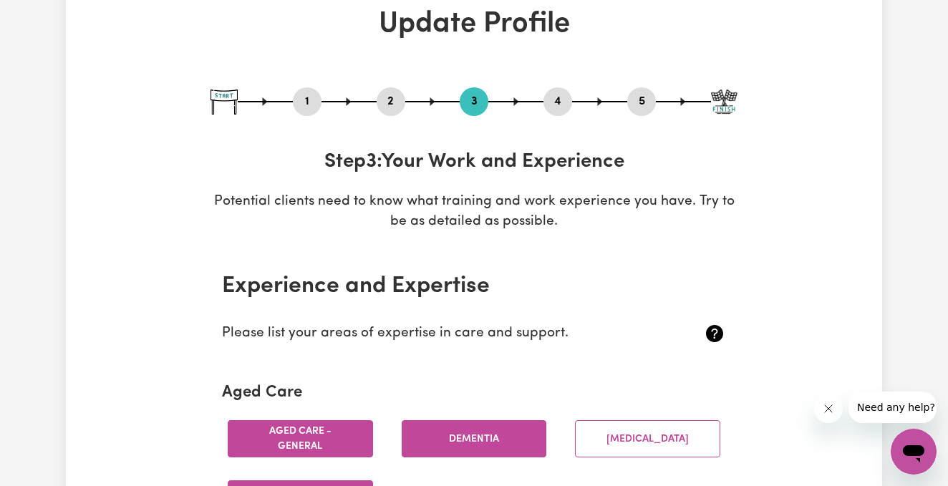
click at [556, 102] on button "4" at bounding box center [558, 101] width 29 height 19
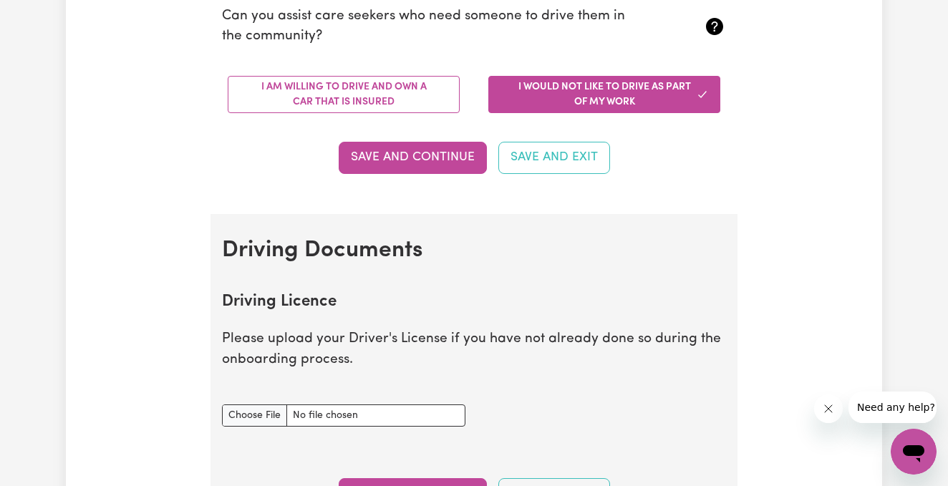
scroll to position [384, 0]
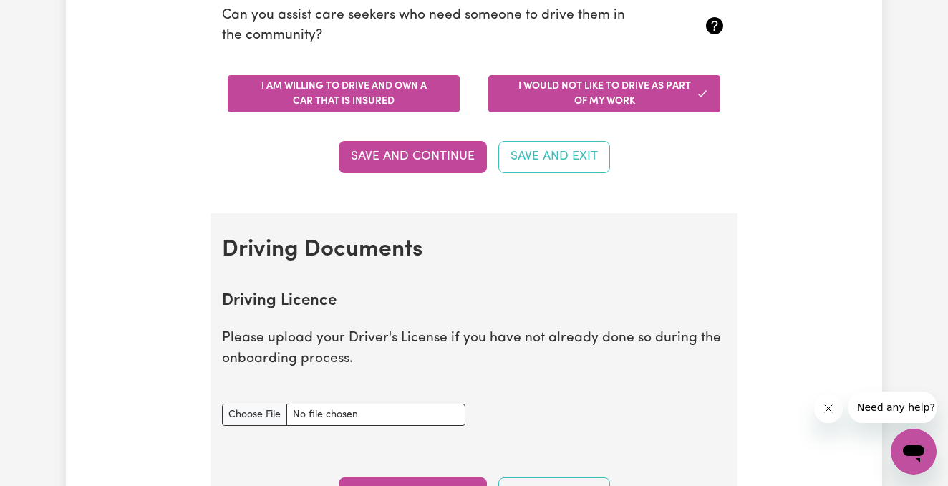
click at [386, 92] on button "I am willing to drive and own a car that is insured" at bounding box center [344, 93] width 232 height 37
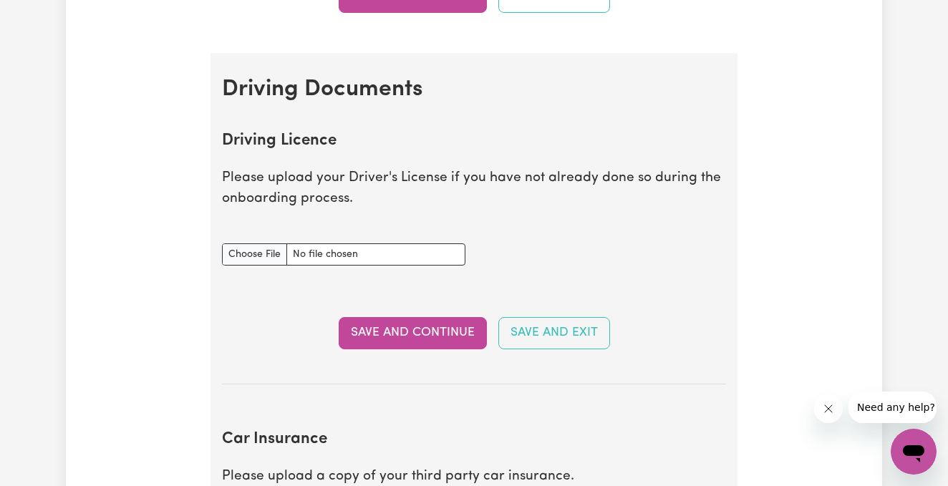
scroll to position [563, 0]
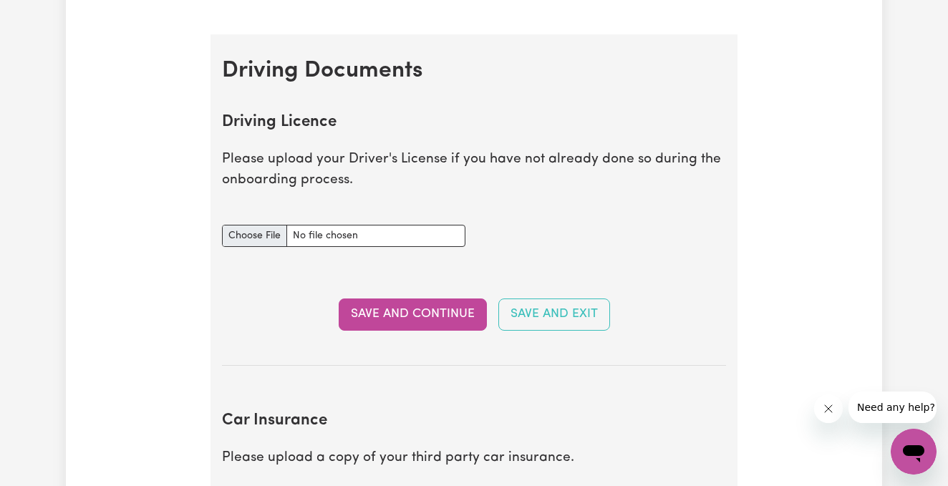
click at [294, 239] on input "Driving Licence document" at bounding box center [344, 236] width 244 height 22
type input "C:\fakepath\Full Licence Gabriela Bolanos .pdf"
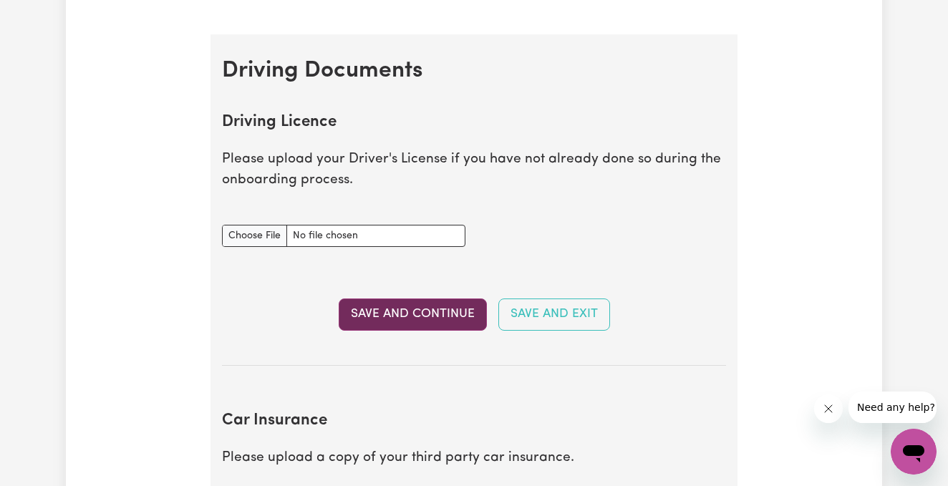
click at [435, 314] on button "Save and Continue" at bounding box center [413, 315] width 148 height 32
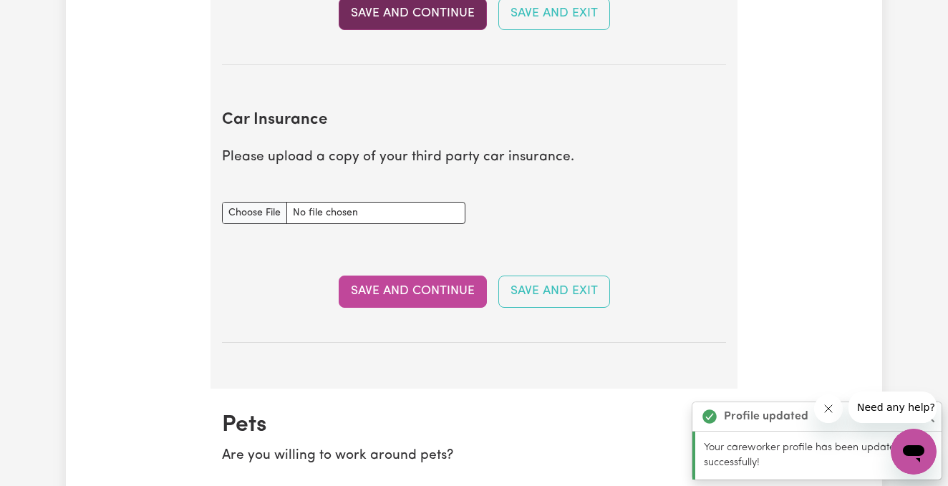
scroll to position [948, 0]
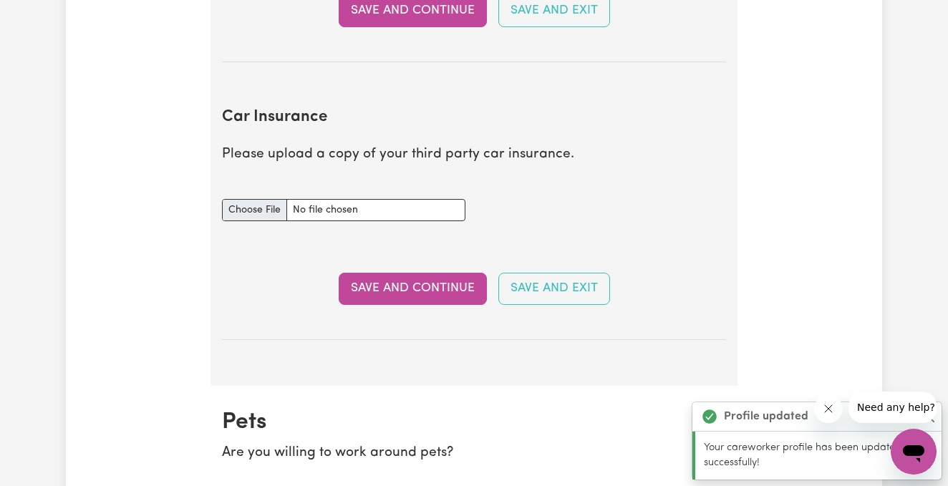
click at [268, 199] on input "Car Insurance document" at bounding box center [344, 210] width 244 height 22
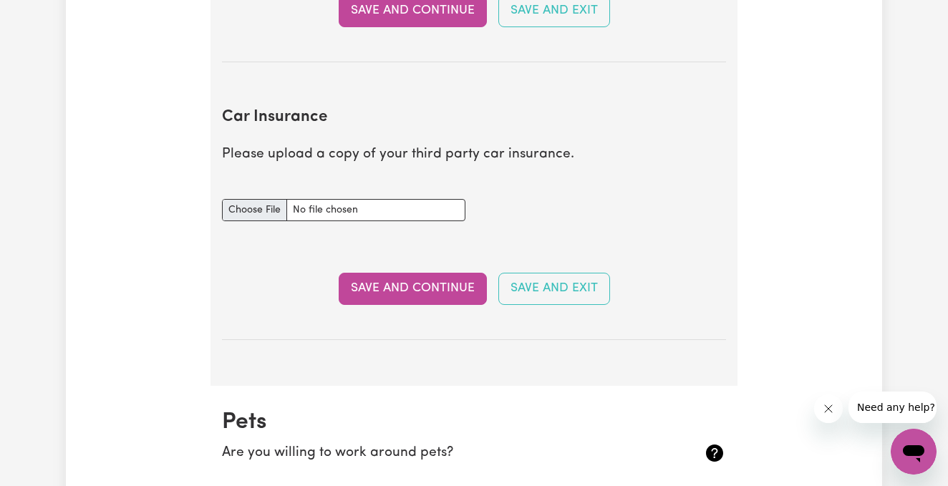
type input "C:\fakepath\AAMI Car Certificate of Insurance MPA145378033.pdf"
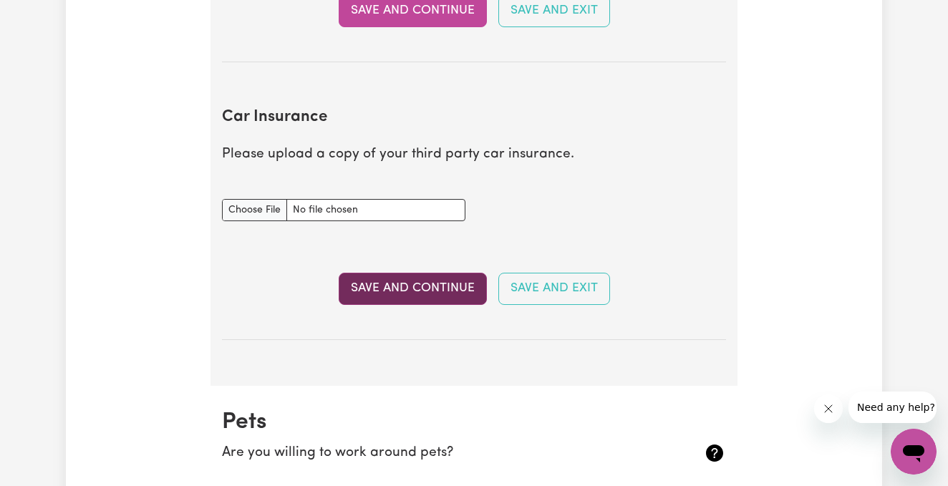
click at [430, 287] on button "Save and Continue" at bounding box center [413, 289] width 148 height 32
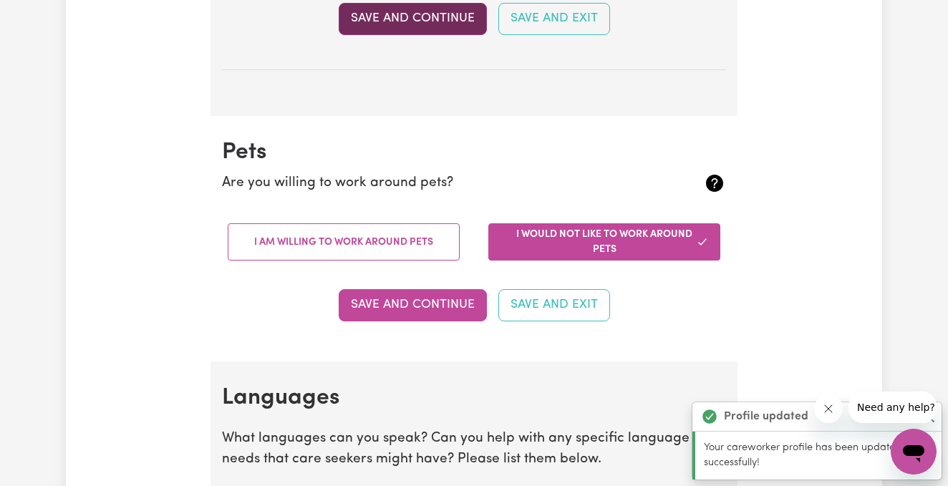
scroll to position [1329, 0]
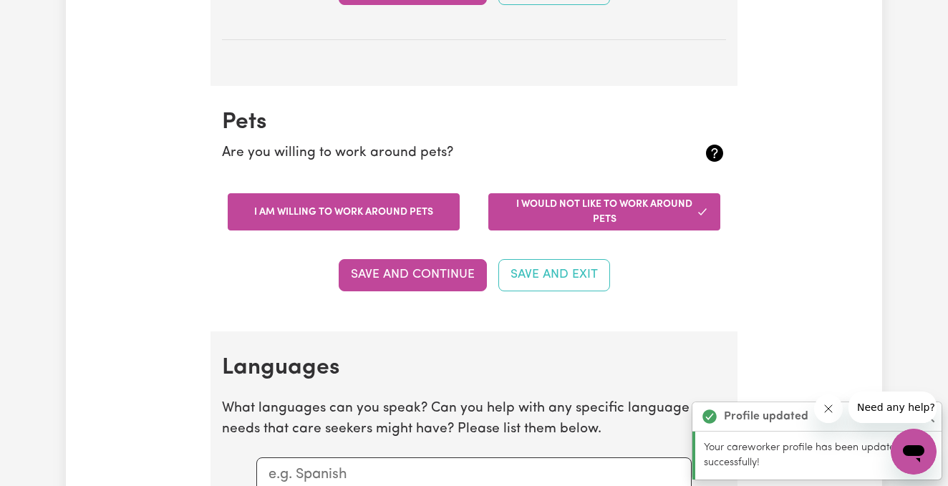
click at [408, 217] on button "I am willing to work around pets" at bounding box center [344, 211] width 232 height 37
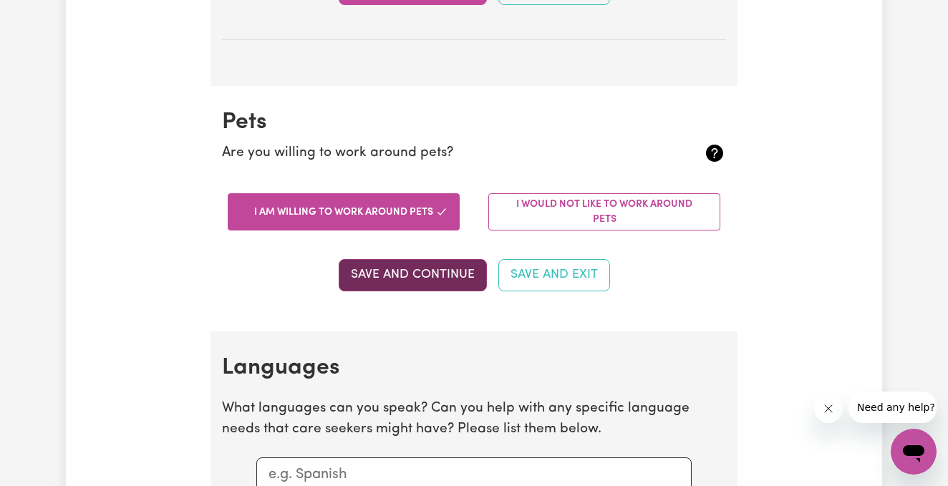
click at [427, 269] on button "Save and Continue" at bounding box center [413, 275] width 148 height 32
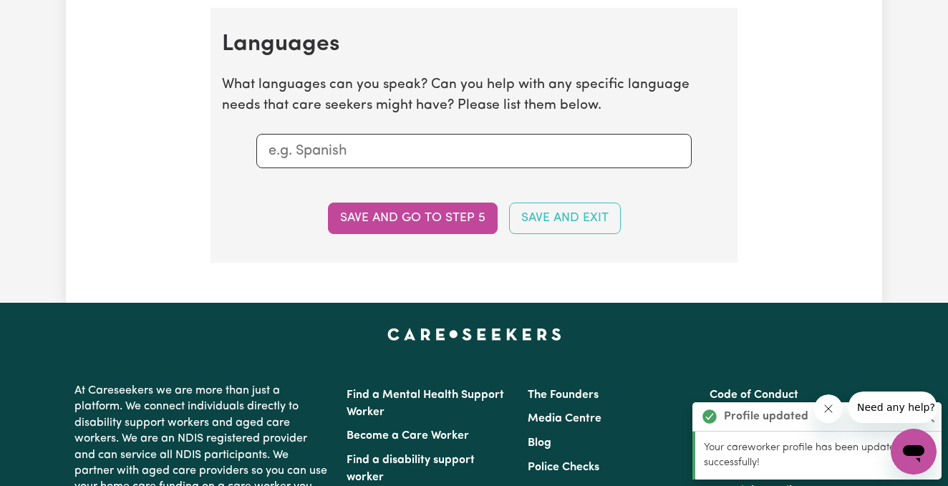
scroll to position [1655, 0]
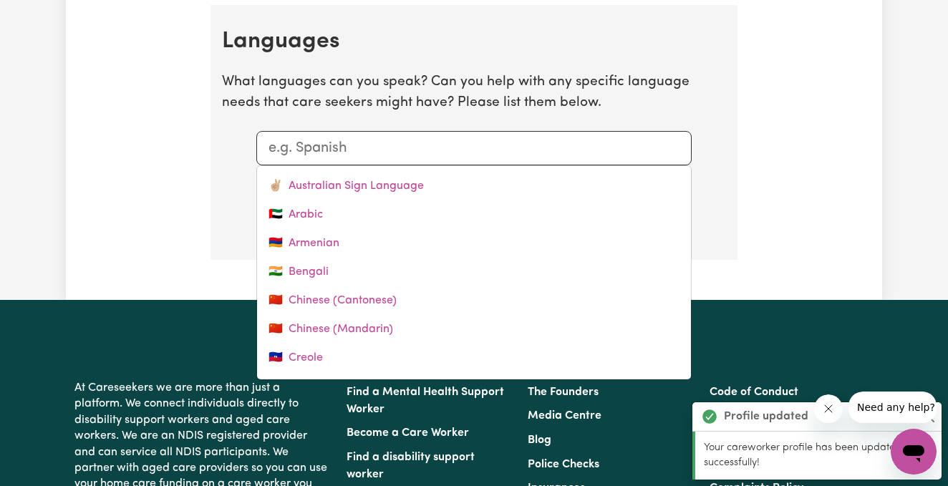
click at [389, 153] on div at bounding box center [474, 148] width 436 height 34
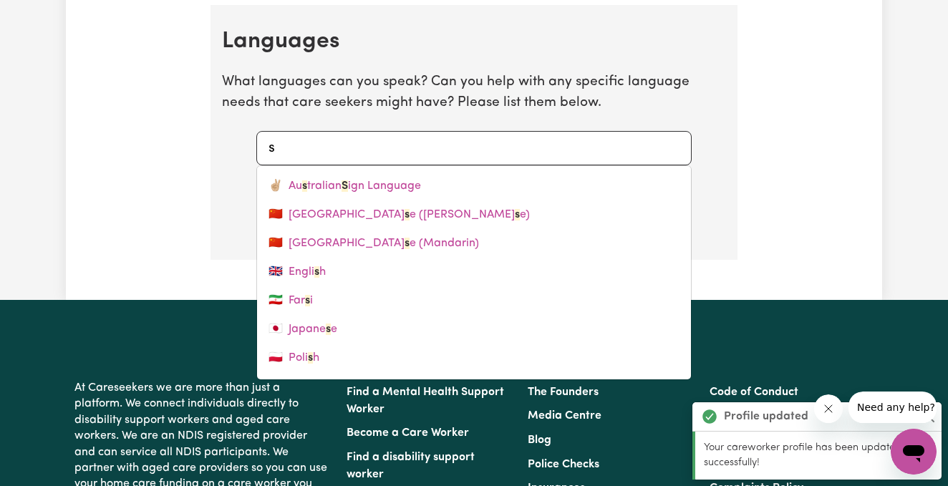
type input "sp"
type input "spanish"
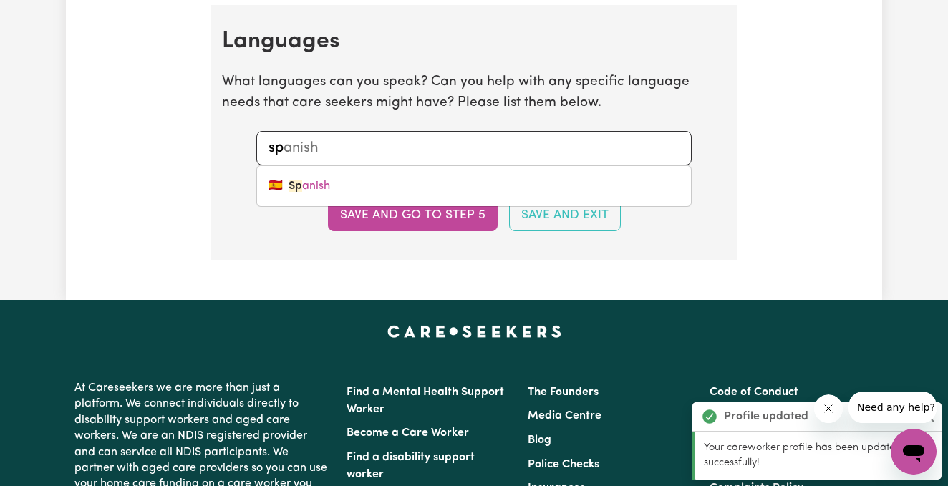
type input "spa"
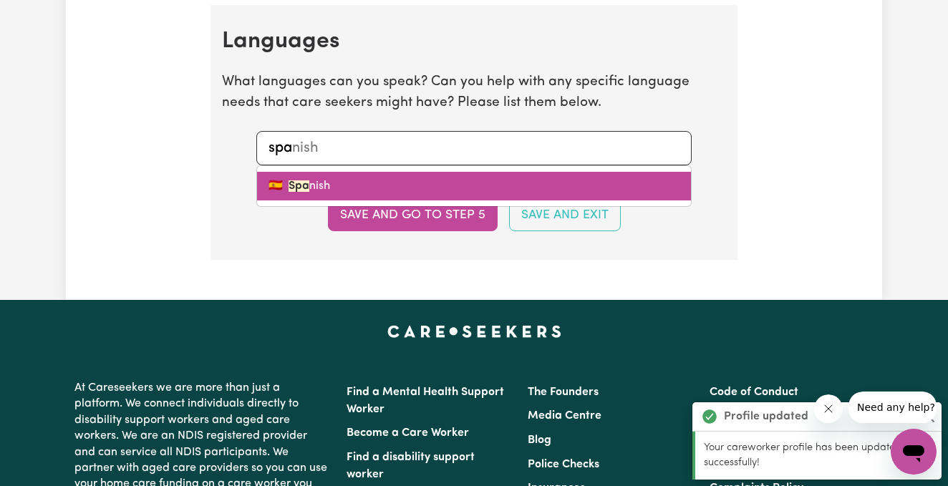
click at [299, 181] on mark "Spa" at bounding box center [299, 186] width 21 height 11
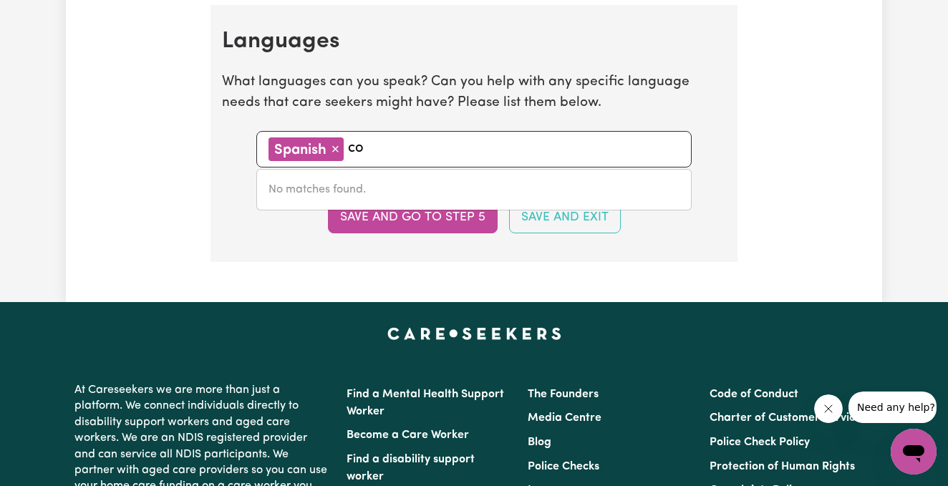
type input "c"
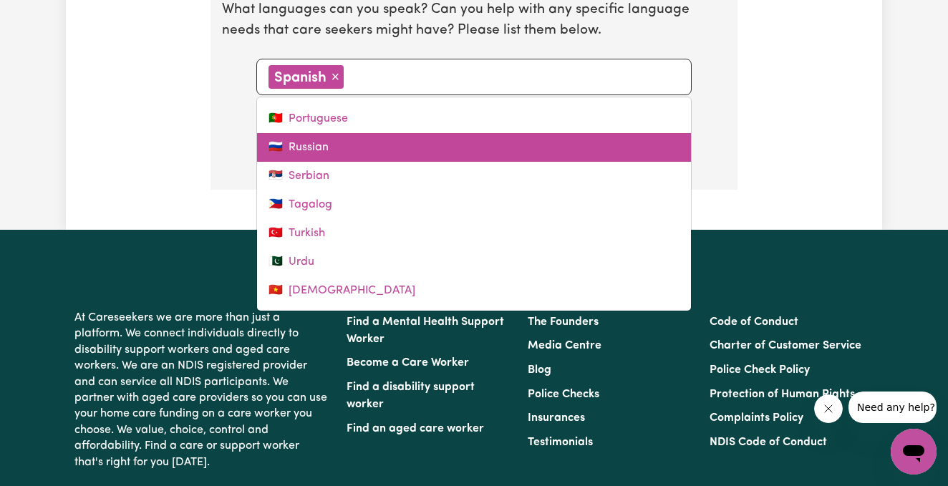
scroll to position [1743, 0]
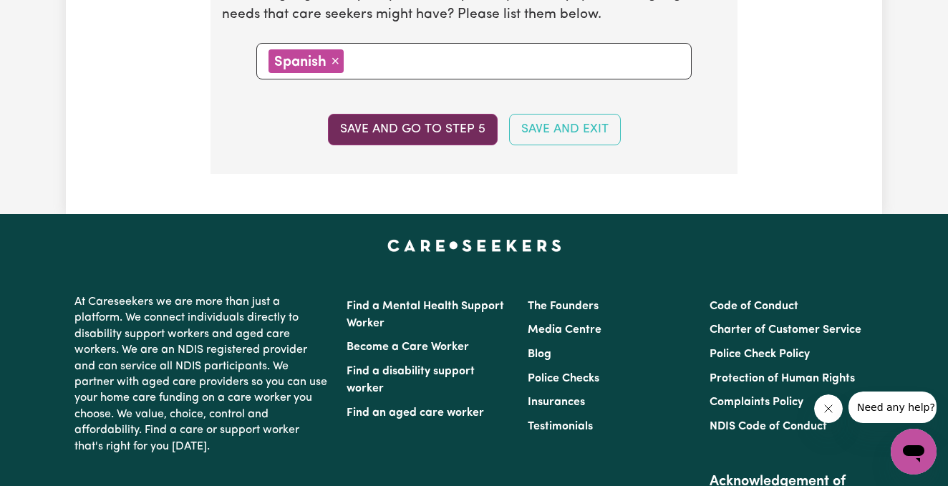
click at [412, 120] on button "Save and go to step 5" at bounding box center [413, 130] width 170 height 32
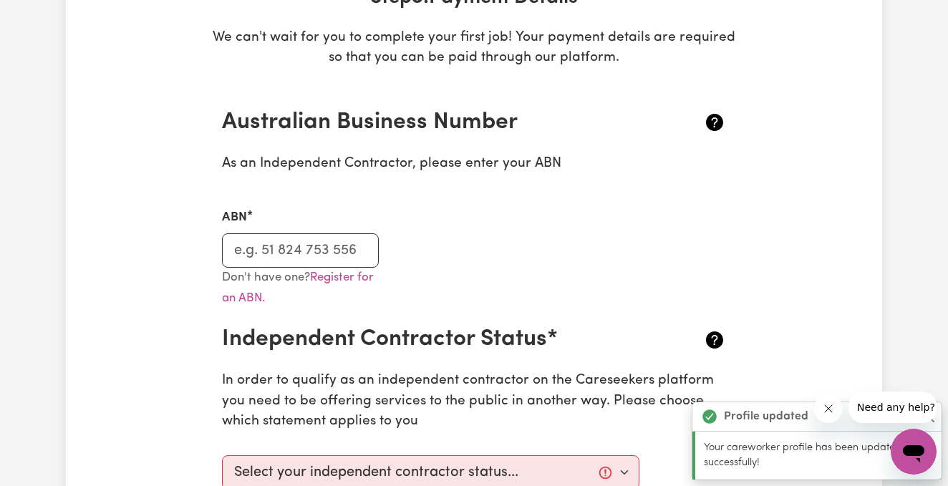
scroll to position [312, 0]
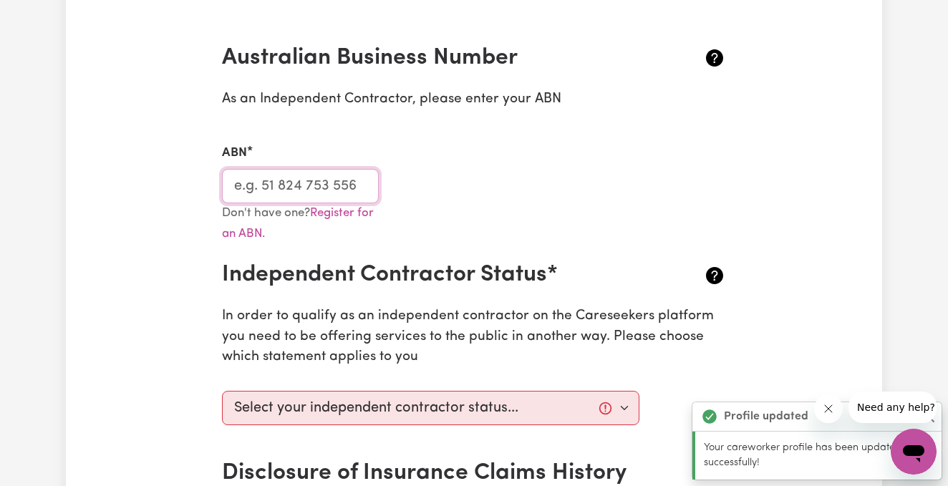
click at [327, 186] on input "ABN" at bounding box center [300, 186] width 157 height 34
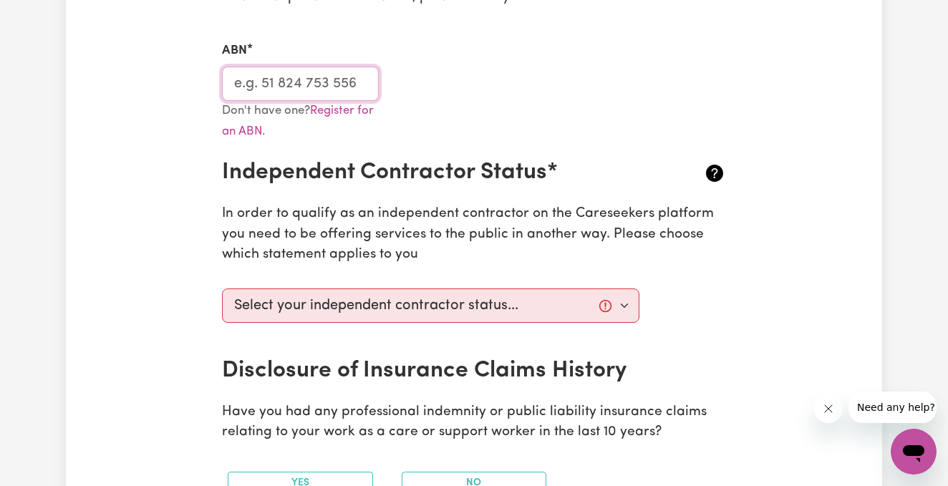
scroll to position [413, 0]
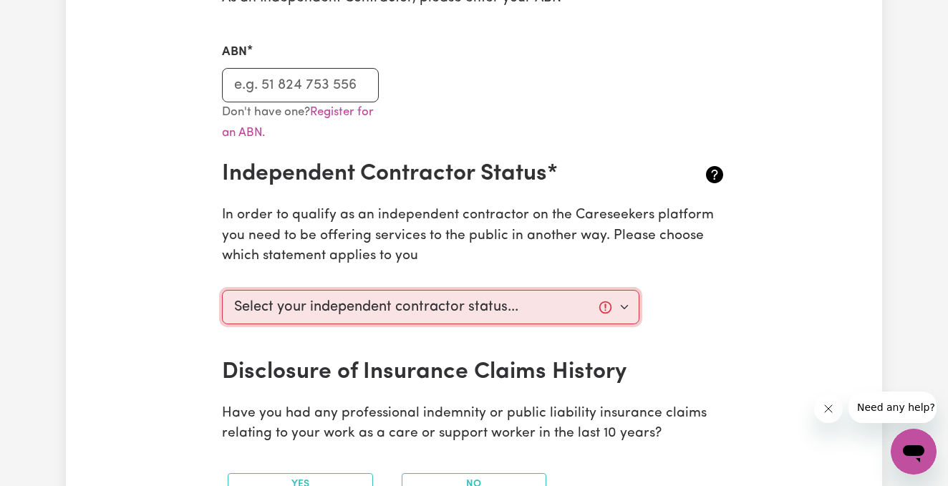
drag, startPoint x: 294, startPoint y: 287, endPoint x: 377, endPoint y: 258, distance: 87.5
click at [377, 258] on section "Australian Business Number As an Independent Contractor, please enter your ABN …" at bounding box center [474, 257] width 527 height 675
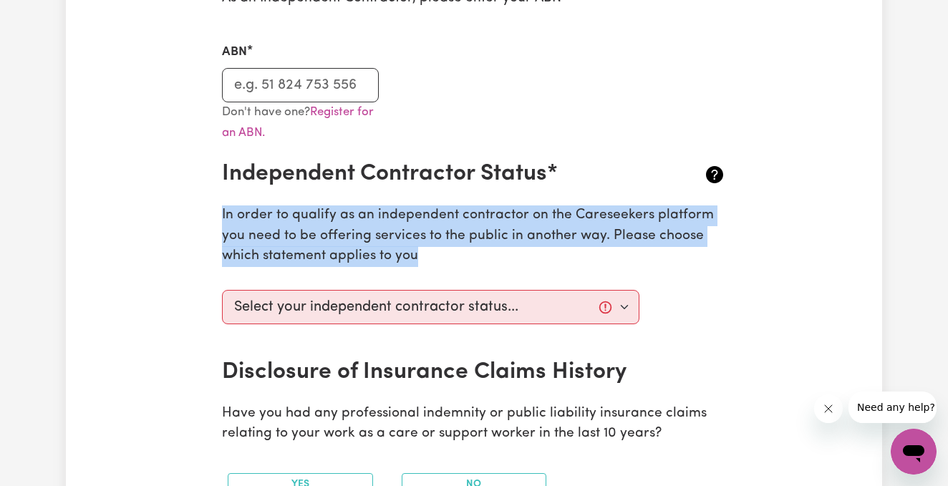
drag, startPoint x: 376, startPoint y: 247, endPoint x: 213, endPoint y: 206, distance: 167.6
click at [213, 206] on section "Australian Business Number As an Independent Contractor, please enter your ABN …" at bounding box center [474, 257] width 527 height 675
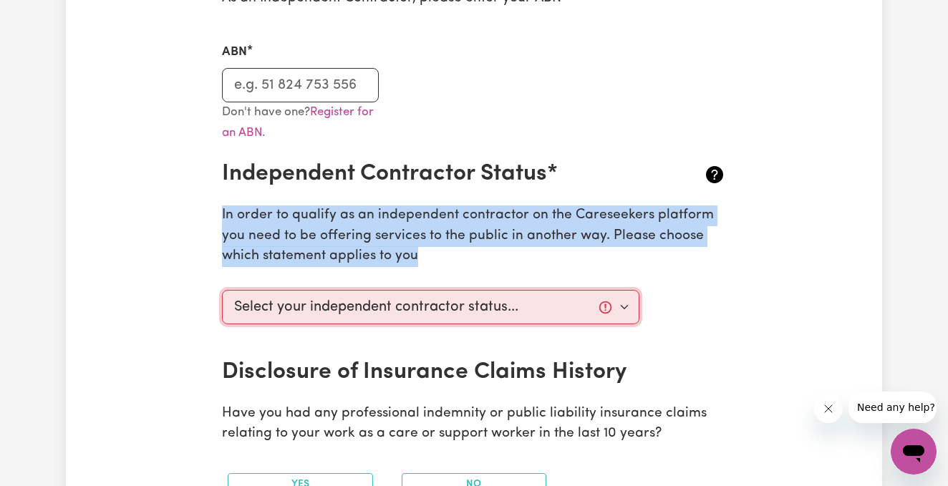
drag, startPoint x: 265, startPoint y: 309, endPoint x: 222, endPoint y: 329, distance: 47.1
click at [222, 329] on div "Select your independent contractor status... I am providing services through an…" at bounding box center [430, 321] width 435 height 74
drag, startPoint x: 247, startPoint y: 302, endPoint x: 265, endPoint y: 350, distance: 51.9
click at [265, 350] on div "Select your independent contractor status... I am providing services through an…" at bounding box center [430, 321] width 435 height 74
select select "I am providing services by being employed by an organisation"
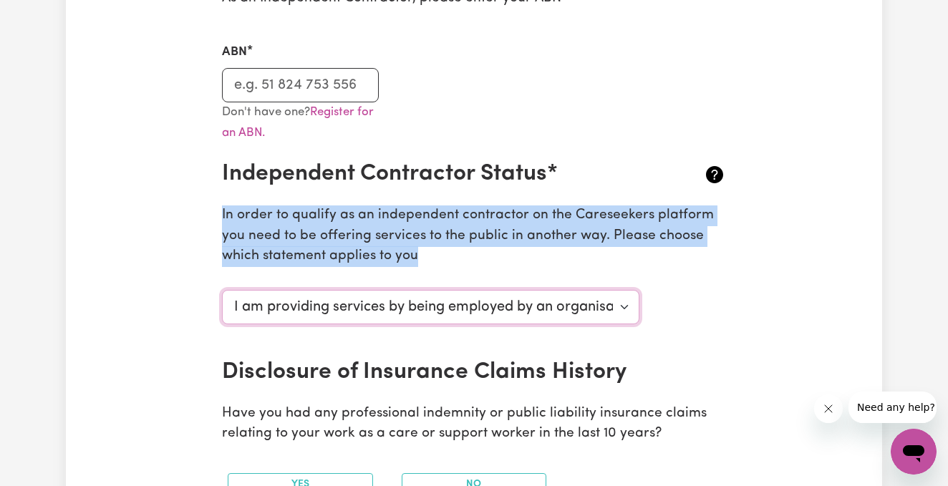
scroll to position [470, 0]
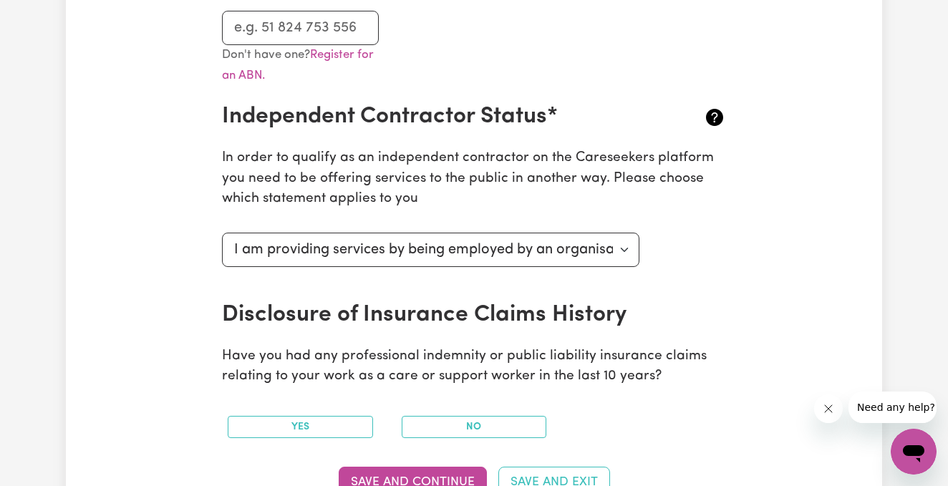
click at [399, 292] on div "Select your independent contractor status... I am providing services through an…" at bounding box center [430, 264] width 435 height 74
drag, startPoint x: 364, startPoint y: 249, endPoint x: 294, endPoint y: 258, distance: 70.8
click at [294, 258] on select "Select your independent contractor status... I am providing services through an…" at bounding box center [431, 250] width 418 height 34
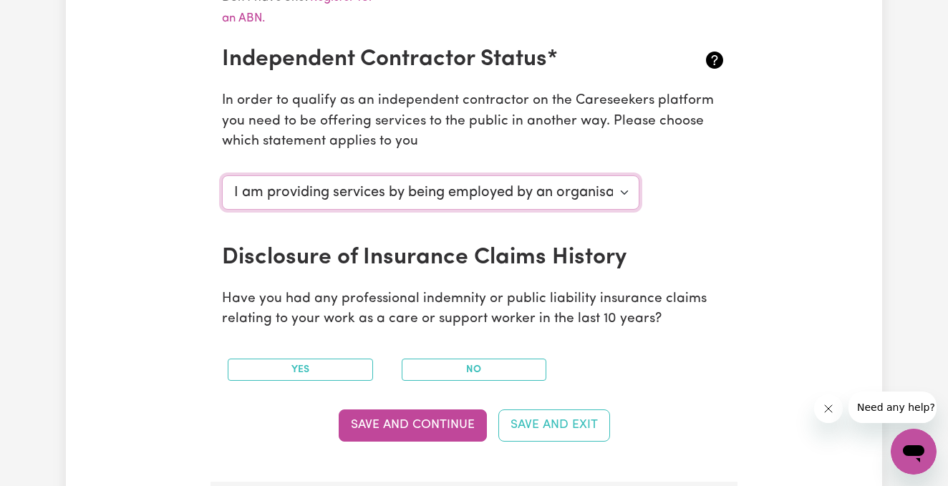
scroll to position [536, 0]
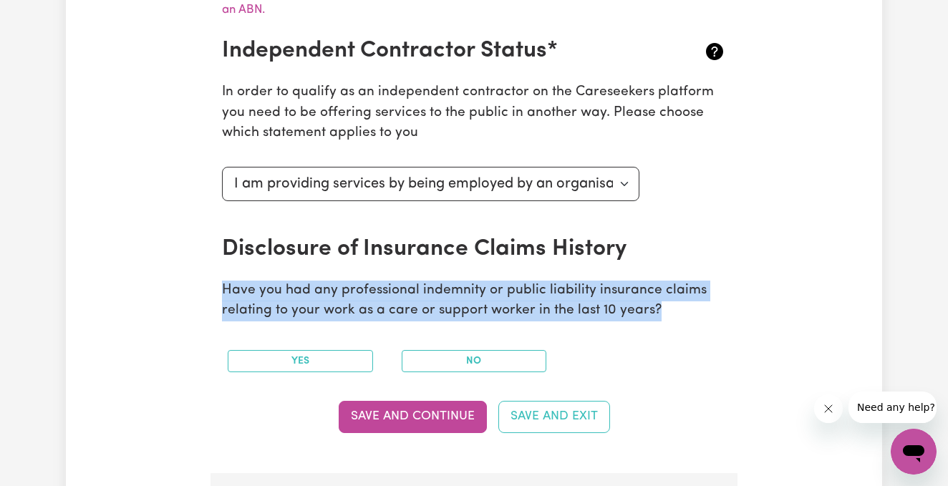
drag, startPoint x: 220, startPoint y: 282, endPoint x: 654, endPoint y: 300, distance: 434.4
click at [654, 300] on section "Australian Business Number As an Independent Contractor, please enter your ABN …" at bounding box center [474, 134] width 527 height 675
click at [525, 359] on button "No" at bounding box center [474, 361] width 145 height 22
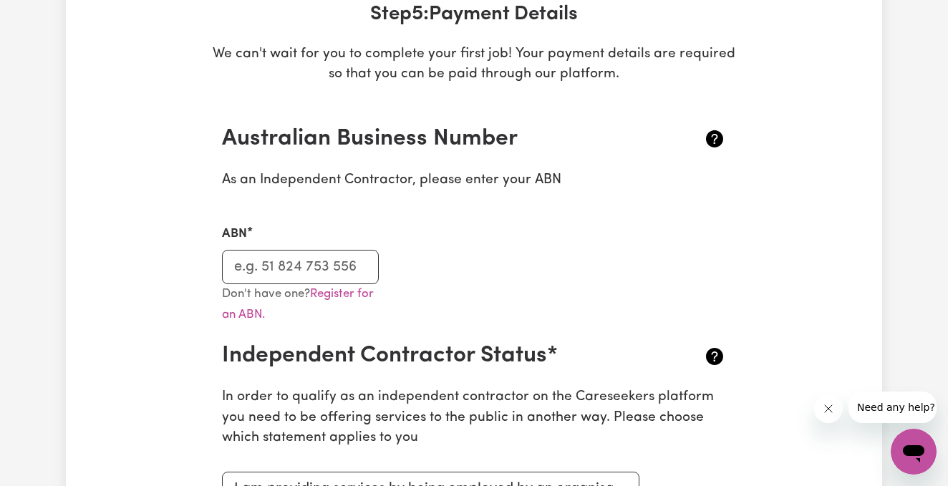
scroll to position [229, 0]
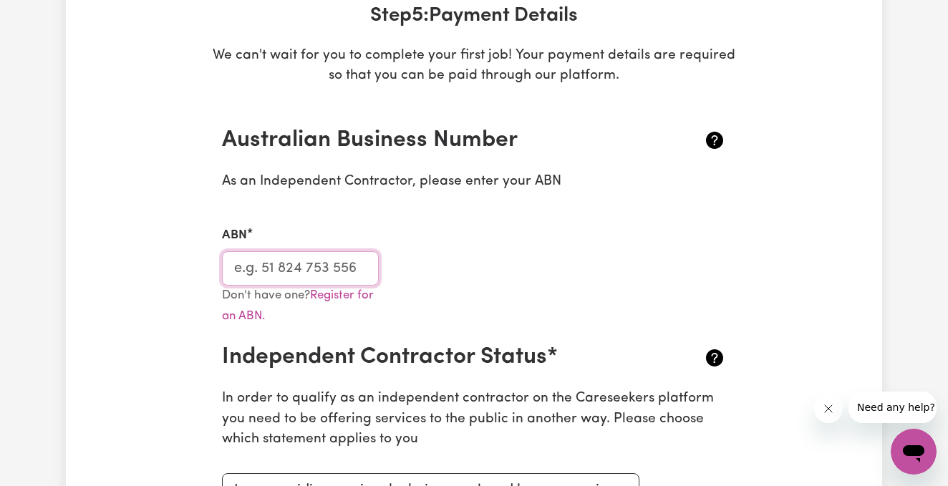
click at [300, 260] on input "ABN" at bounding box center [300, 268] width 157 height 34
click at [336, 291] on link "Register for an ABN." at bounding box center [298, 305] width 152 height 33
click at [294, 266] on input "ABN" at bounding box center [300, 268] width 157 height 34
click at [266, 268] on input "ABN" at bounding box center [300, 268] width 157 height 34
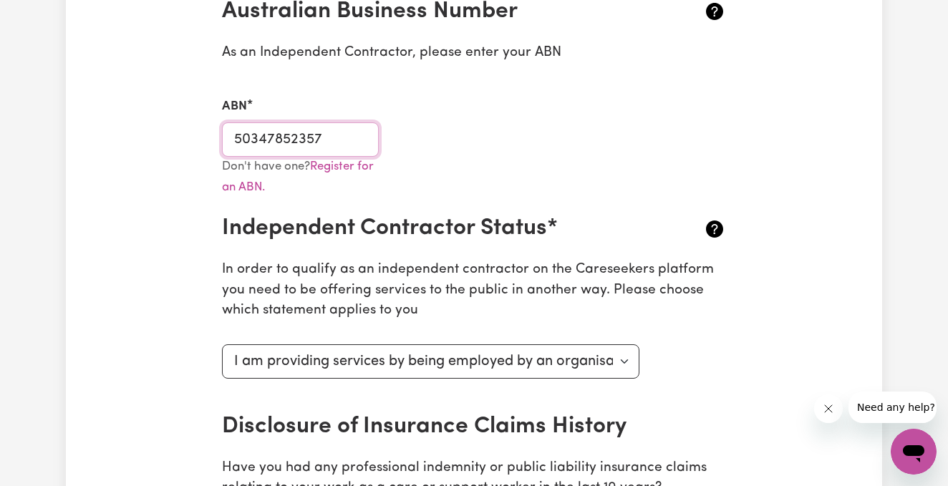
scroll to position [360, 0]
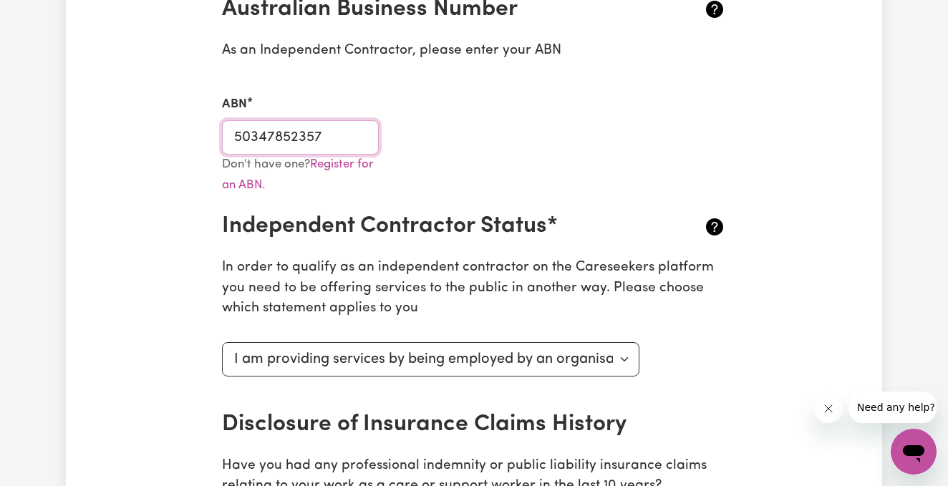
type input "50347852357"
click at [493, 176] on div "Don't have one? Register for an ABN." at bounding box center [473, 184] width 521 height 59
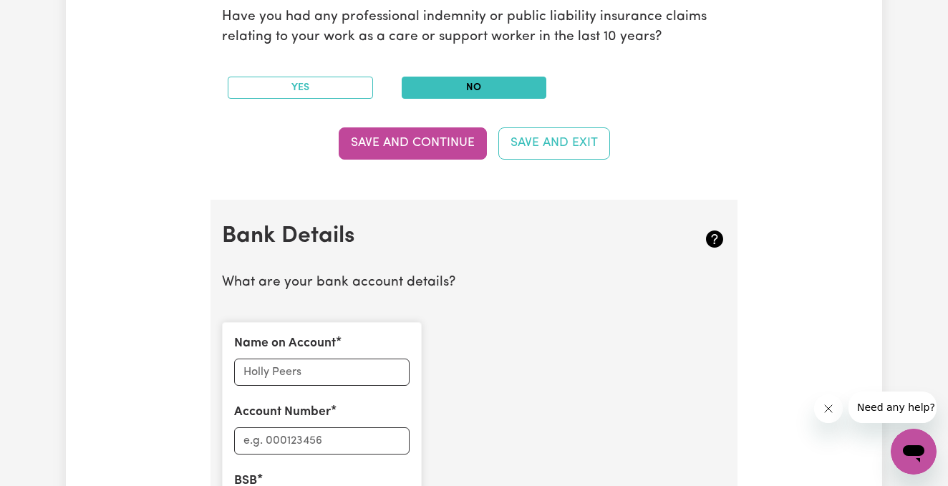
scroll to position [811, 0]
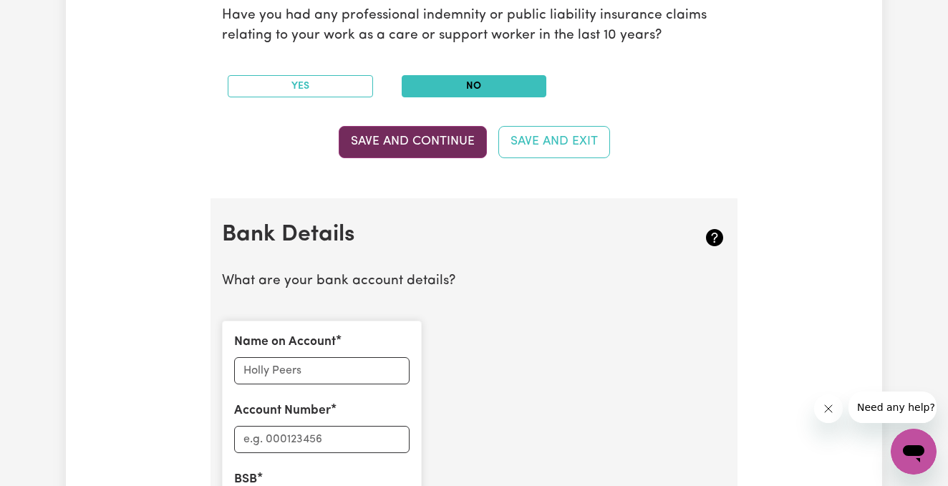
click at [429, 145] on button "Save and Continue" at bounding box center [413, 142] width 148 height 32
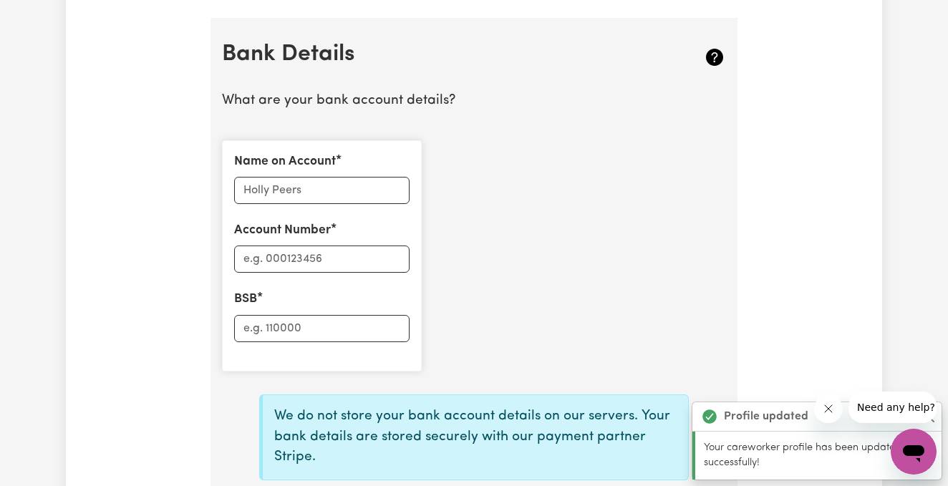
scroll to position [1003, 0]
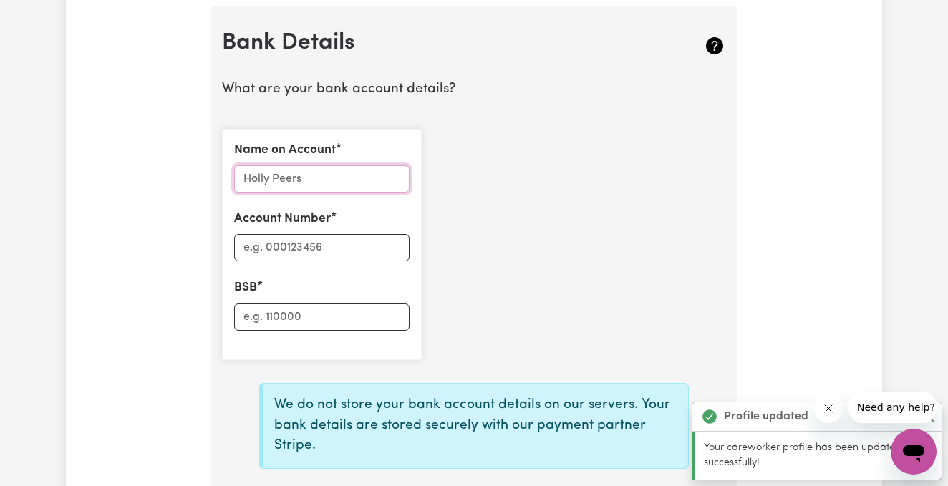
click at [322, 178] on input "Name on Account" at bounding box center [321, 178] width 175 height 27
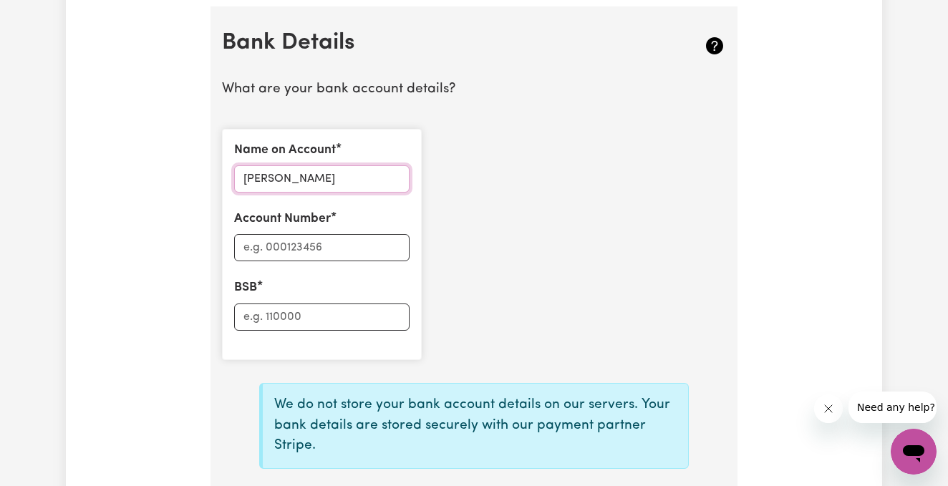
type input "Gabriela Bolanos"
click at [318, 241] on input "Account Number" at bounding box center [321, 247] width 175 height 27
type input "10637031"
click at [289, 306] on input "BSB" at bounding box center [321, 317] width 175 height 27
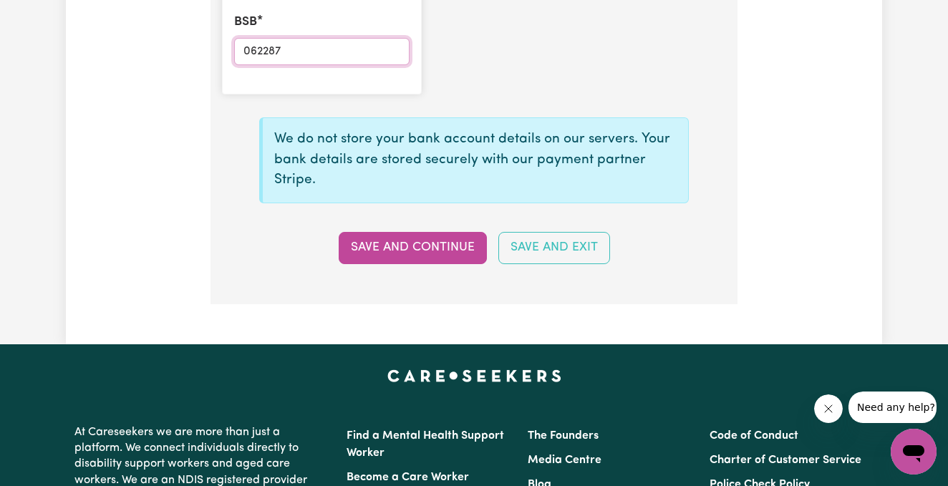
scroll to position [1308, 0]
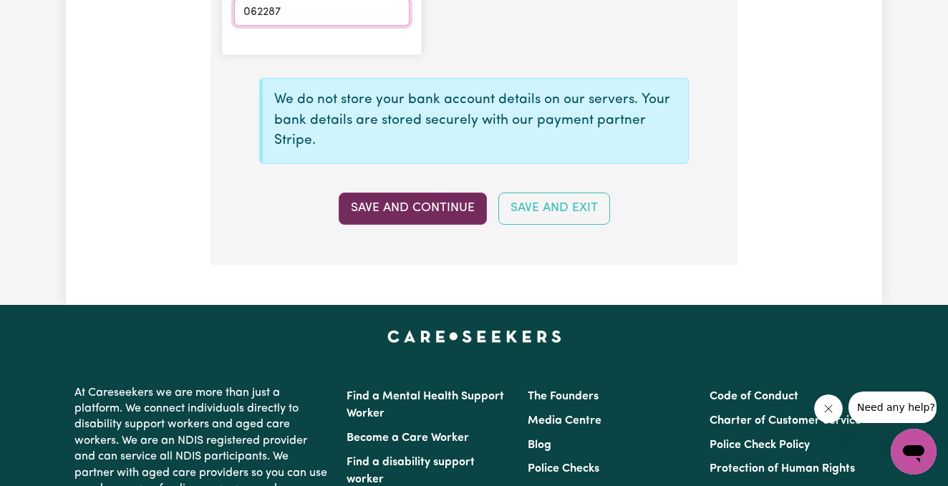
type input "062287"
click at [441, 206] on button "Save and Continue" at bounding box center [413, 209] width 148 height 32
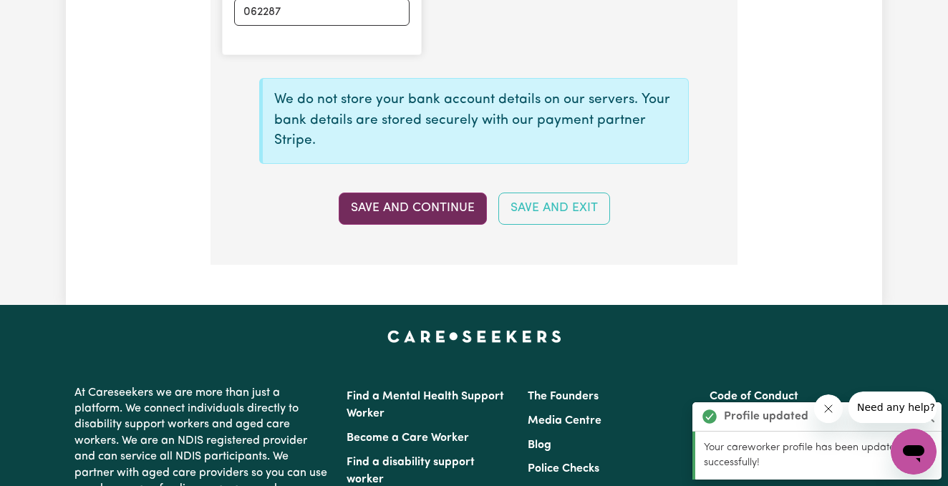
type input "****7031"
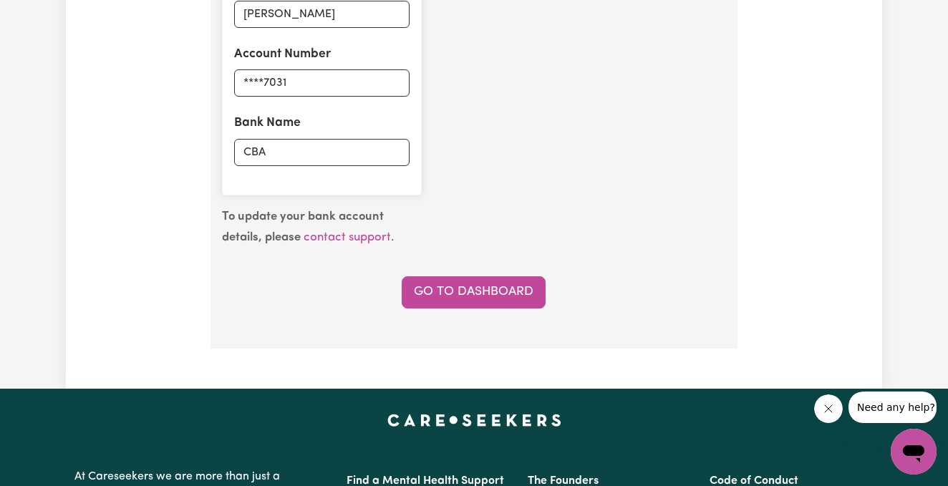
scroll to position [1324, 0]
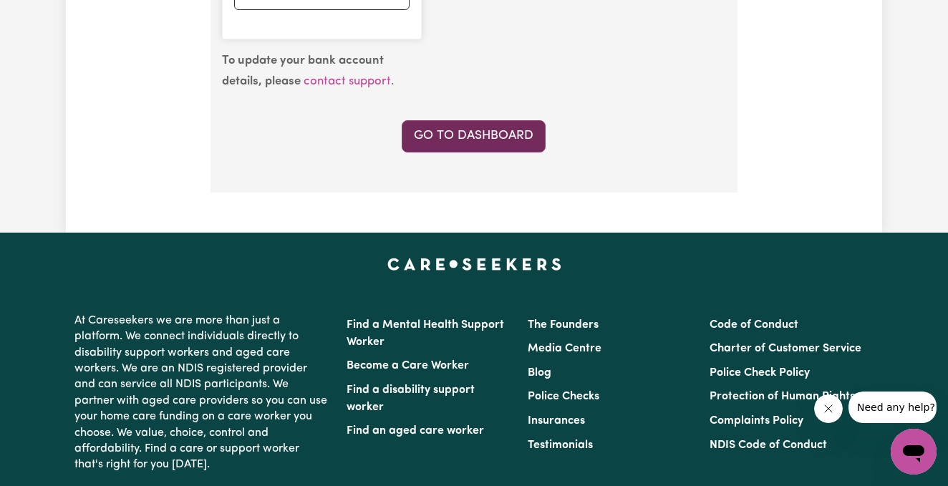
click at [490, 133] on link "Go to Dashboard" at bounding box center [474, 136] width 144 height 32
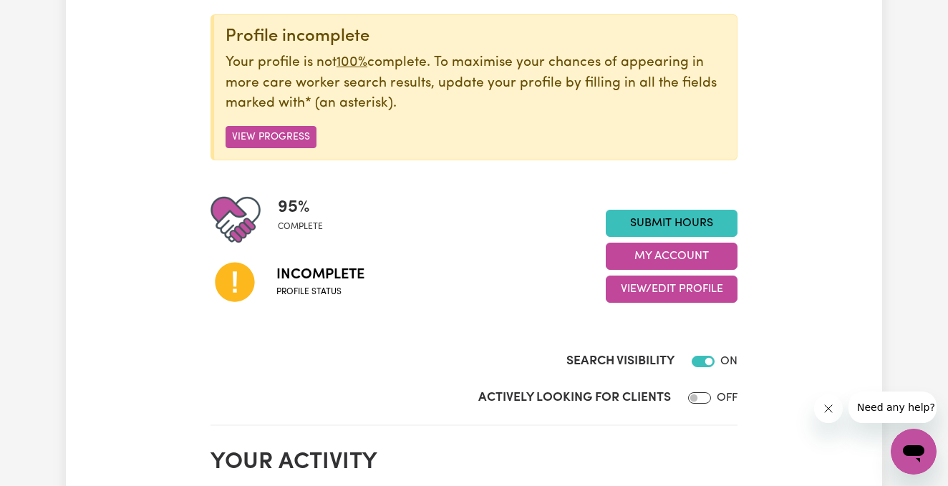
scroll to position [174, 0]
click at [276, 139] on button "View Progress" at bounding box center [271, 136] width 91 height 22
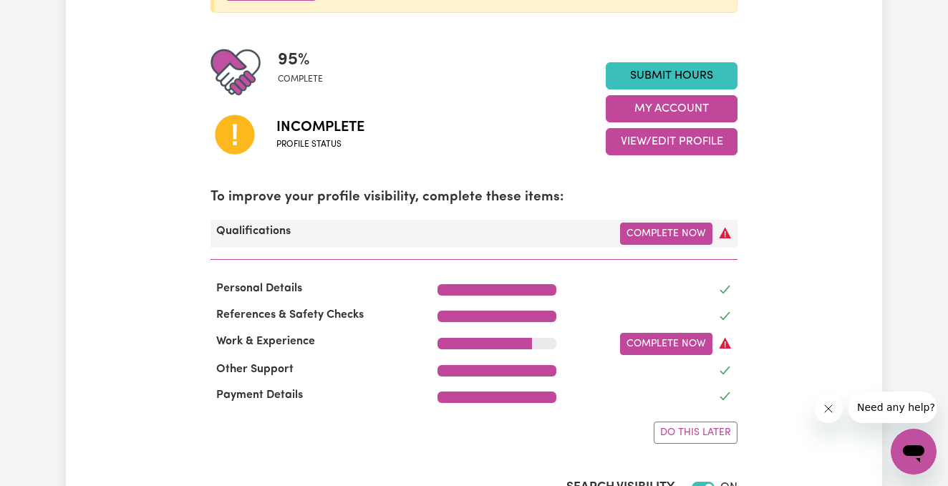
scroll to position [324, 0]
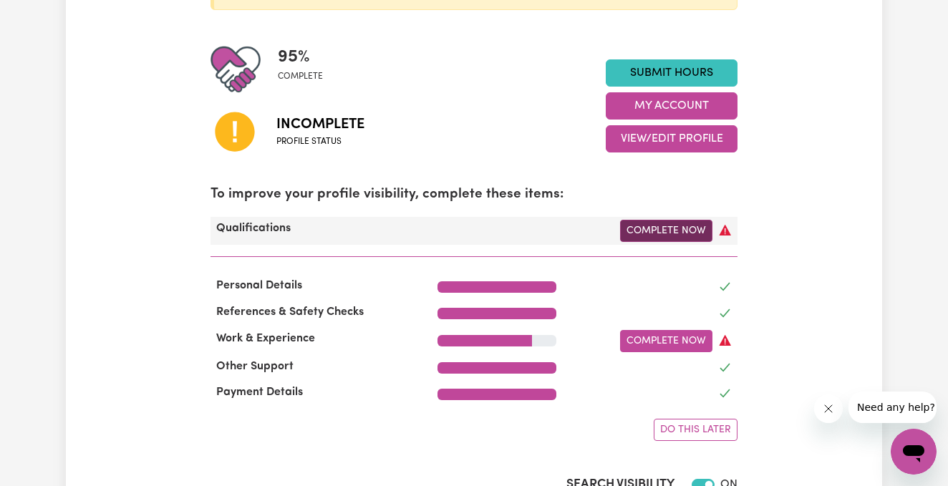
click at [648, 227] on link "Complete Now" at bounding box center [666, 231] width 92 height 22
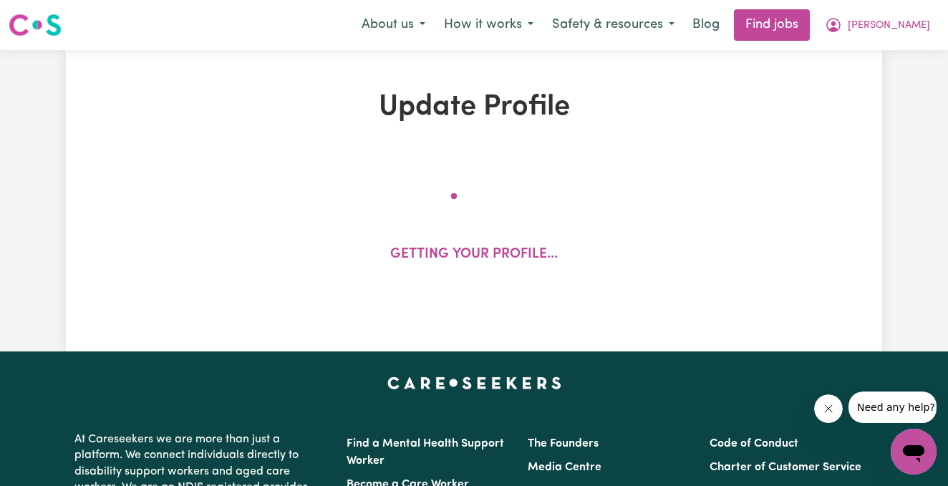
select select "2025"
select select "2023"
select select "Certificate III (Individual Support)"
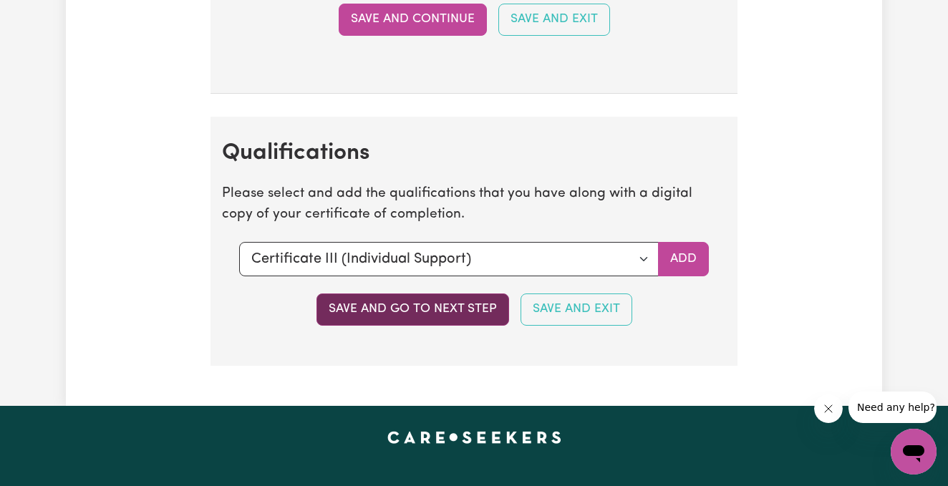
scroll to position [3810, 0]
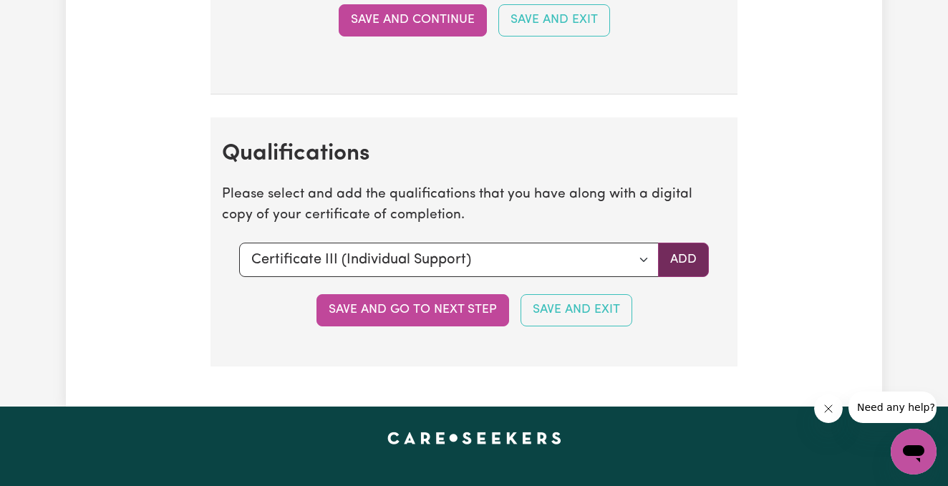
click at [688, 243] on button "Add" at bounding box center [683, 260] width 51 height 34
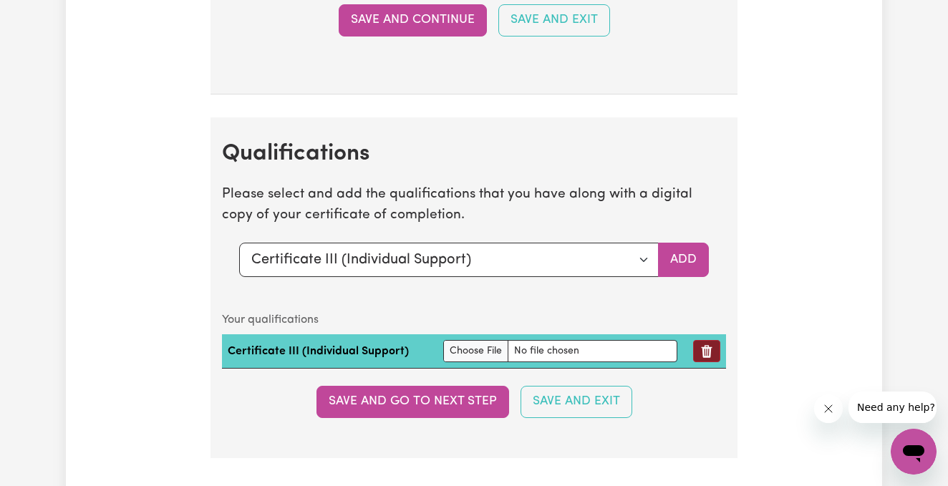
click at [709, 345] on icon "Remove qualification" at bounding box center [707, 352] width 14 height 14
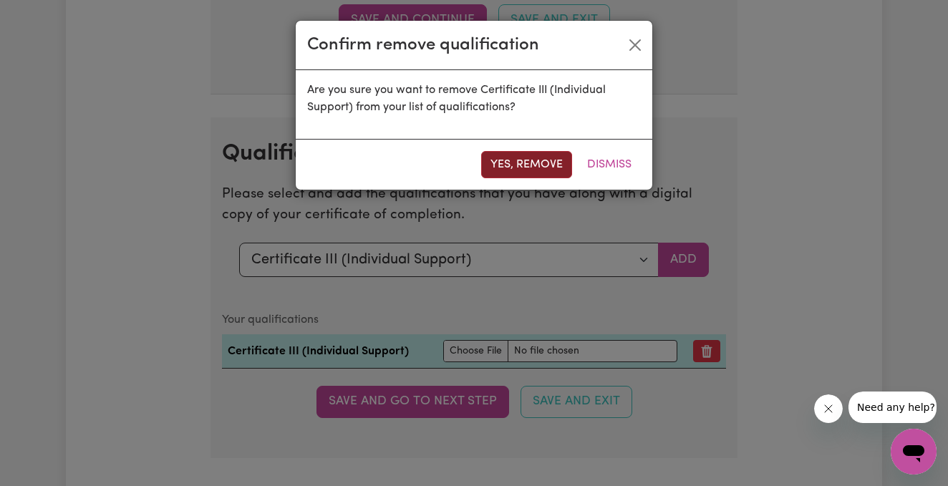
click at [527, 163] on button "Yes, remove" at bounding box center [526, 164] width 91 height 27
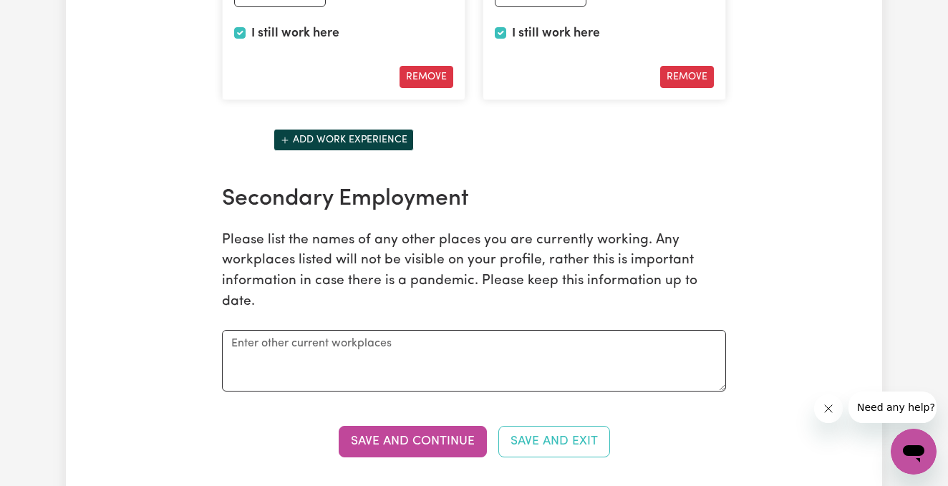
scroll to position [2505, 0]
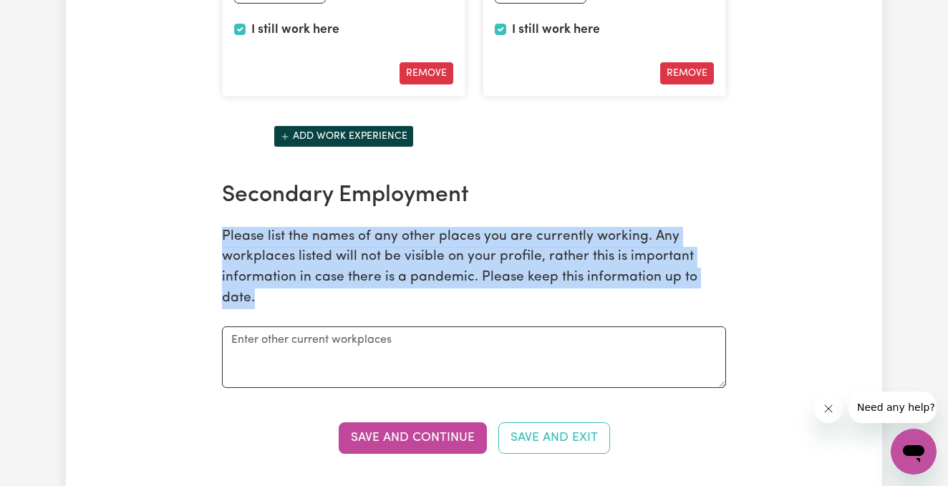
drag, startPoint x: 223, startPoint y: 244, endPoint x: 729, endPoint y: 273, distance: 507.3
click at [729, 273] on div "Secondary Employment Please list the names of any other places you are currentl…" at bounding box center [473, 285] width 521 height 206
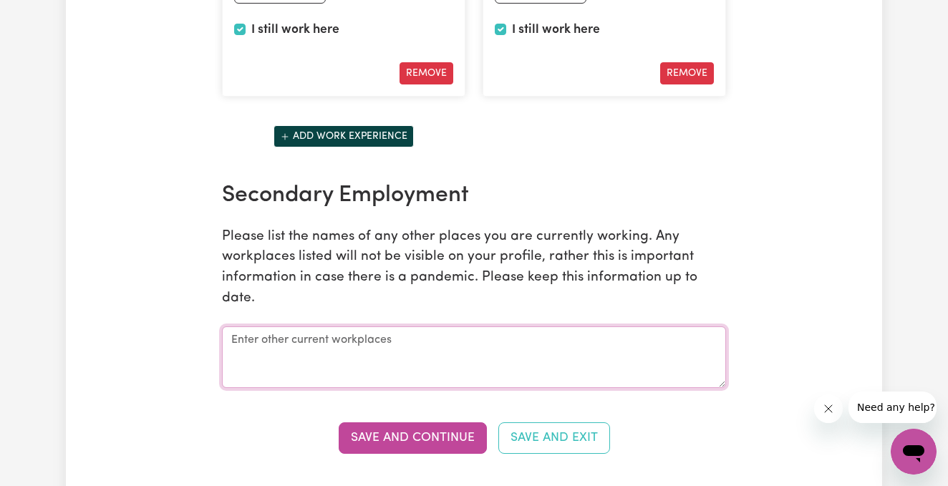
click at [534, 347] on textarea at bounding box center [474, 358] width 504 height 62
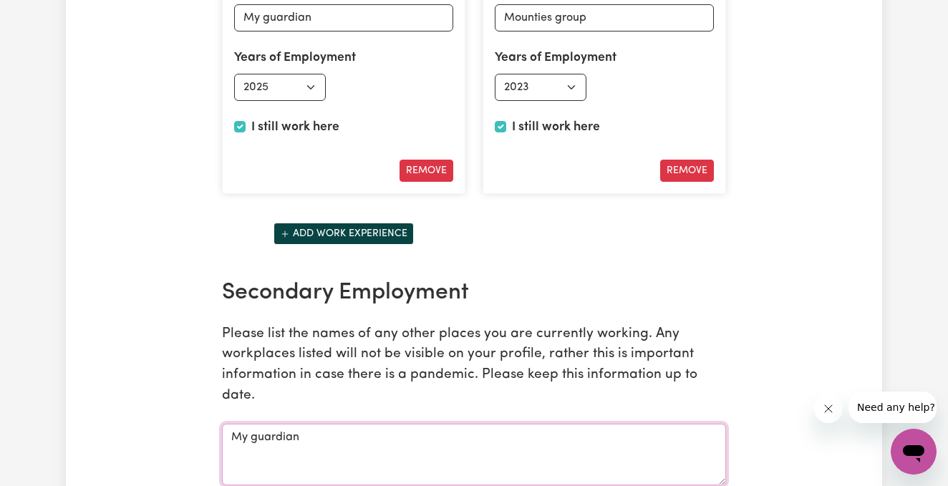
scroll to position [2406, 0]
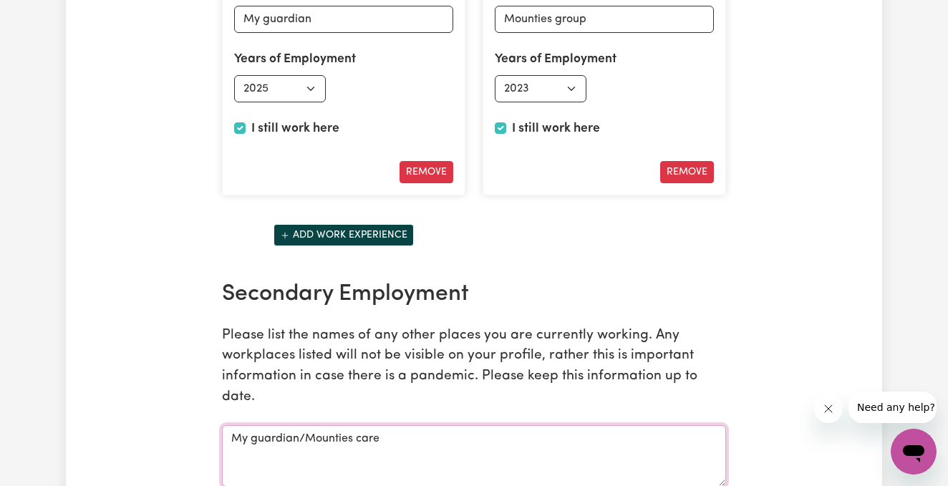
click at [303, 425] on textarea "My guardian/Mounties care" at bounding box center [474, 456] width 504 height 62
click at [297, 425] on textarea "My guardian/. Mounties care" at bounding box center [474, 456] width 504 height 62
click at [314, 425] on textarea "My guardian /. Mounties care" at bounding box center [474, 456] width 504 height 62
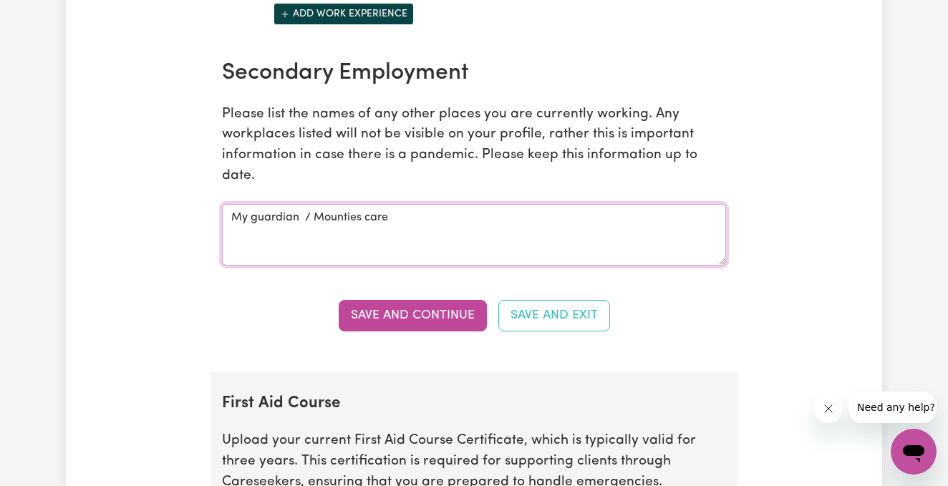
scroll to position [2635, 0]
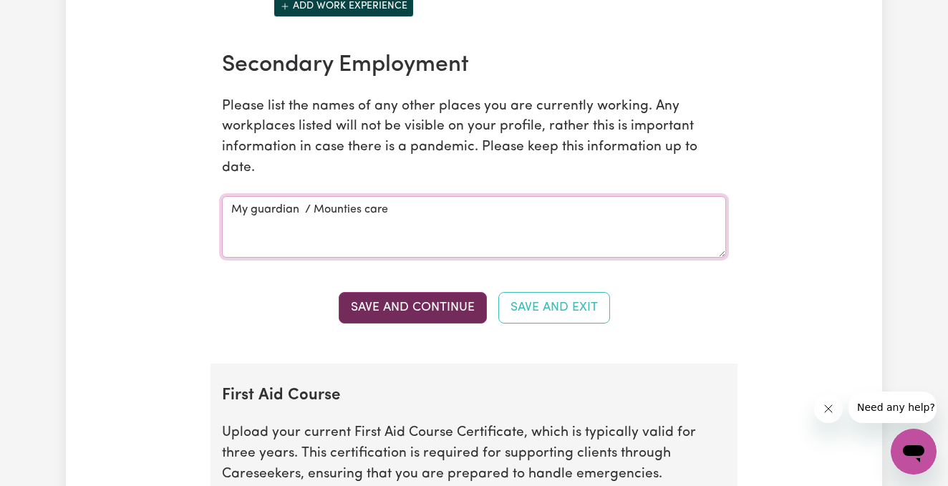
type textarea "My guardian / Mounties care"
click at [413, 295] on button "Save and Continue" at bounding box center [413, 308] width 148 height 32
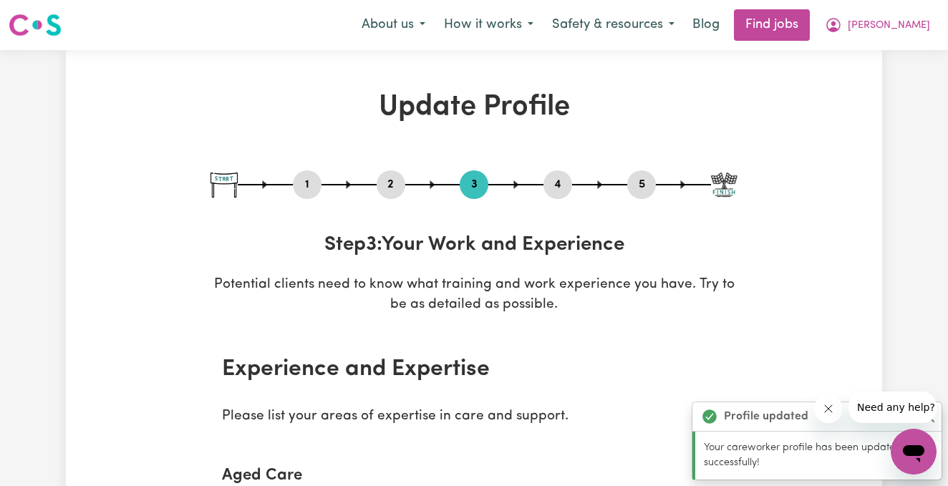
scroll to position [0, 0]
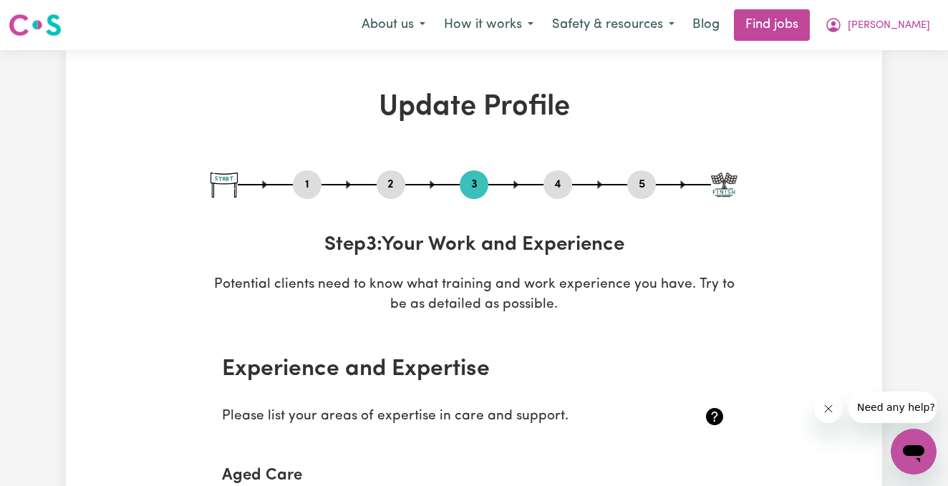
click at [645, 184] on button "5" at bounding box center [641, 184] width 29 height 19
select select "I am providing services by being employed by an organisation"
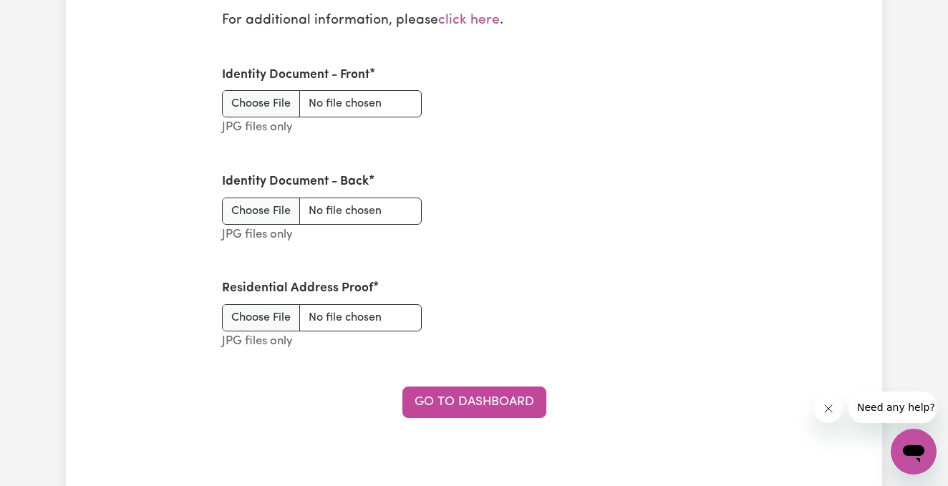
scroll to position [1939, 0]
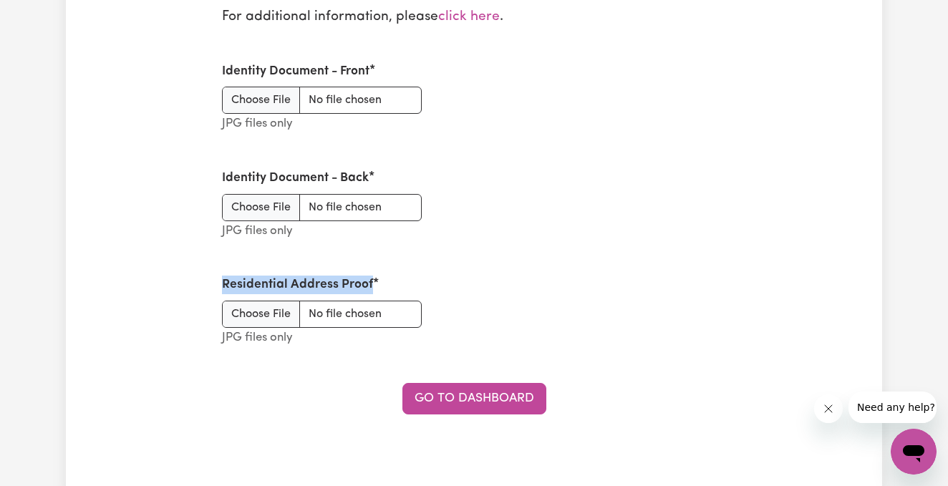
drag, startPoint x: 221, startPoint y: 272, endPoint x: 372, endPoint y: 274, distance: 151.9
click at [372, 274] on div "Residential Address Proof JPG files only" at bounding box center [321, 312] width 217 height 107
click at [568, 85] on div "Identity Document - Front JPG files only" at bounding box center [473, 98] width 521 height 107
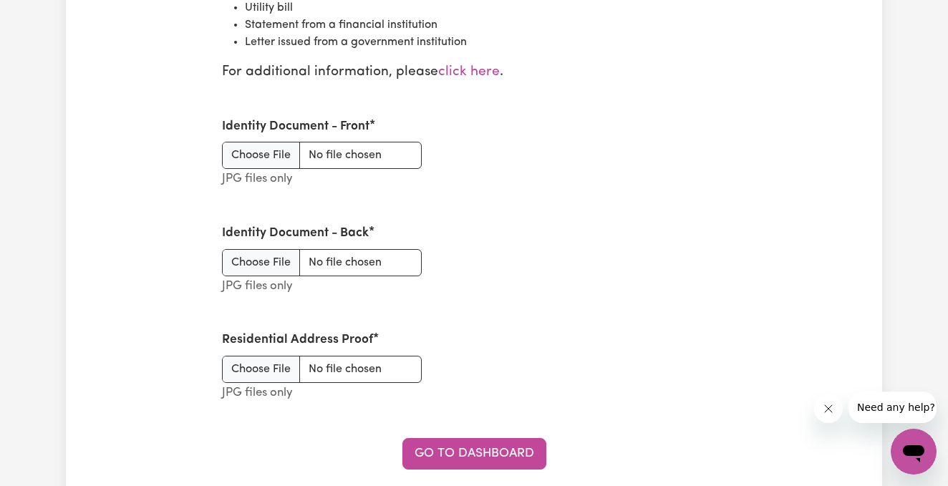
scroll to position [1880, 0]
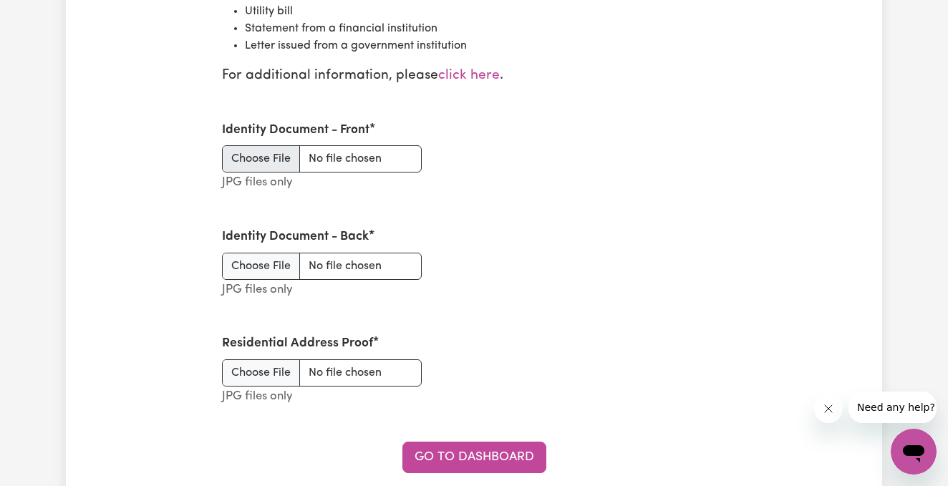
click at [282, 157] on input "Identity Document - Front" at bounding box center [322, 158] width 200 height 27
type input "C:\fakepath\tempImagekz7mHu.jpg"
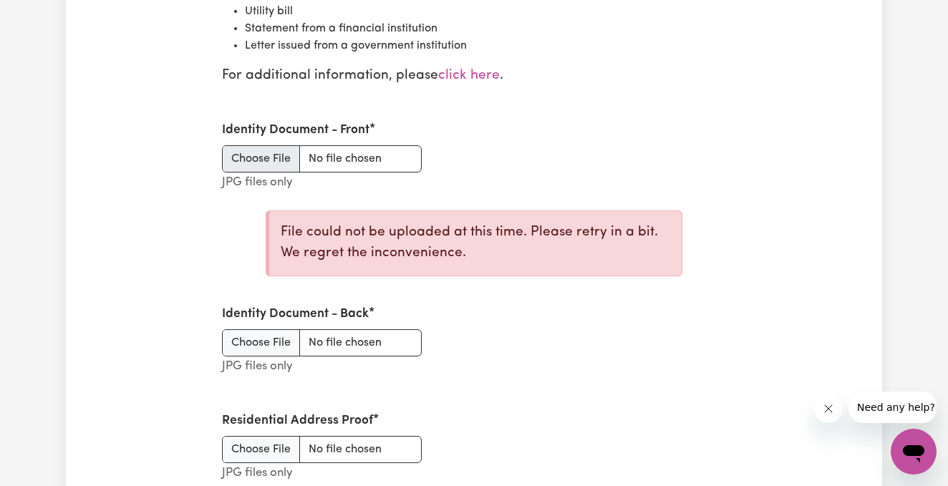
click at [386, 152] on input "Identity Document - Front" at bounding box center [322, 158] width 200 height 27
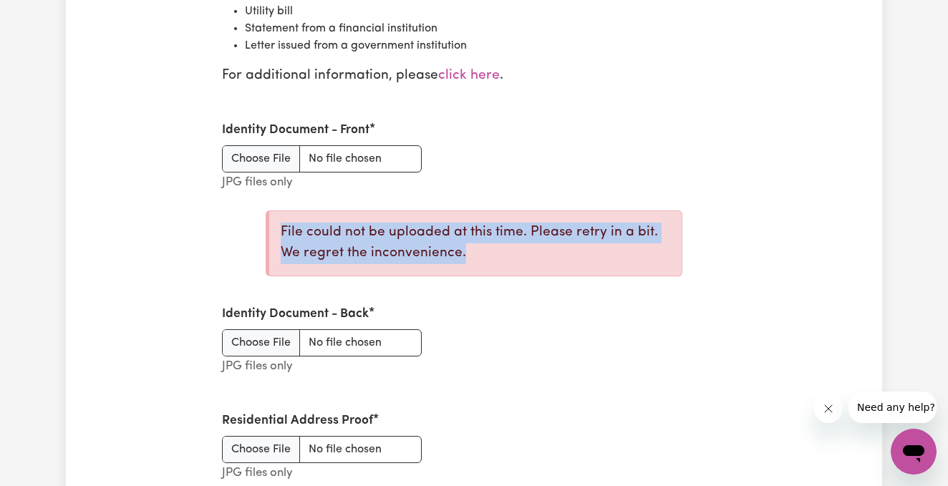
drag, startPoint x: 280, startPoint y: 220, endPoint x: 446, endPoint y: 246, distance: 167.6
click at [446, 246] on p "File could not be uploaded at this time. Please retry in a bit. We regret the i…" at bounding box center [476, 244] width 390 height 42
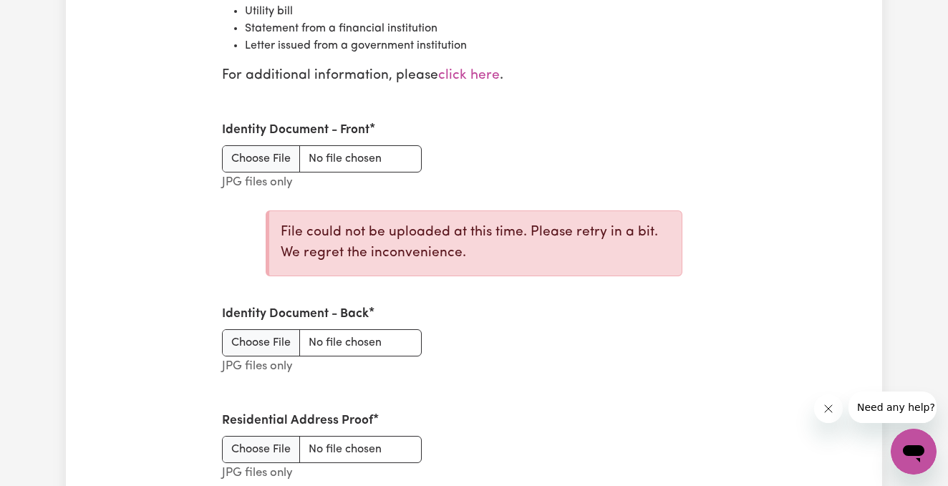
click at [301, 150] on input "Identity Document - Front" at bounding box center [322, 158] width 200 height 27
click at [280, 330] on input "Identity Document - Back" at bounding box center [322, 342] width 200 height 27
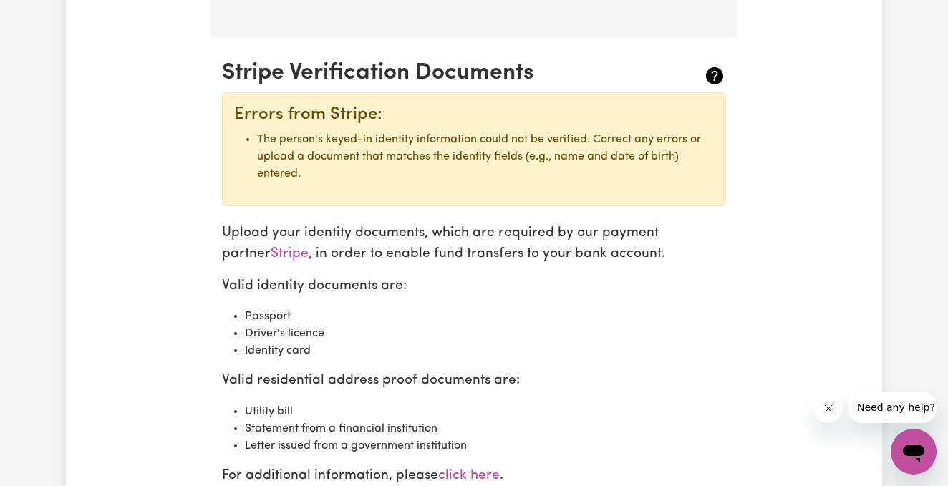
scroll to position [1479, 0]
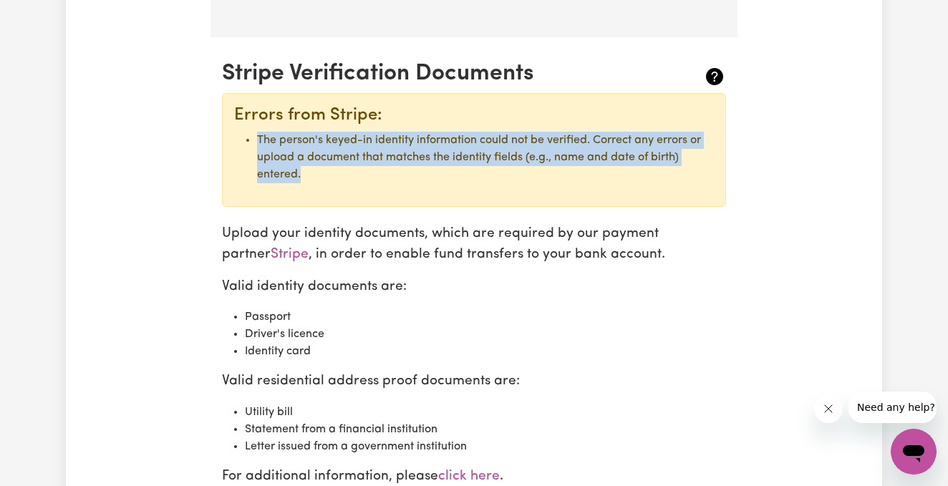
drag, startPoint x: 254, startPoint y: 138, endPoint x: 309, endPoint y: 180, distance: 68.9
click at [309, 180] on div "Errors from Stripe: The person's keyed-in identity information could not be ver…" at bounding box center [474, 150] width 504 height 114
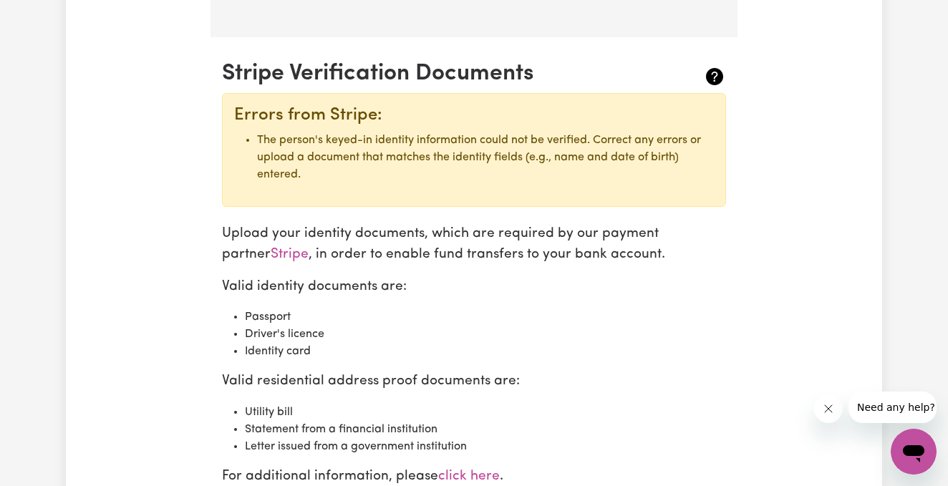
click at [698, 277] on p "Valid identity documents are:" at bounding box center [474, 287] width 504 height 21
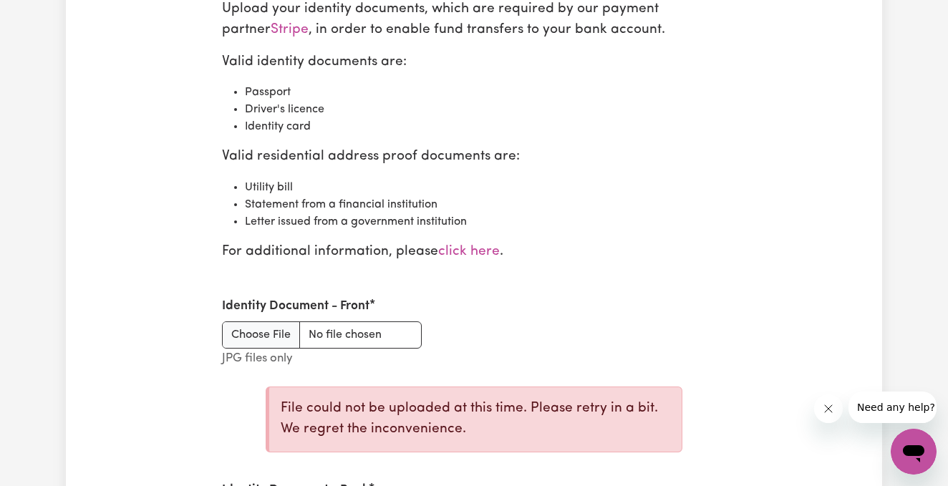
scroll to position [1758, 0]
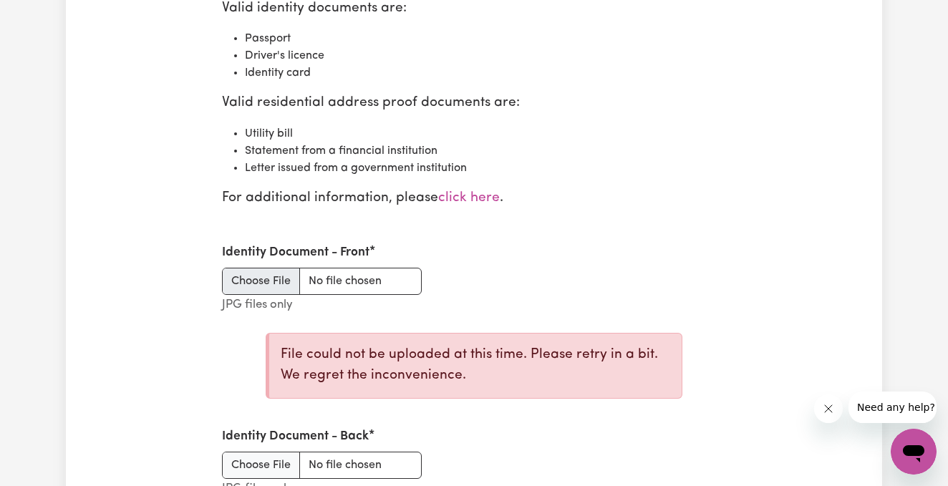
click at [385, 271] on input "Identity Document - Front" at bounding box center [322, 281] width 200 height 27
click at [359, 272] on input "Identity Document - Front" at bounding box center [322, 281] width 200 height 27
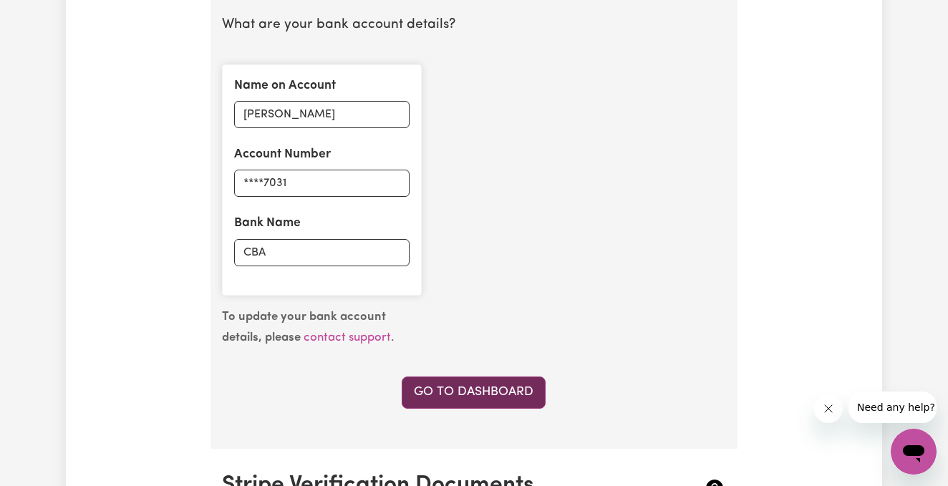
click at [499, 396] on link "Go to Dashboard" at bounding box center [474, 393] width 144 height 32
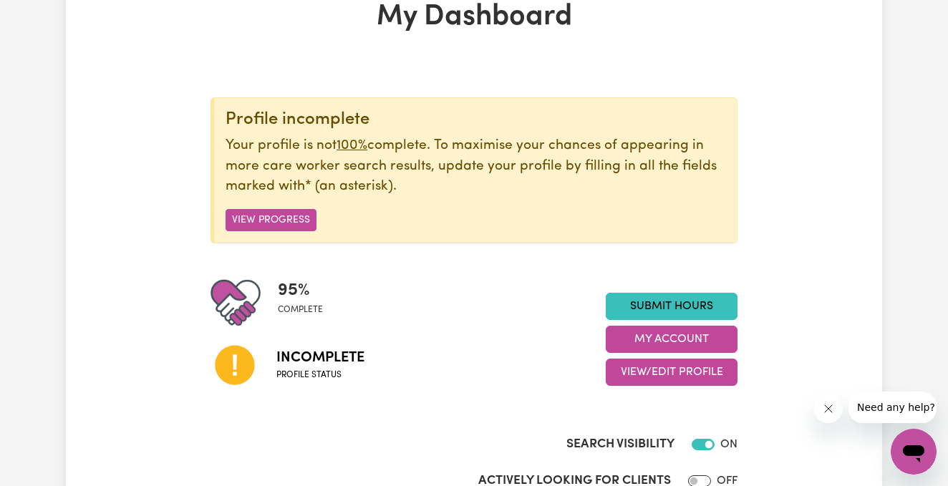
scroll to position [94, 0]
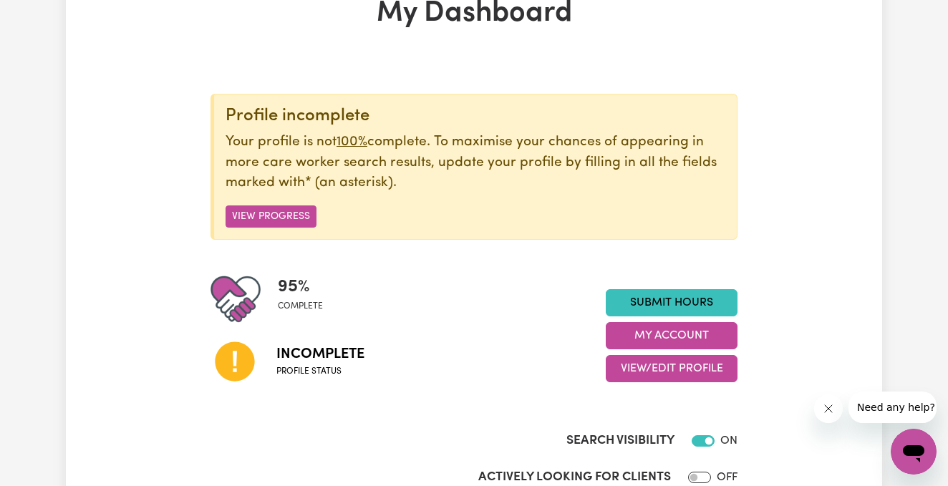
click at [284, 365] on span "Profile status" at bounding box center [320, 371] width 88 height 13
click at [239, 350] on icon at bounding box center [234, 361] width 39 height 39
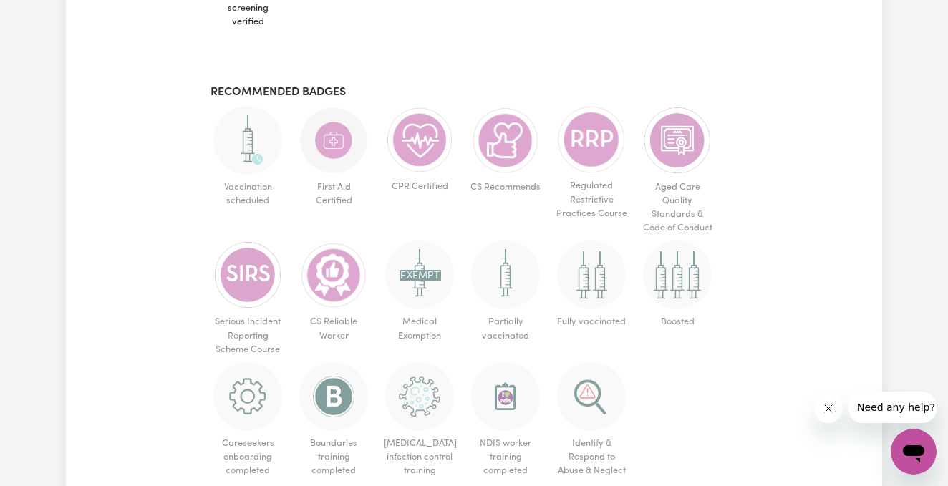
scroll to position [992, 0]
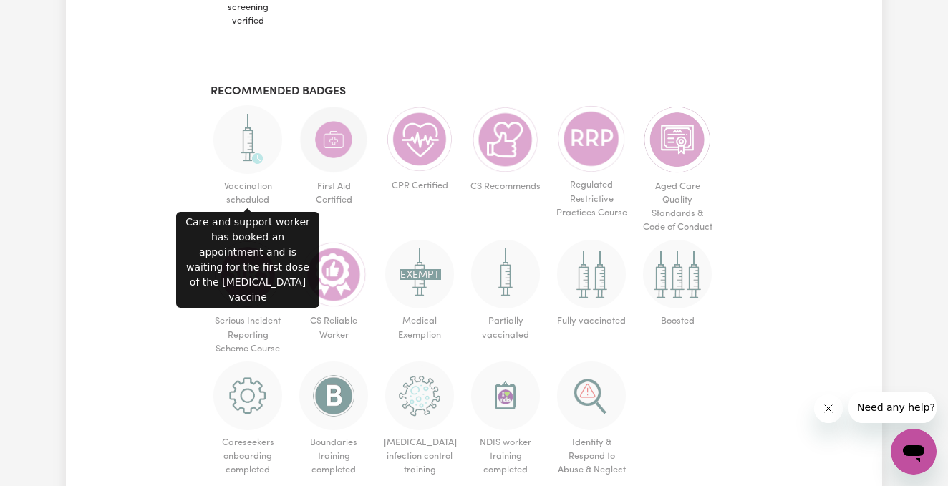
click at [258, 126] on img at bounding box center [247, 139] width 69 height 69
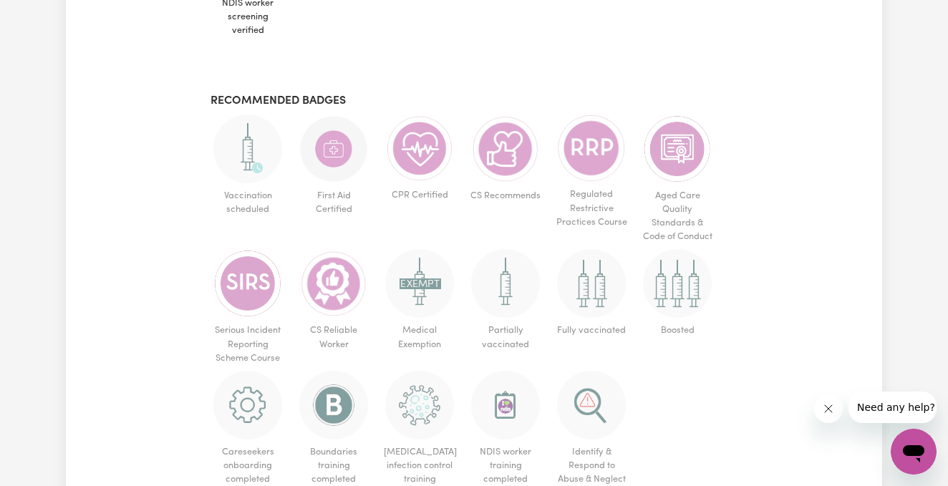
scroll to position [942, 0]
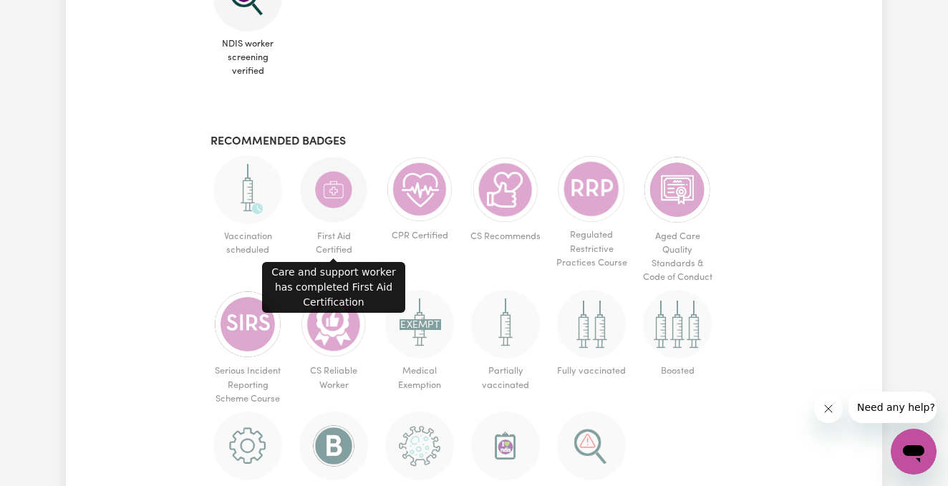
click at [330, 206] on img at bounding box center [333, 189] width 69 height 69
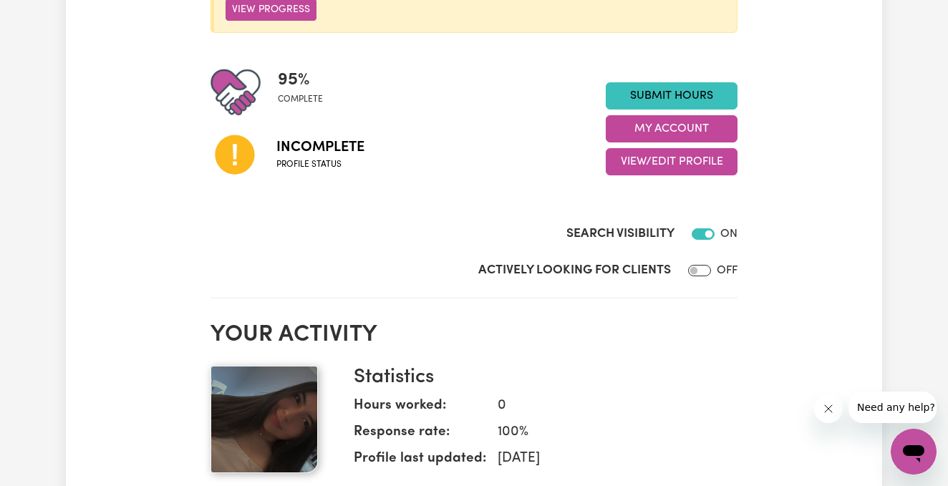
scroll to position [301, 0]
click at [653, 120] on button "My Account" at bounding box center [672, 128] width 132 height 27
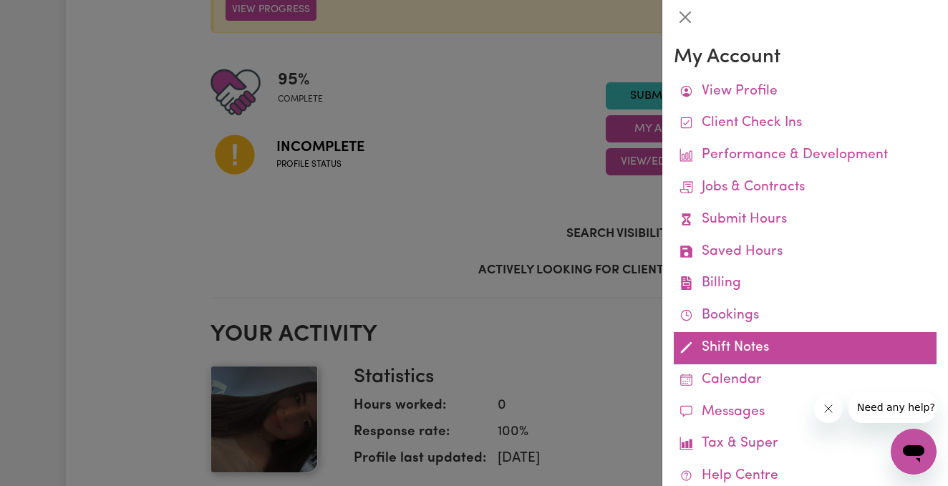
click at [730, 342] on link "Shift Notes" at bounding box center [805, 348] width 263 height 32
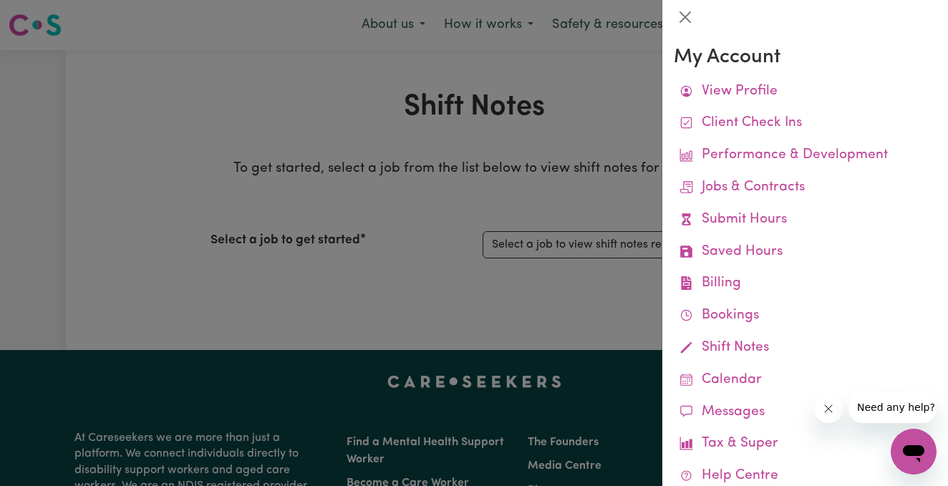
click at [633, 283] on div at bounding box center [474, 243] width 948 height 486
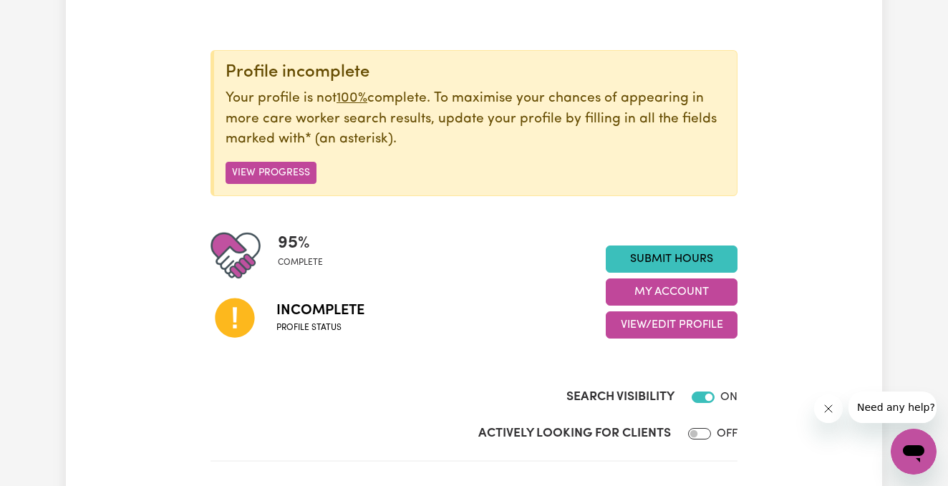
scroll to position [140, 0]
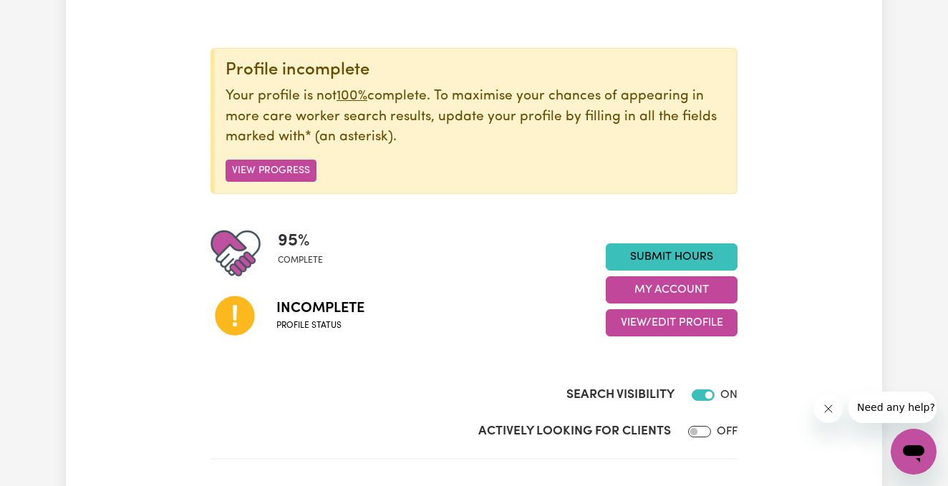
click at [691, 432] on input "Actively Looking for Clients" at bounding box center [699, 431] width 23 height 11
checkbox input "true"
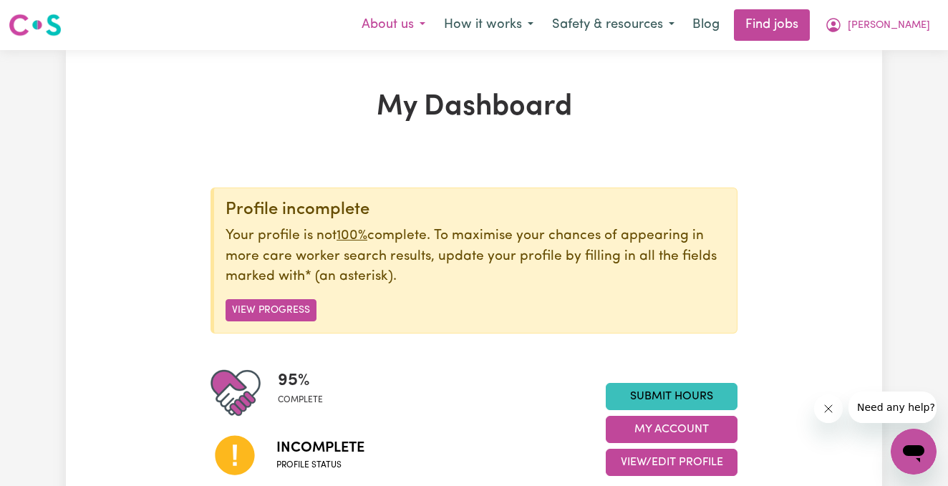
scroll to position [0, 0]
